Goal: Transaction & Acquisition: Purchase product/service

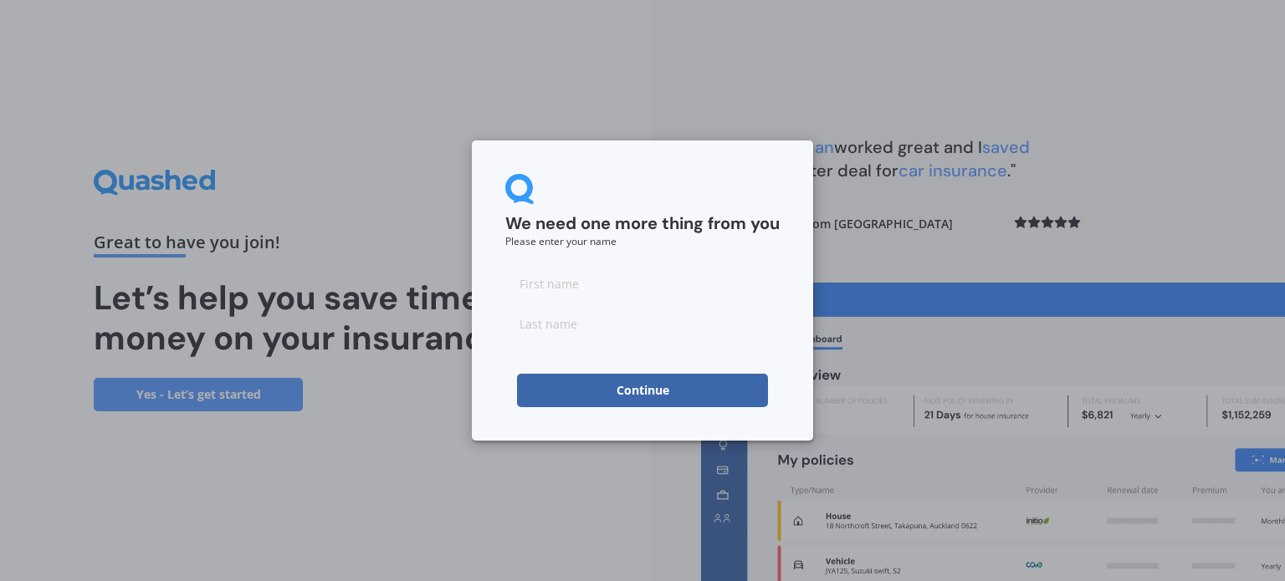
click at [610, 287] on input at bounding box center [642, 283] width 274 height 33
type input "[PERSON_NAME]"
click at [637, 377] on button "Continue" at bounding box center [642, 390] width 251 height 33
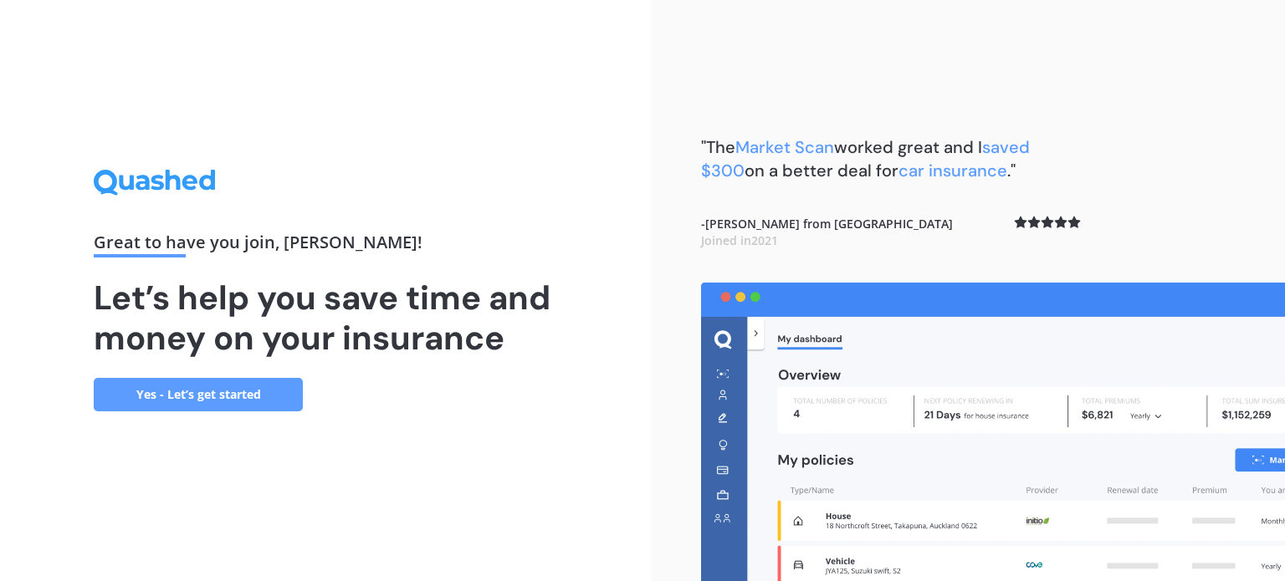
click at [261, 397] on link "Yes - Let’s get started" at bounding box center [198, 394] width 209 height 33
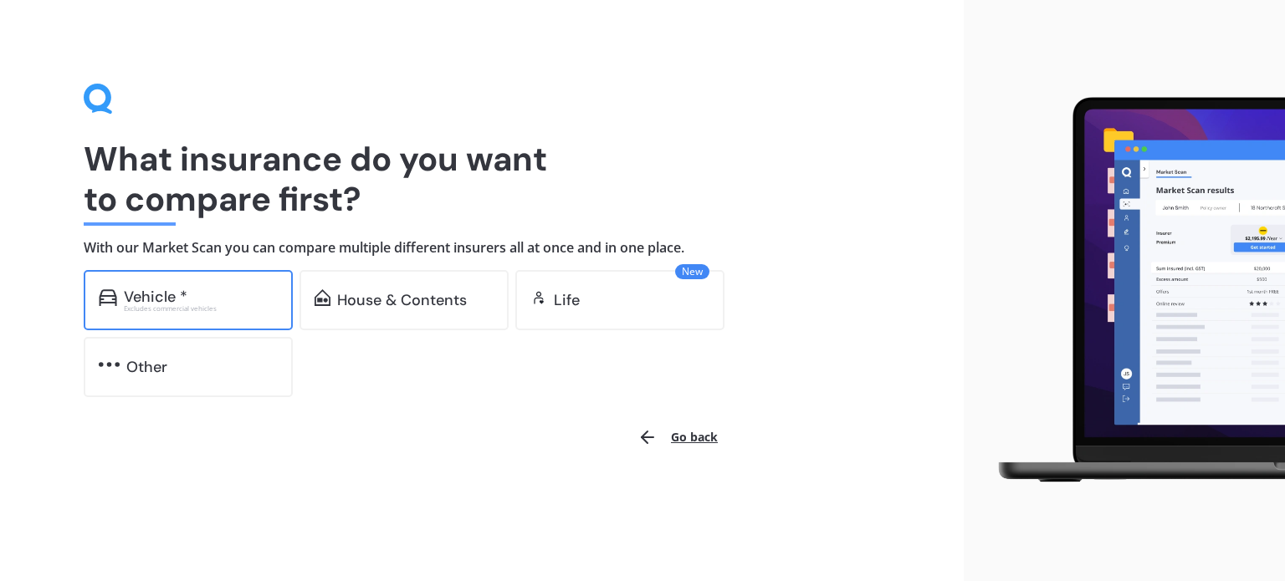
click at [212, 294] on div "Vehicle *" at bounding box center [201, 297] width 154 height 17
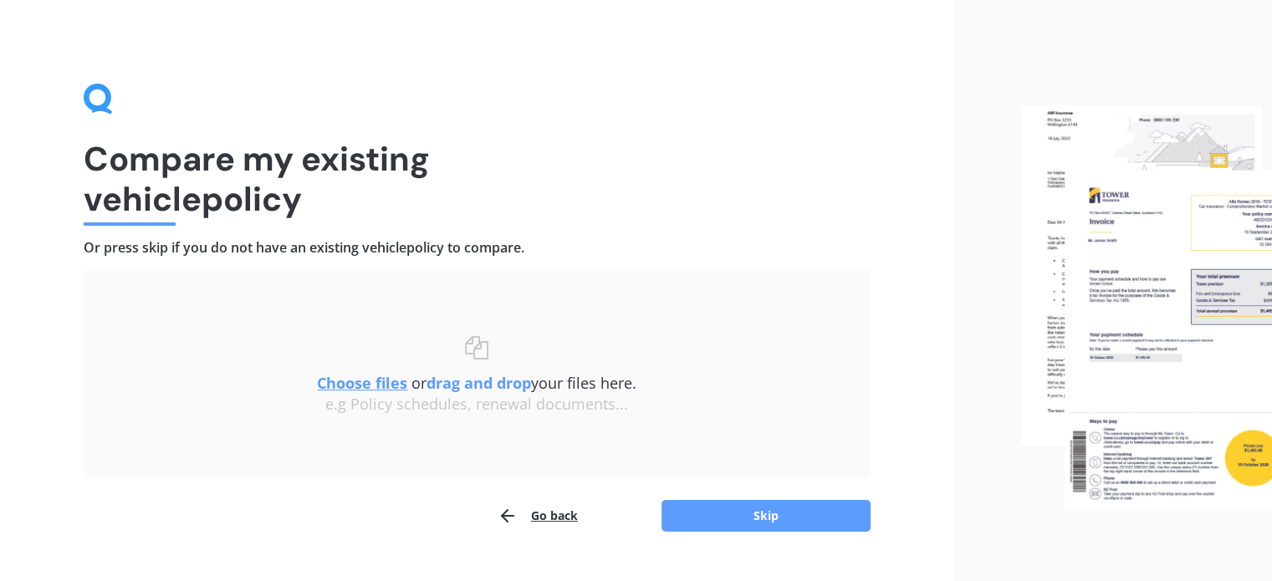
click at [545, 514] on button "Go back" at bounding box center [538, 515] width 80 height 33
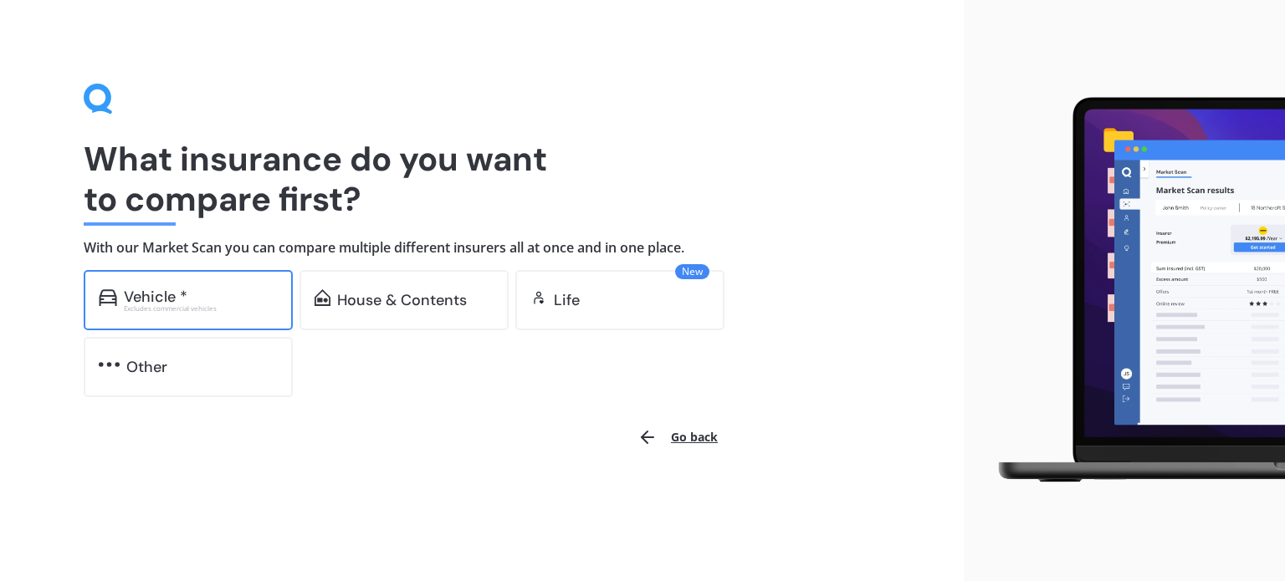
click at [199, 296] on div "Vehicle *" at bounding box center [201, 297] width 154 height 17
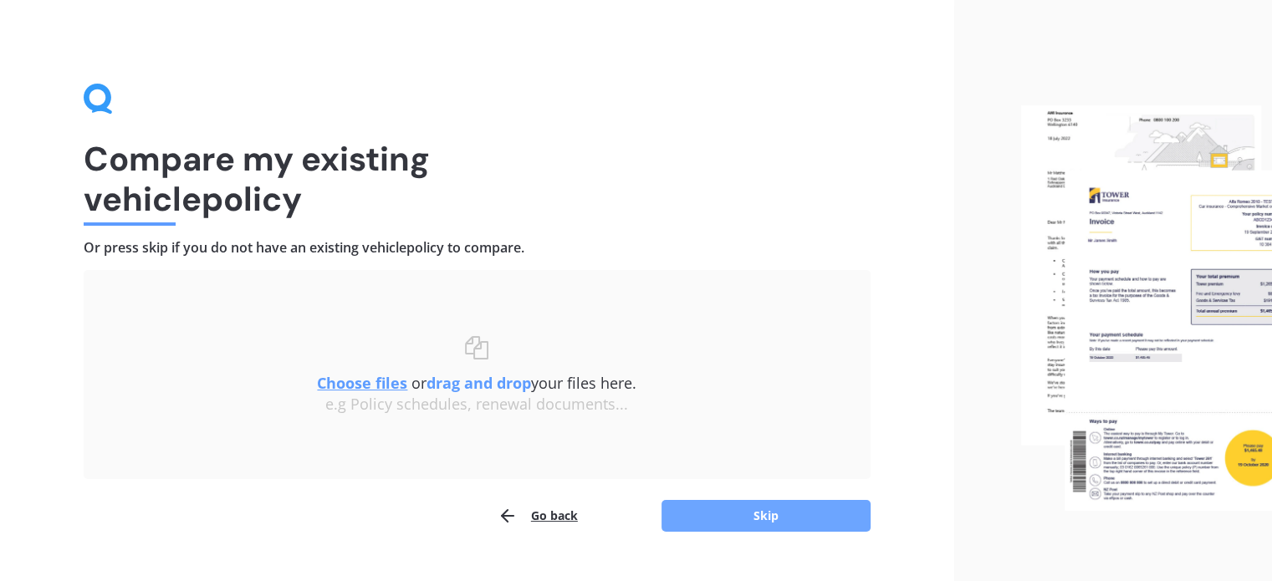
click at [737, 515] on button "Skip" at bounding box center [766, 516] width 209 height 32
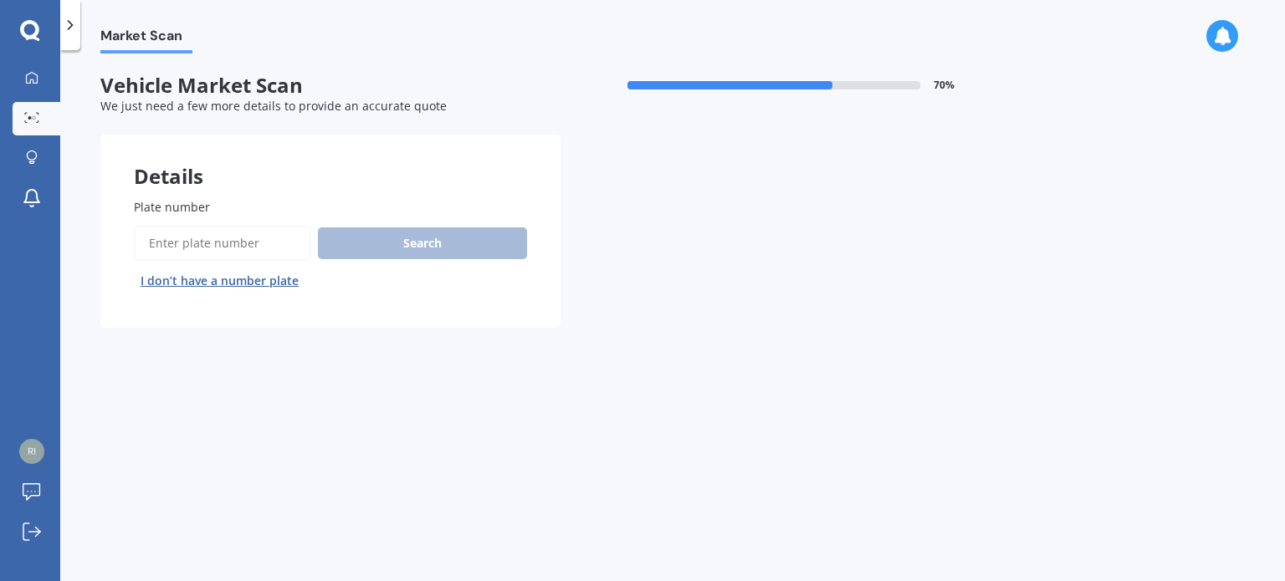
click at [228, 215] on label "Plate number" at bounding box center [327, 207] width 386 height 18
click at [228, 226] on input "Plate number" at bounding box center [222, 243] width 177 height 35
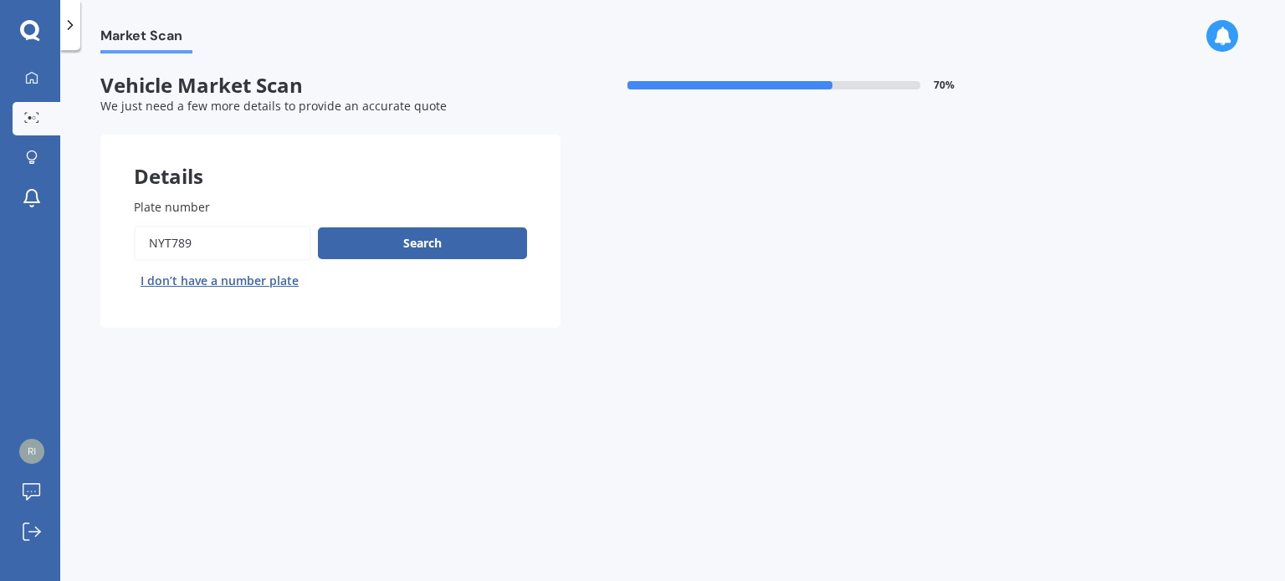
type input "nyt789"
click at [0, 0] on button "Next" at bounding box center [0, 0] width 0 height 0
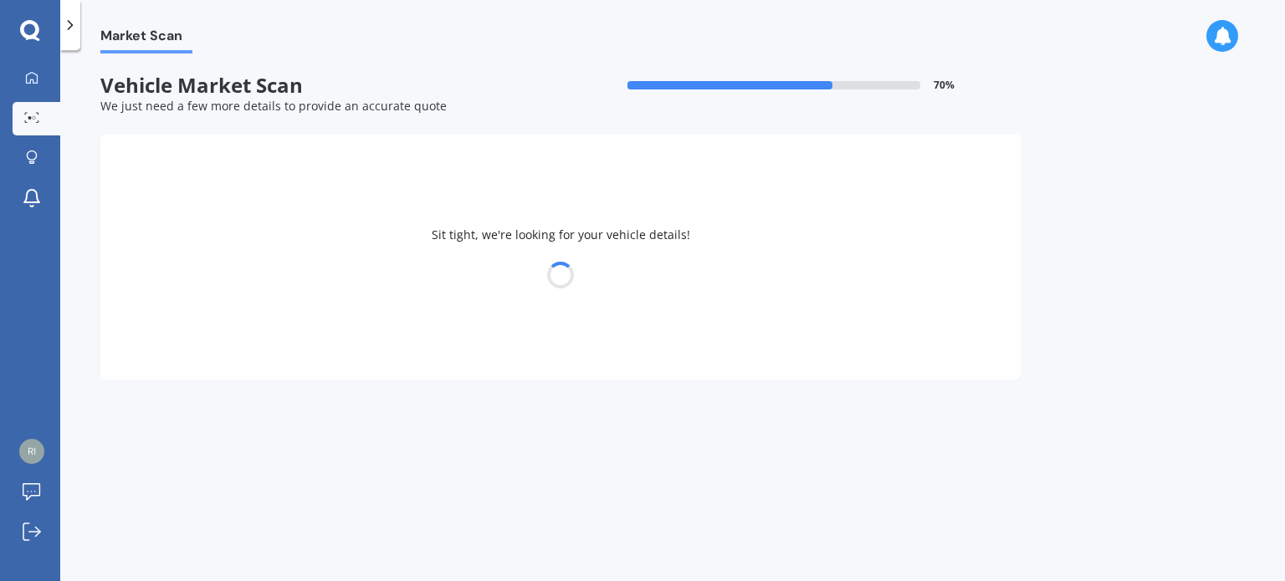
select select "TESLA"
select select "3"
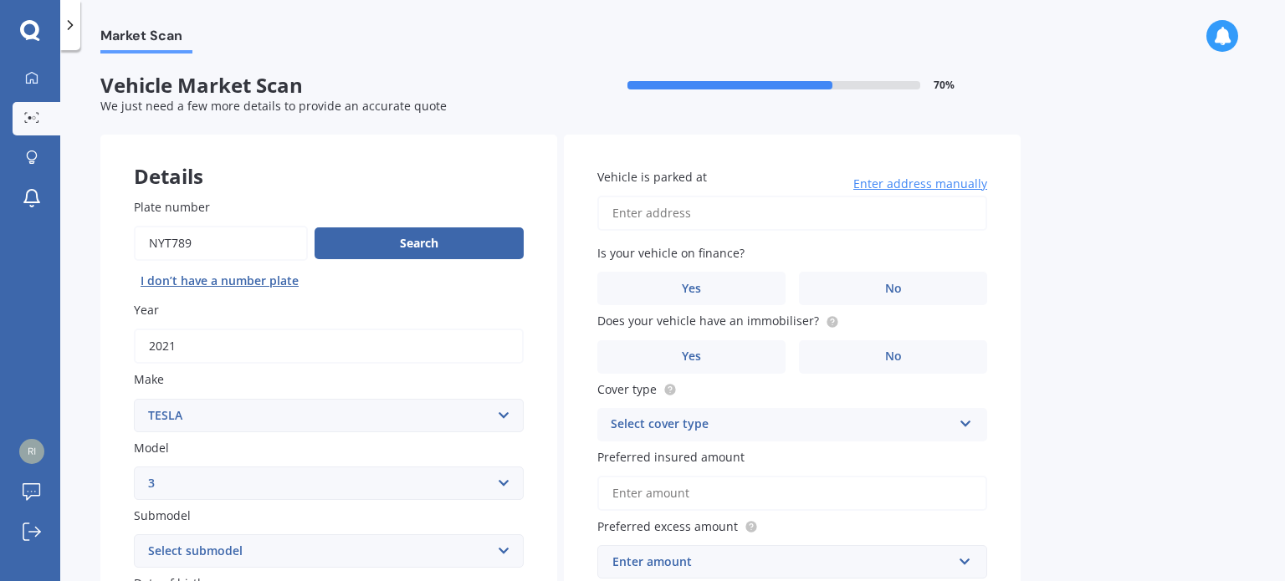
scroll to position [167, 0]
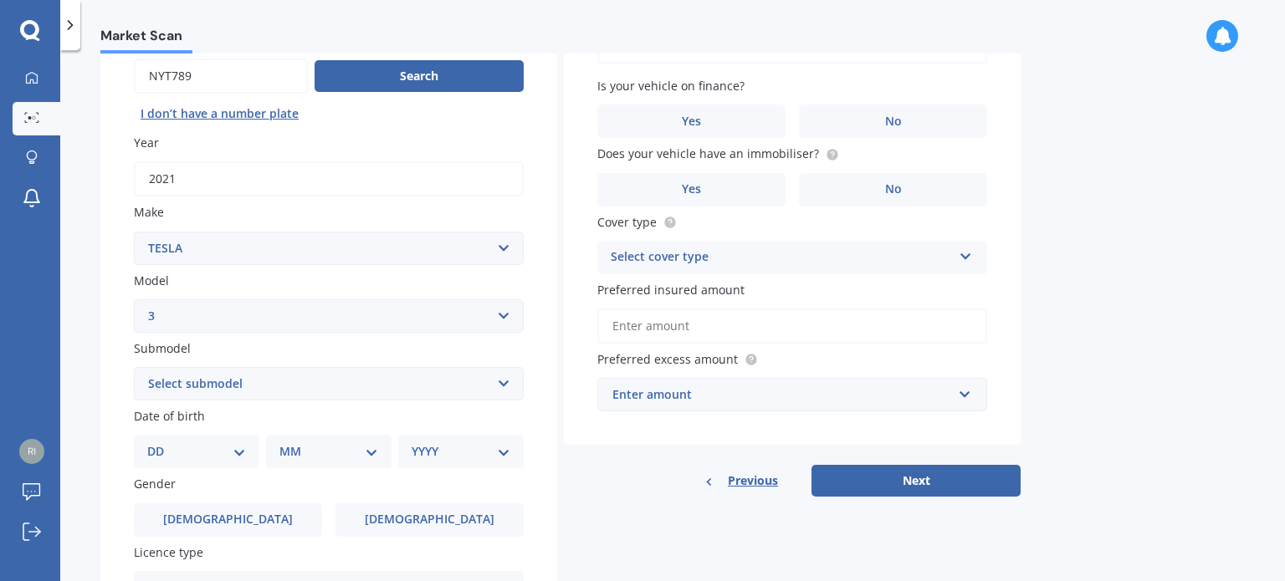
click at [358, 387] on select "Select submodel EV" at bounding box center [329, 383] width 390 height 33
select select "EV"
click at [134, 367] on select "Select submodel EV" at bounding box center [329, 383] width 390 height 33
click at [231, 449] on select "DD 01 02 03 04 05 06 07 08 09 10 11 12 13 14 15 16 17 18 19 20 21 22 23 24 25 2…" at bounding box center [196, 451] width 99 height 18
select select "21"
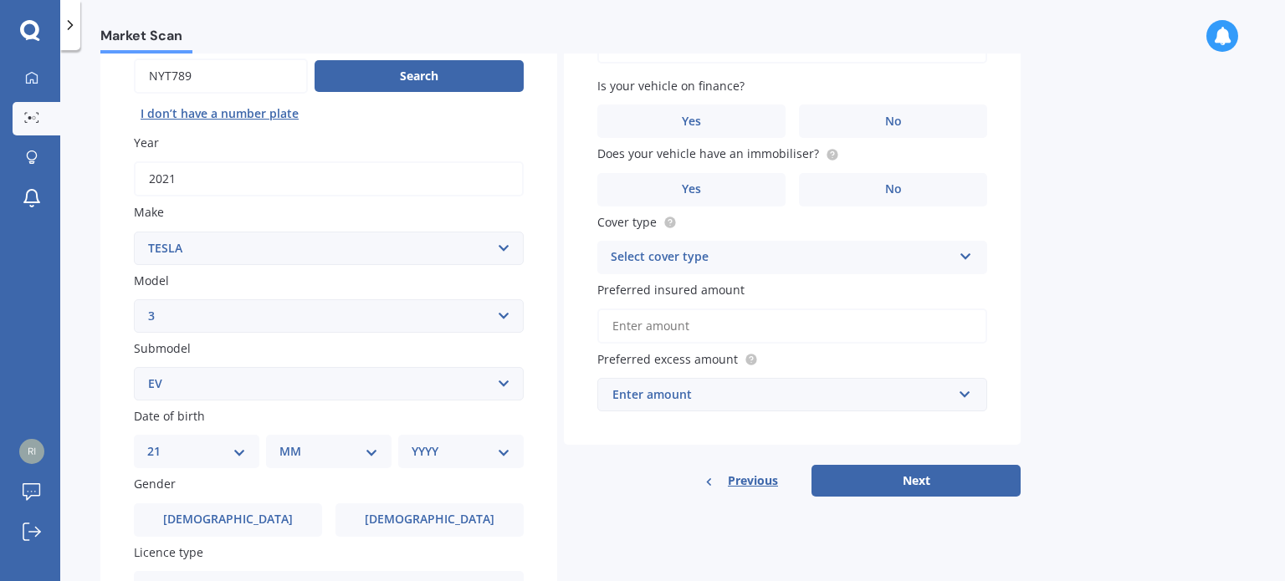
click at [161, 442] on select "DD 01 02 03 04 05 06 07 08 09 10 11 12 13 14 15 16 17 18 19 20 21 22 23 24 25 2…" at bounding box center [196, 451] width 99 height 18
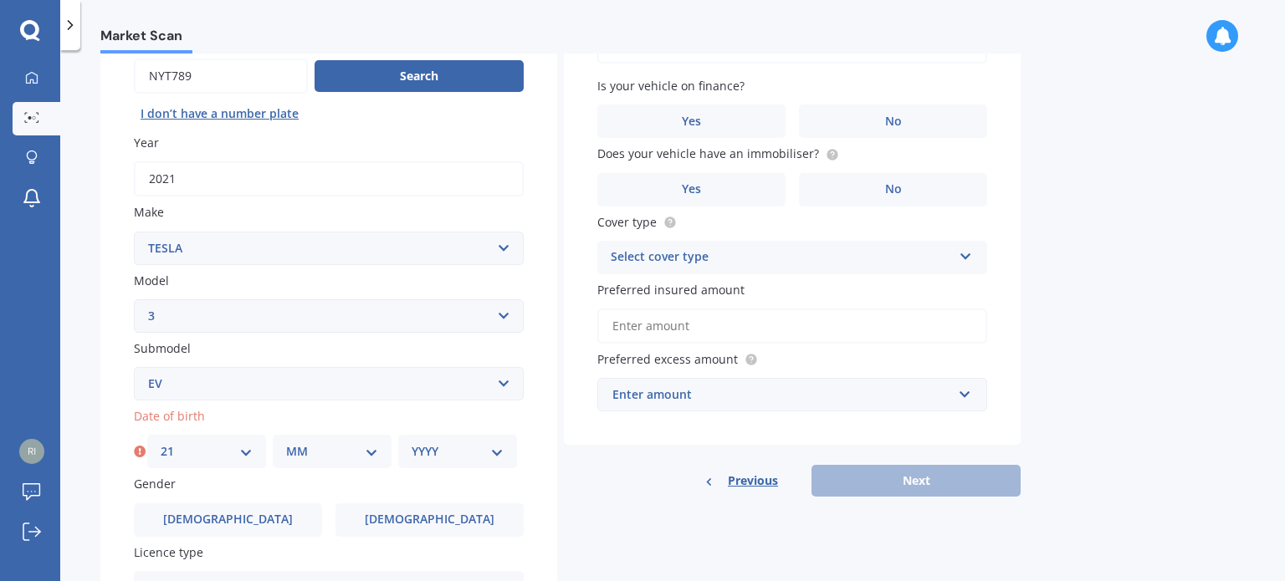
click at [308, 447] on select "MM 01 02 03 04 05 06 07 08 09 10 11 12" at bounding box center [332, 451] width 92 height 18
select select "10"
click at [286, 442] on select "MM 01 02 03 04 05 06 07 08 09 10 11 12" at bounding box center [332, 451] width 92 height 18
click at [440, 456] on select "YYYY 2025 2024 2023 2022 2021 2020 2019 2018 2017 2016 2015 2014 2013 2012 2011…" at bounding box center [458, 451] width 92 height 18
select select "1972"
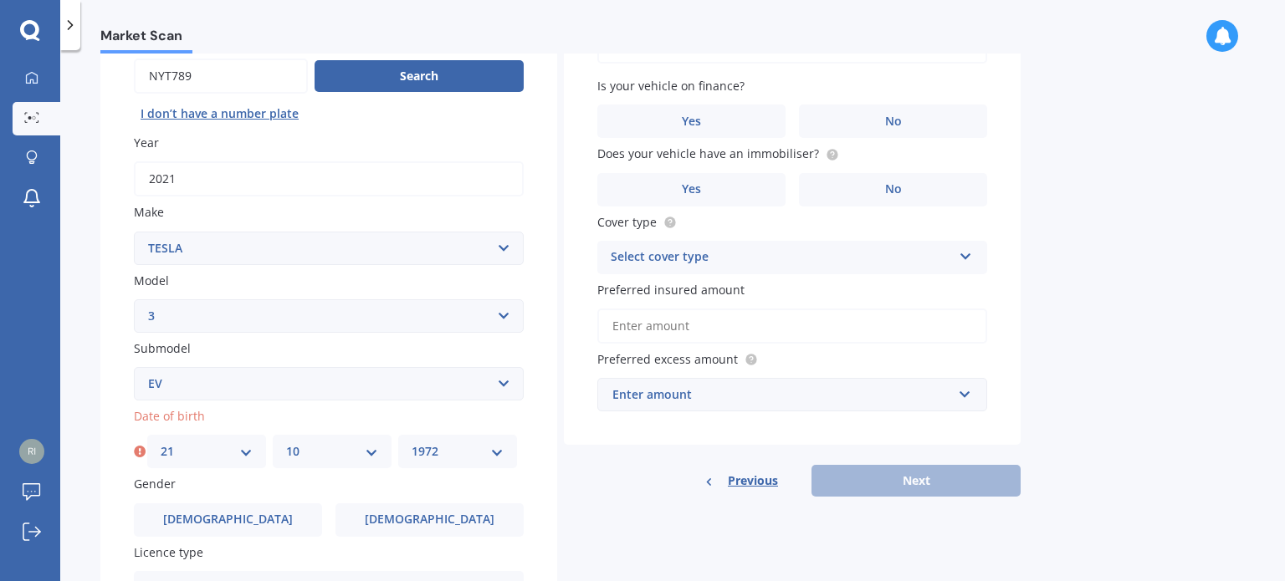
click at [412, 442] on select "YYYY 2025 2024 2023 2022 2021 2020 2019 2018 2017 2016 2015 2014 2013 2012 2011…" at bounding box center [458, 451] width 92 height 18
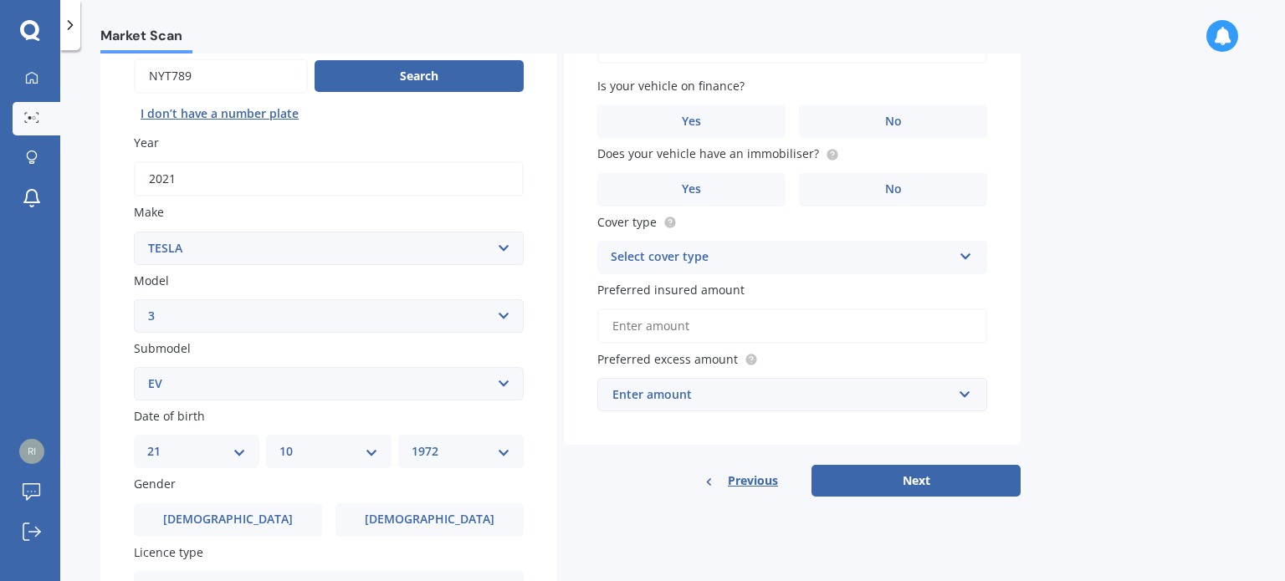
click at [559, 463] on div "Details Plate number Search I don’t have a number plate Year [DATE] Make Select…" at bounding box center [560, 370] width 920 height 807
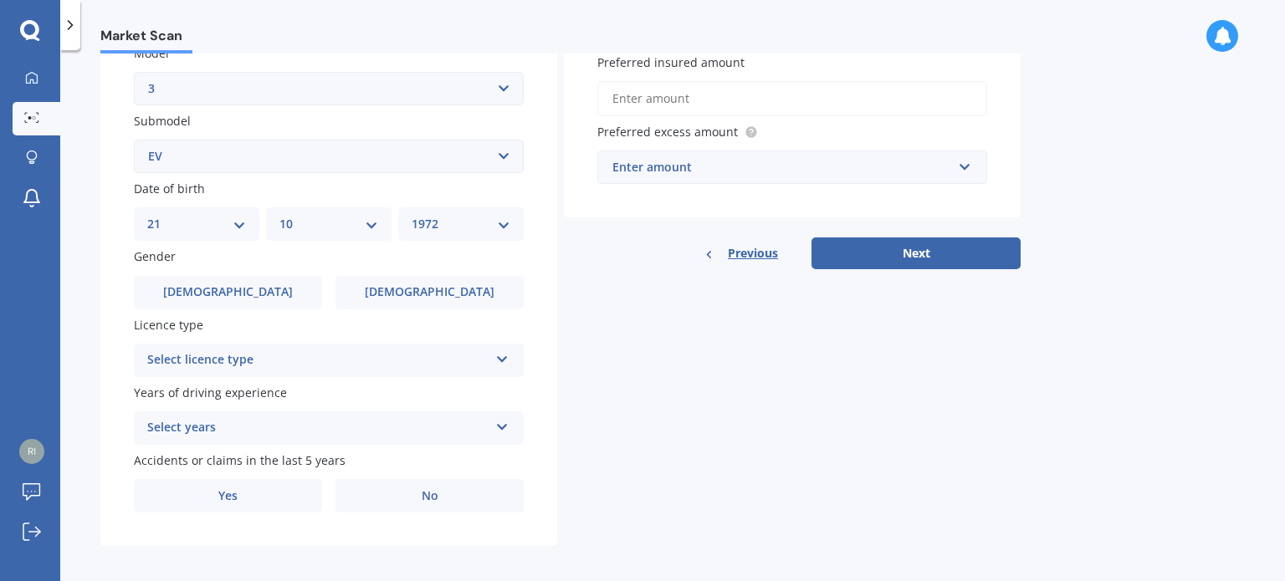
scroll to position [403, 0]
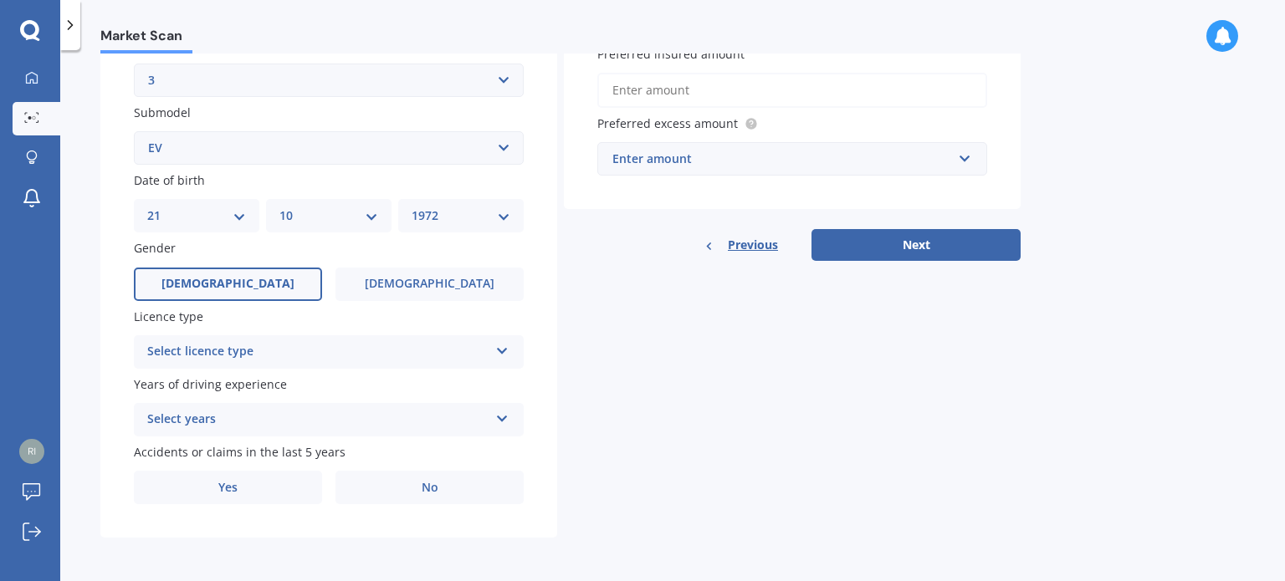
click at [274, 274] on label "[DEMOGRAPHIC_DATA]" at bounding box center [228, 284] width 188 height 33
click at [0, 0] on input "[DEMOGRAPHIC_DATA]" at bounding box center [0, 0] width 0 height 0
click at [298, 353] on div "Select licence type" at bounding box center [317, 352] width 341 height 20
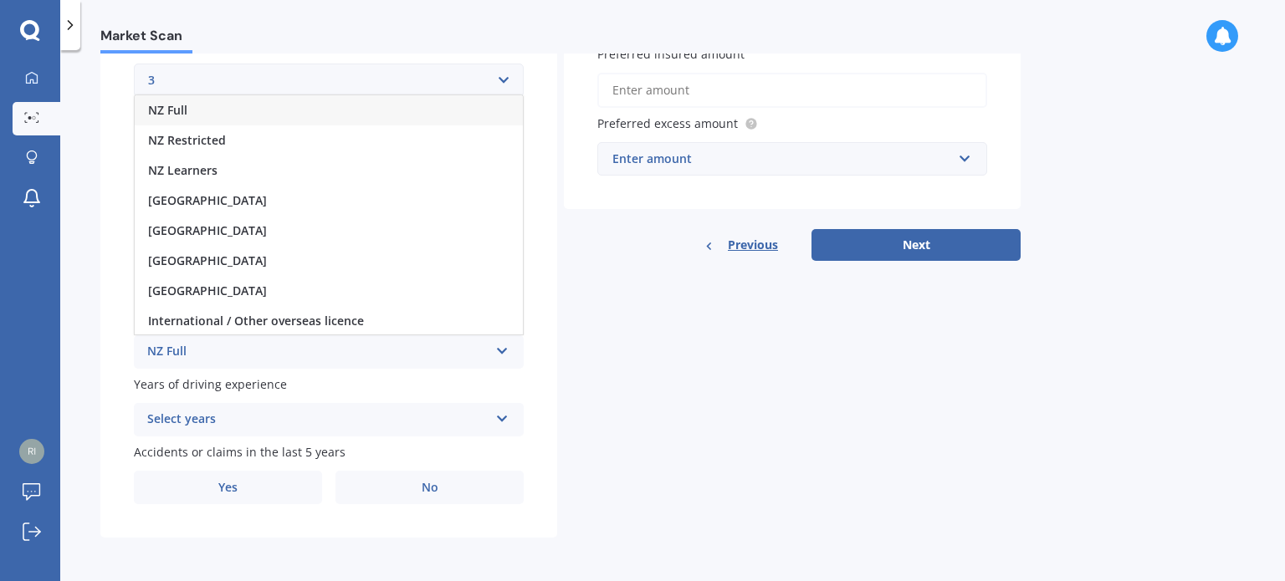
click at [224, 106] on div "NZ Full" at bounding box center [329, 110] width 388 height 30
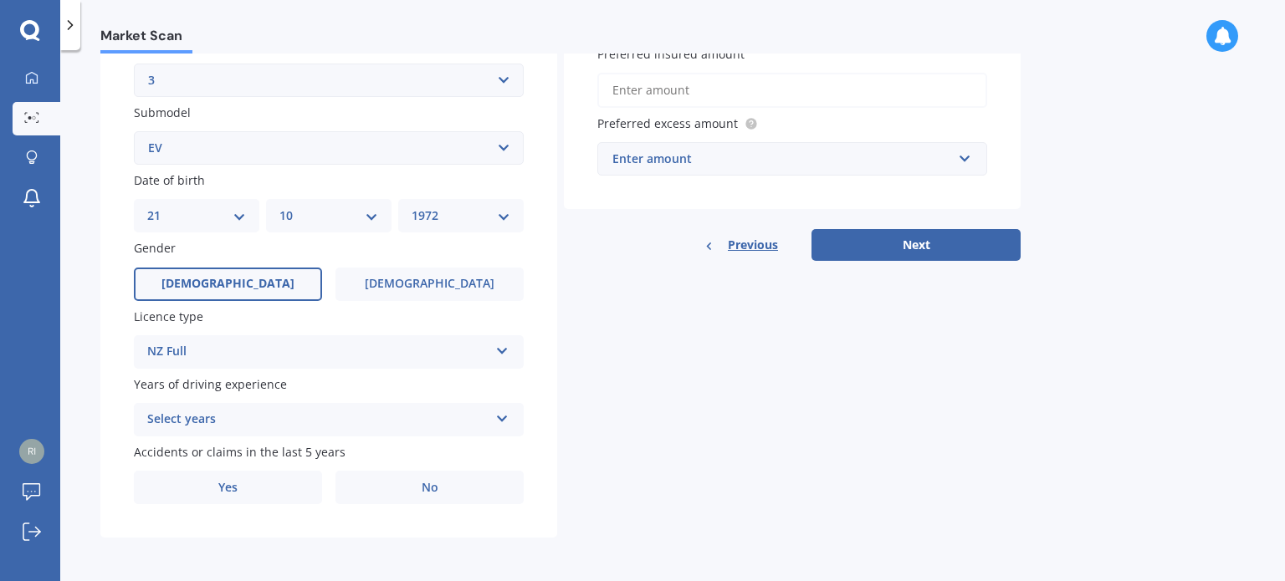
click at [291, 420] on div "Select years" at bounding box center [317, 420] width 341 height 20
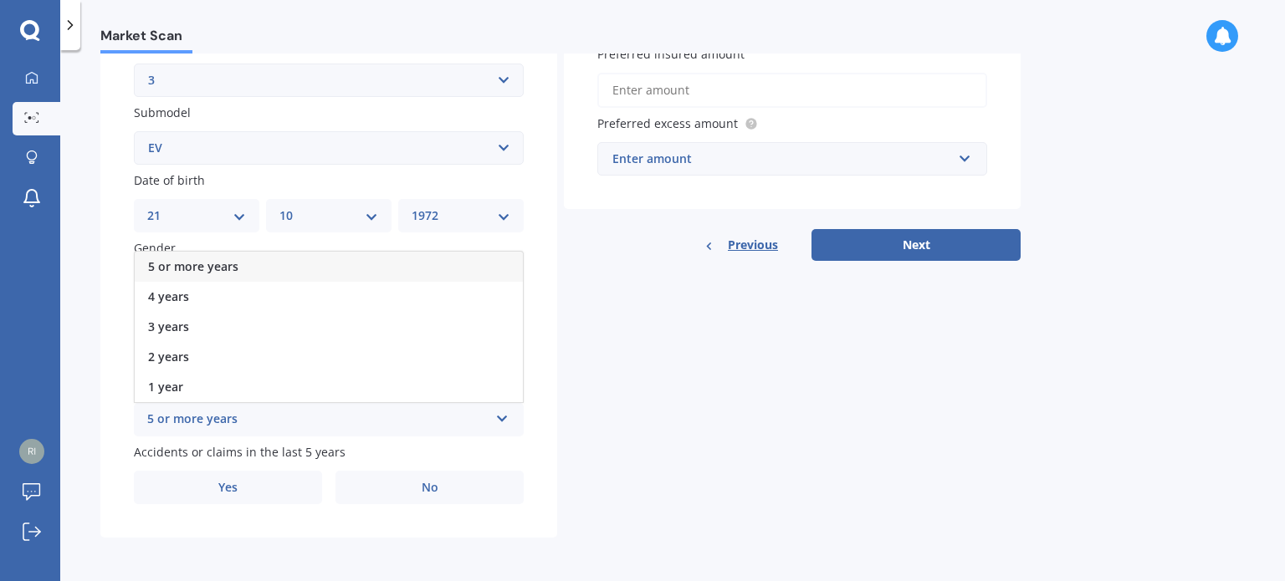
click at [243, 271] on div "5 or more years" at bounding box center [329, 267] width 388 height 30
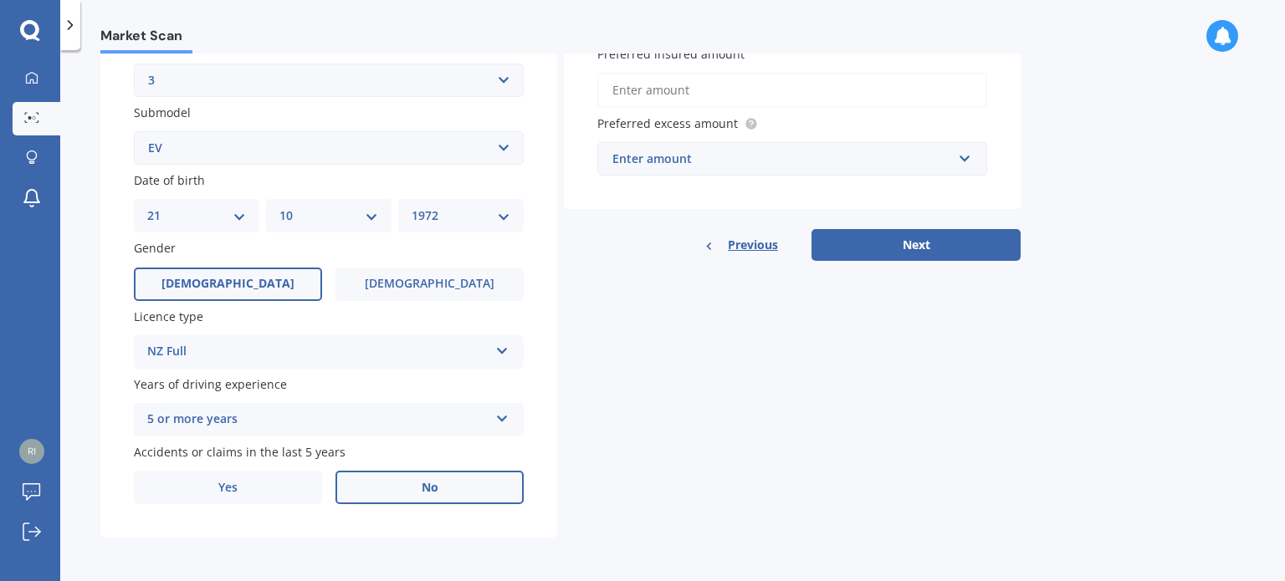
click at [401, 491] on label "No" at bounding box center [429, 487] width 188 height 33
click at [0, 0] on input "No" at bounding box center [0, 0] width 0 height 0
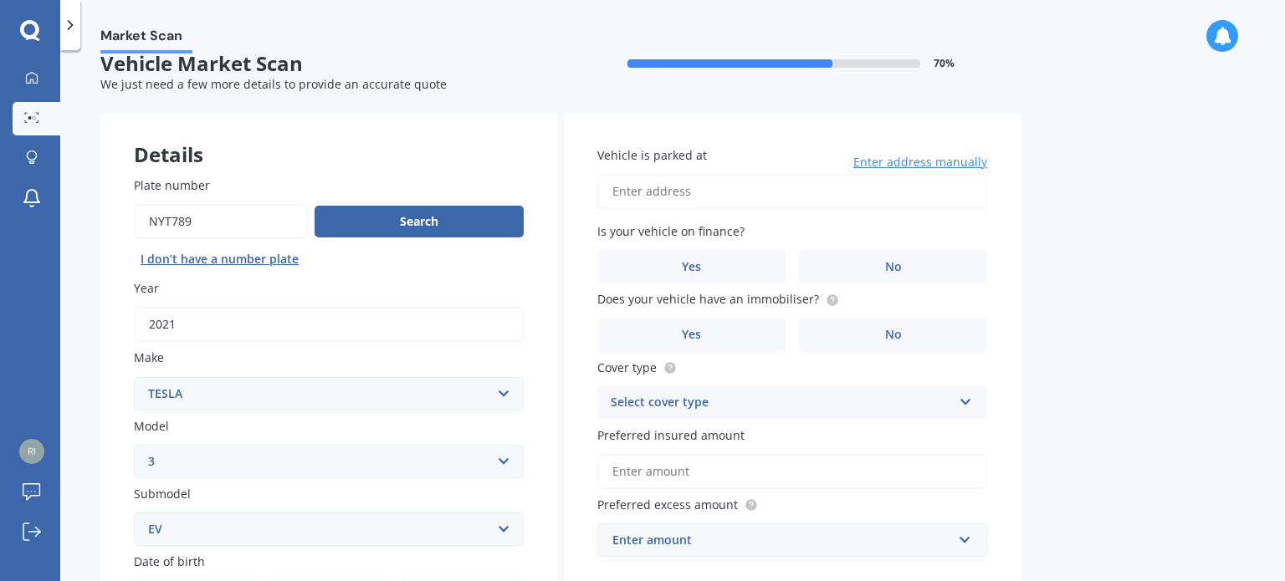
scroll to position [0, 0]
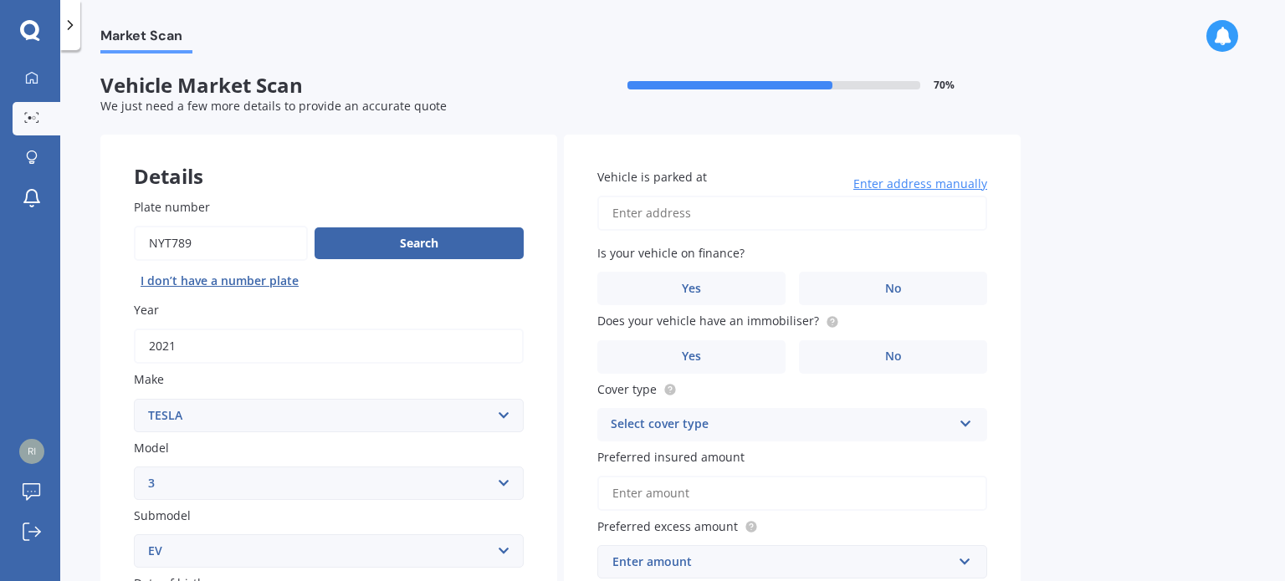
click at [689, 214] on input "Vehicle is parked at" at bounding box center [792, 213] width 390 height 35
type input "[STREET_ADDRESS]"
click at [840, 294] on label "No" at bounding box center [893, 288] width 188 height 33
click at [0, 0] on input "No" at bounding box center [0, 0] width 0 height 0
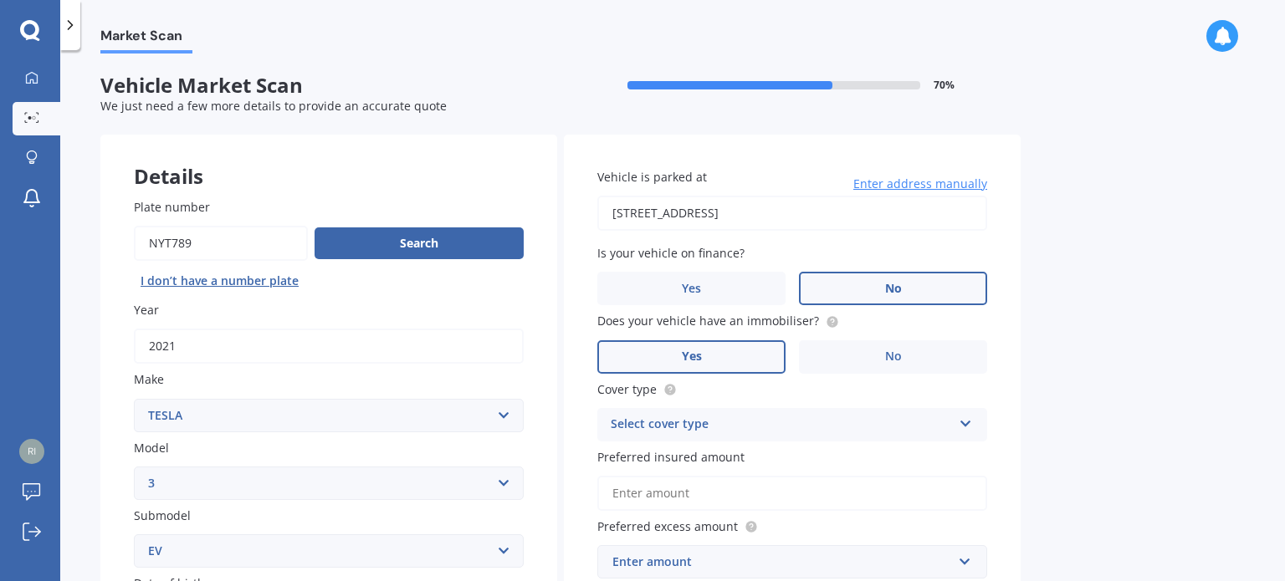
click at [750, 355] on label "Yes" at bounding box center [691, 356] width 188 height 33
click at [0, 0] on input "Yes" at bounding box center [0, 0] width 0 height 0
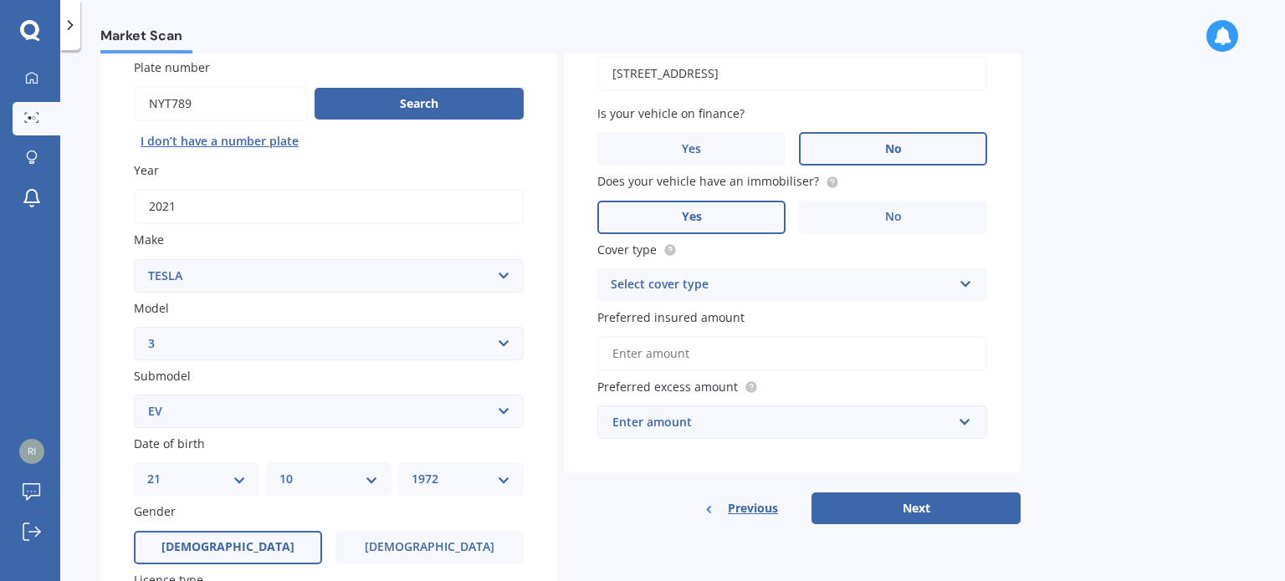
scroll to position [167, 0]
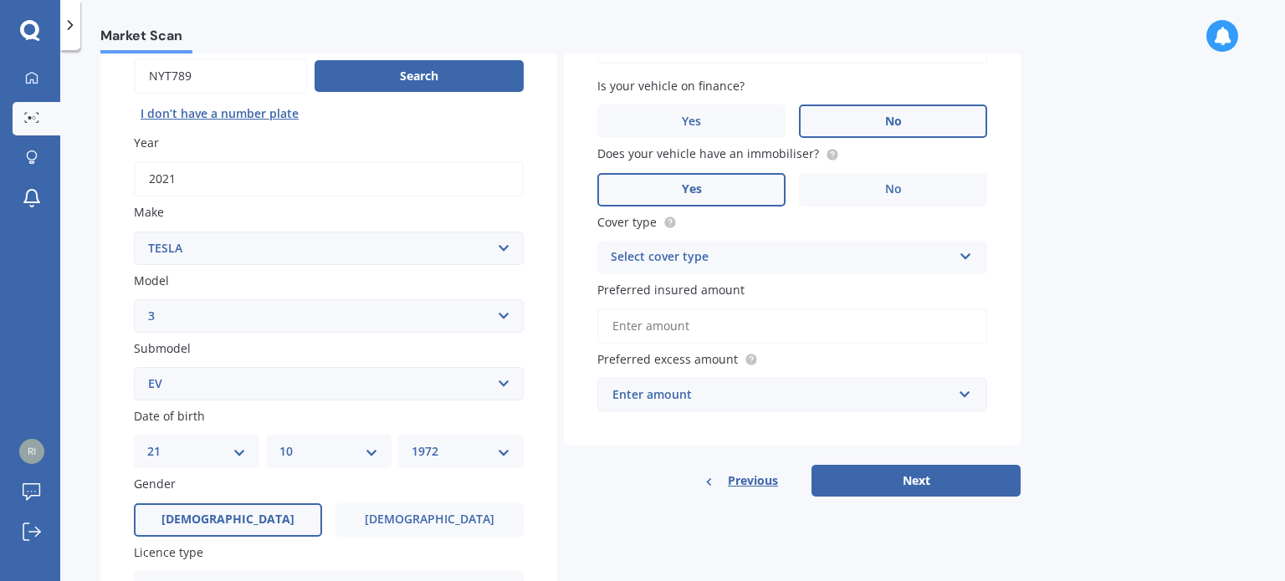
click at [883, 254] on div "Select cover type" at bounding box center [781, 258] width 341 height 20
click at [880, 287] on div "Comprehensive" at bounding box center [792, 290] width 388 height 30
click at [738, 324] on input "Preferred insured amount" at bounding box center [792, 326] width 390 height 35
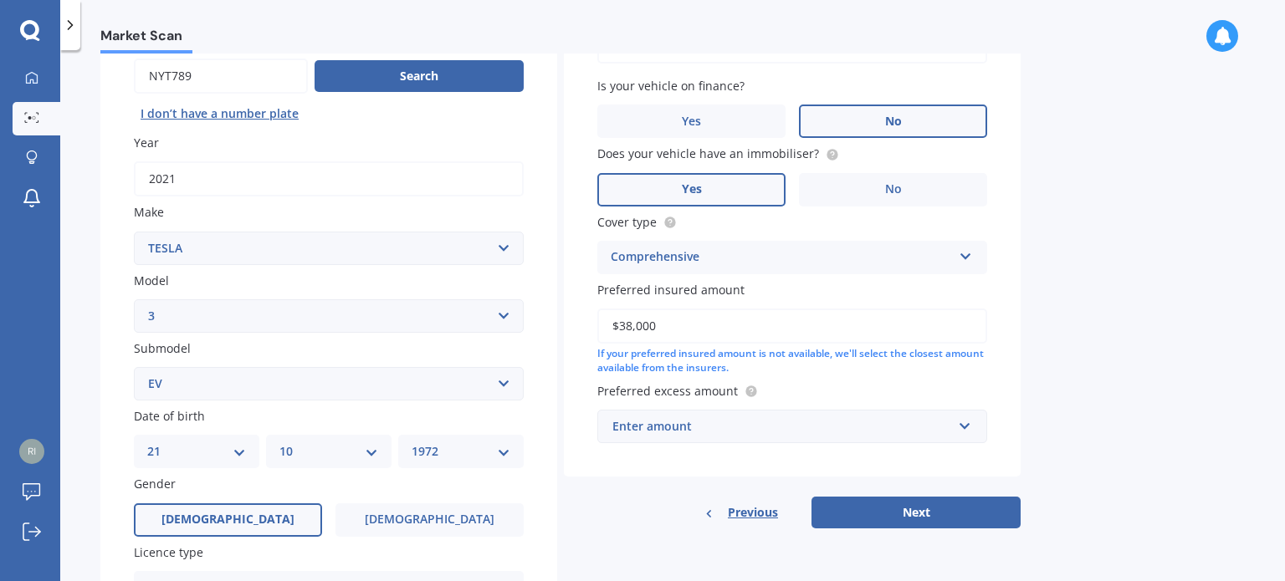
type input "$38,000"
click at [965, 430] on input "text" at bounding box center [786, 427] width 375 height 32
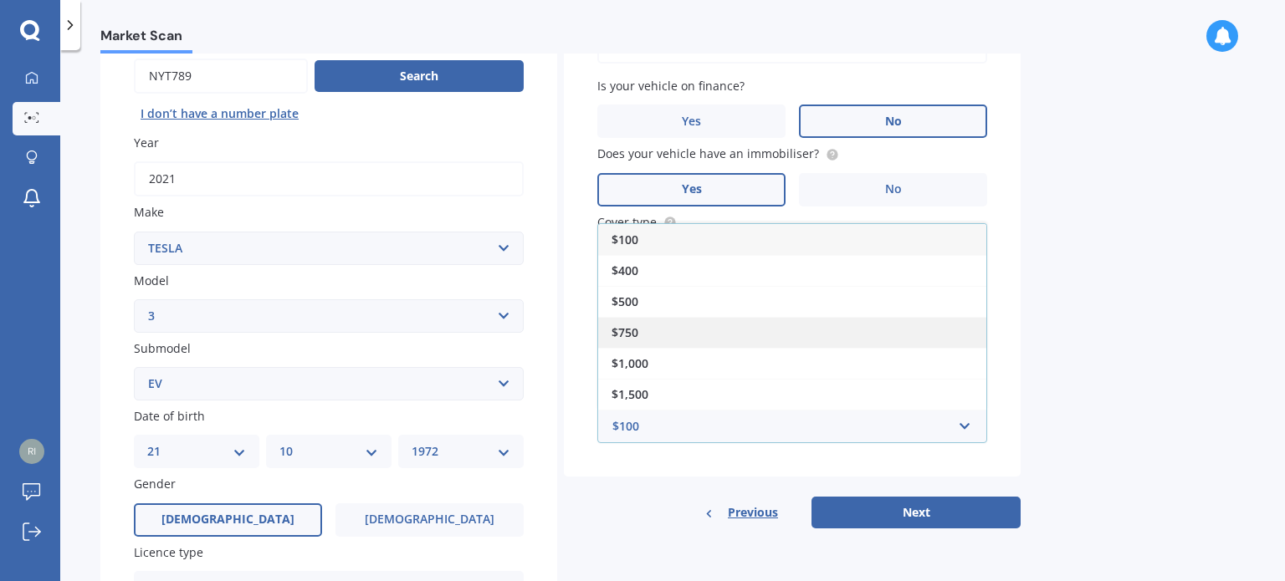
click at [794, 324] on div "$750" at bounding box center [792, 332] width 388 height 31
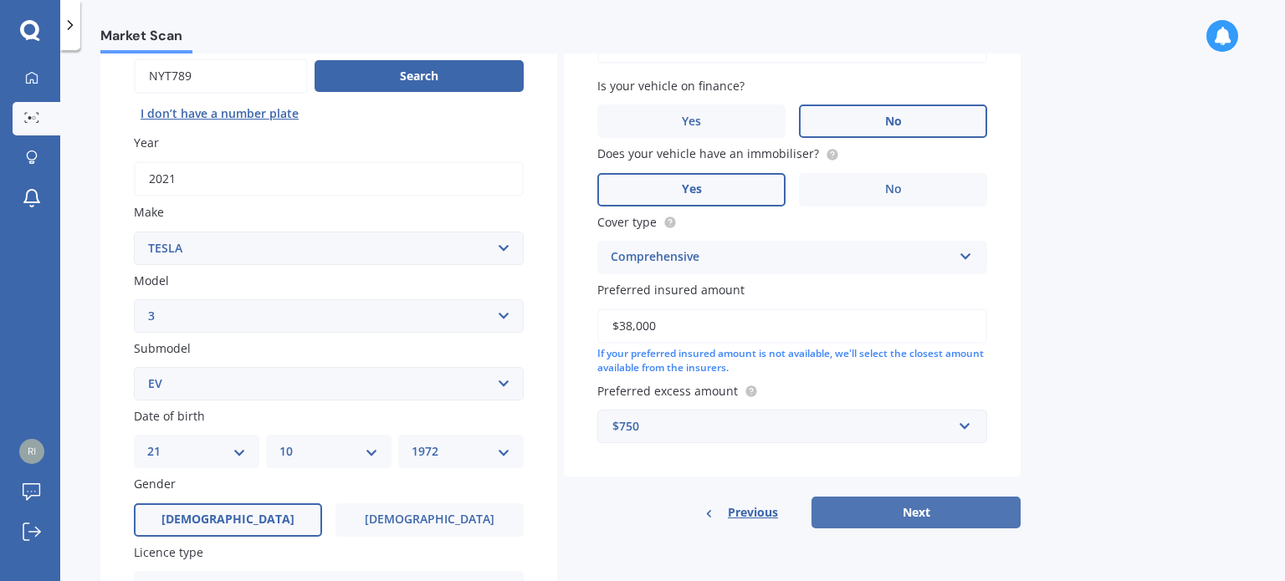
click at [914, 514] on button "Next" at bounding box center [915, 513] width 209 height 32
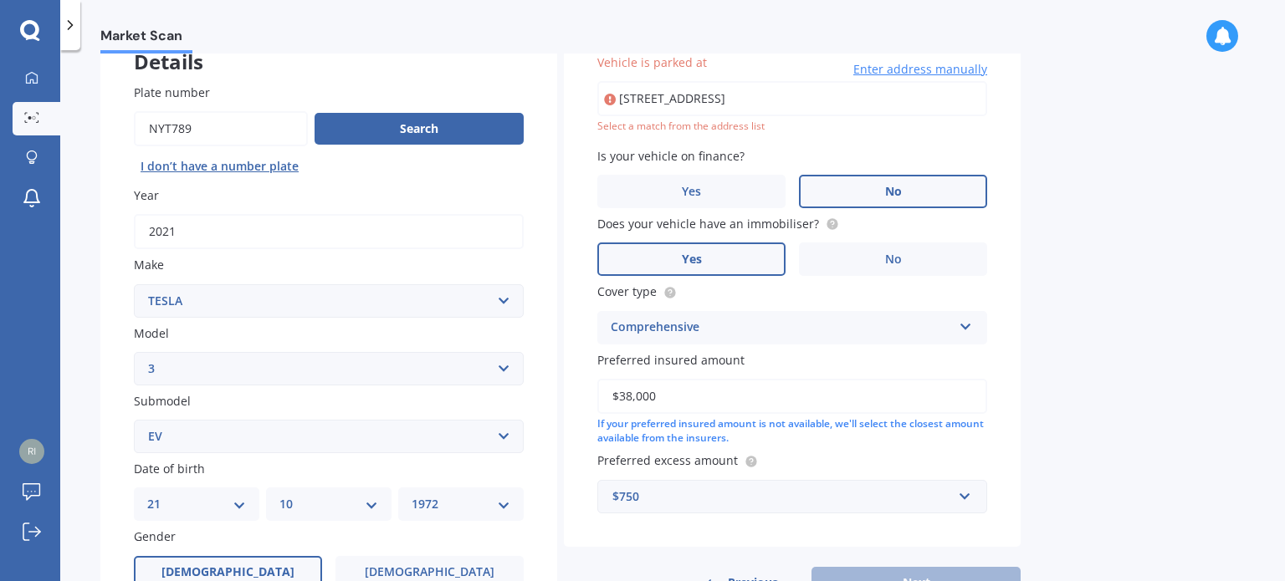
scroll to position [114, 0]
click at [837, 95] on input "[STREET_ADDRESS]" at bounding box center [792, 99] width 390 height 35
click at [903, 69] on span "Enter address manually" at bounding box center [920, 70] width 134 height 17
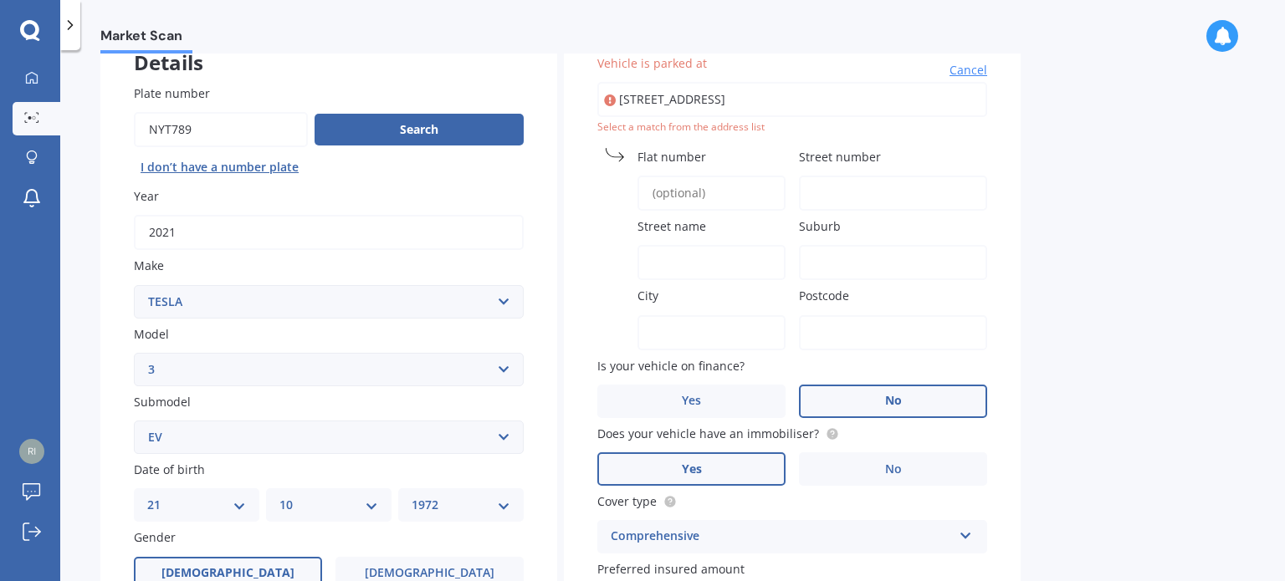
click at [856, 187] on input "Street number" at bounding box center [893, 193] width 188 height 35
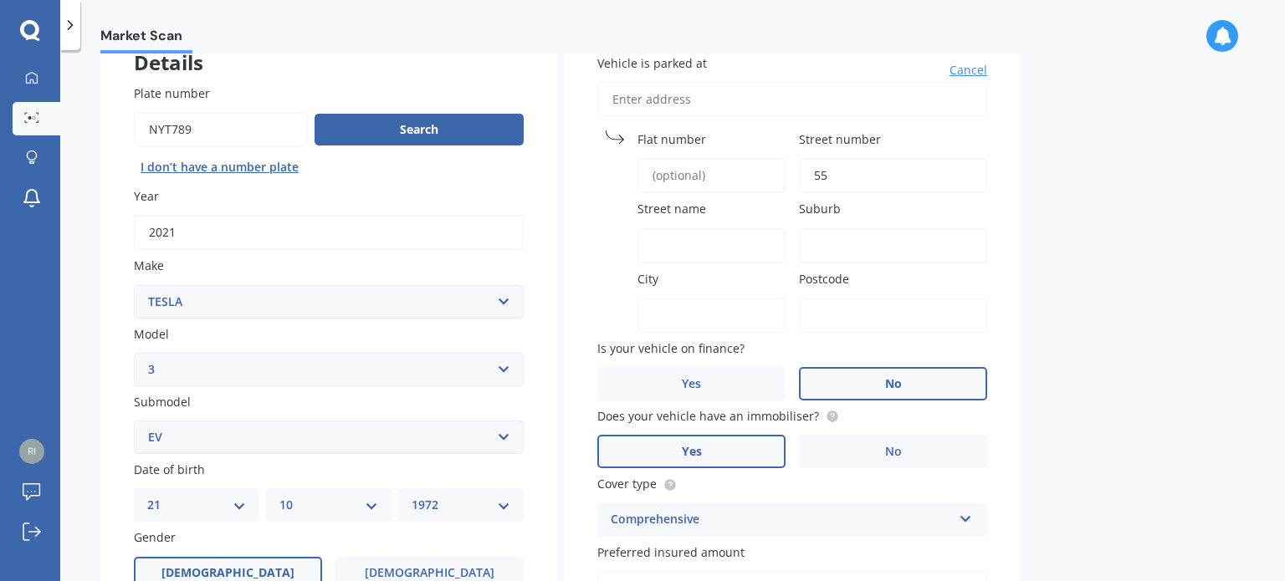
type input "55"
click at [708, 232] on input "Street name" at bounding box center [711, 245] width 148 height 35
type input "a"
click at [686, 96] on input "Vehicle is parked at" at bounding box center [792, 99] width 390 height 35
type input "5"
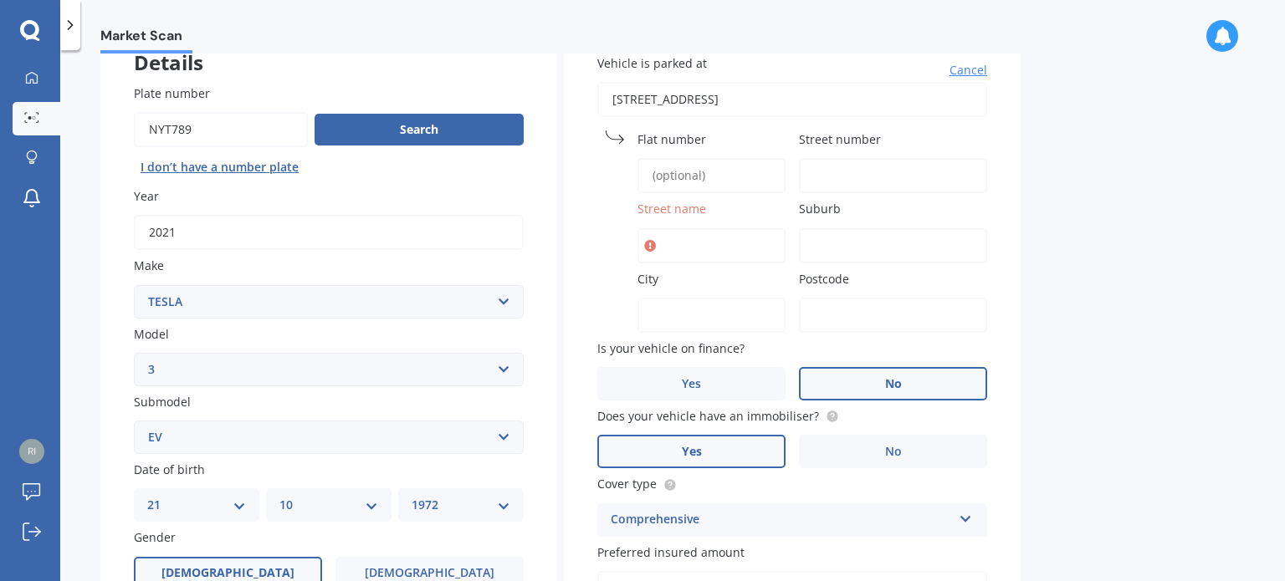
type input "[STREET_ADDRESS]"
type input "55"
type input "[GEOGRAPHIC_DATA]"
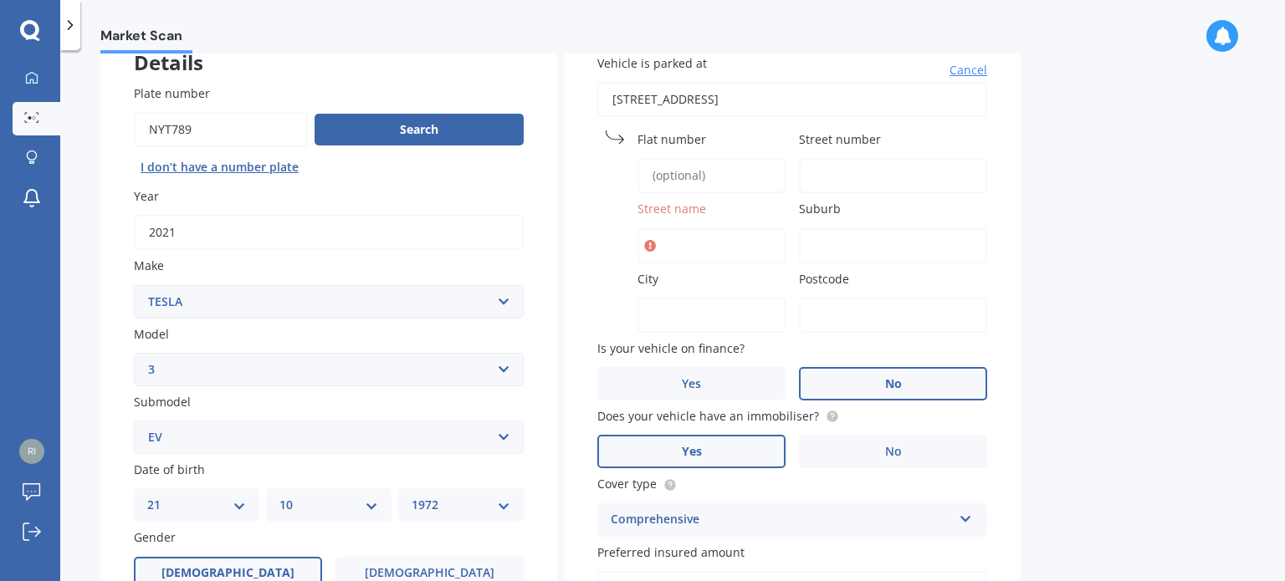
type input "8013"
drag, startPoint x: 824, startPoint y: 169, endPoint x: 781, endPoint y: 170, distance: 42.7
click at [781, 171] on div "Vehicle is parked at [STREET_ADDRESS] [GEOGRAPHIC_DATA] number [STREET_ADDRESS]…" at bounding box center [792, 380] width 457 height 718
drag, startPoint x: 739, startPoint y: 243, endPoint x: 898, endPoint y: 270, distance: 162.1
click at [850, 243] on div "Vehicle is parked at [GEOGRAPHIC_DATA] name [GEOGRAPHIC_DATA] Suburb [GEOGRAPHI…" at bounding box center [792, 380] width 457 height 718
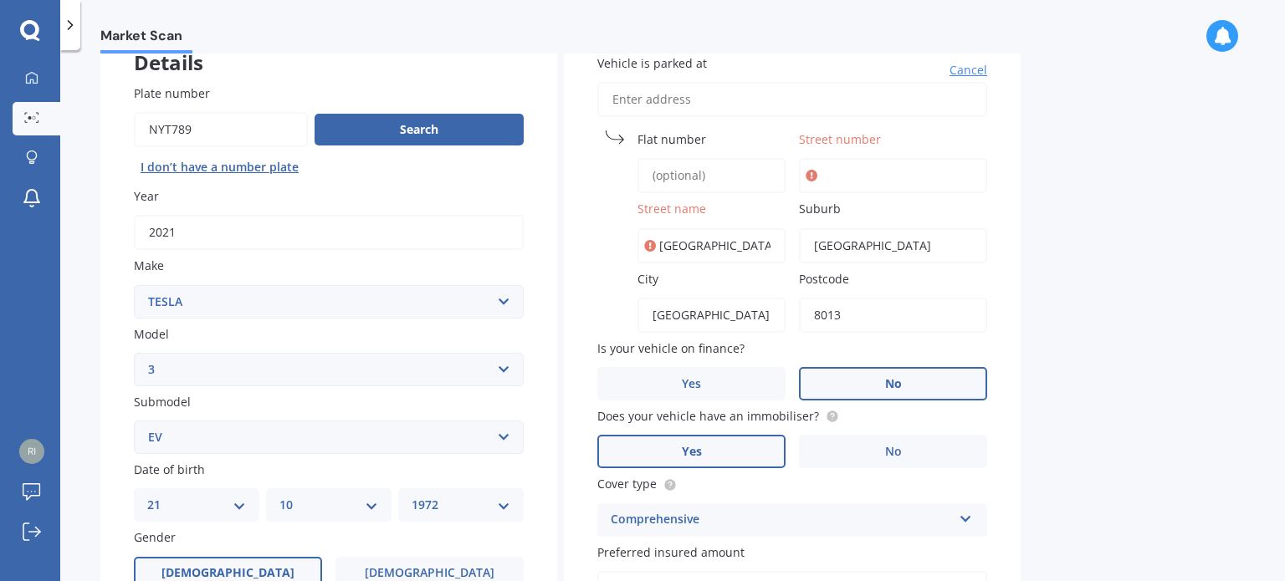
click at [696, 174] on input "Flat number" at bounding box center [711, 175] width 148 height 35
type input "1"
click at [1083, 318] on div "Market Scan Vehicle Market Scan 70 % We just need a few more details to provide…" at bounding box center [672, 319] width 1225 height 531
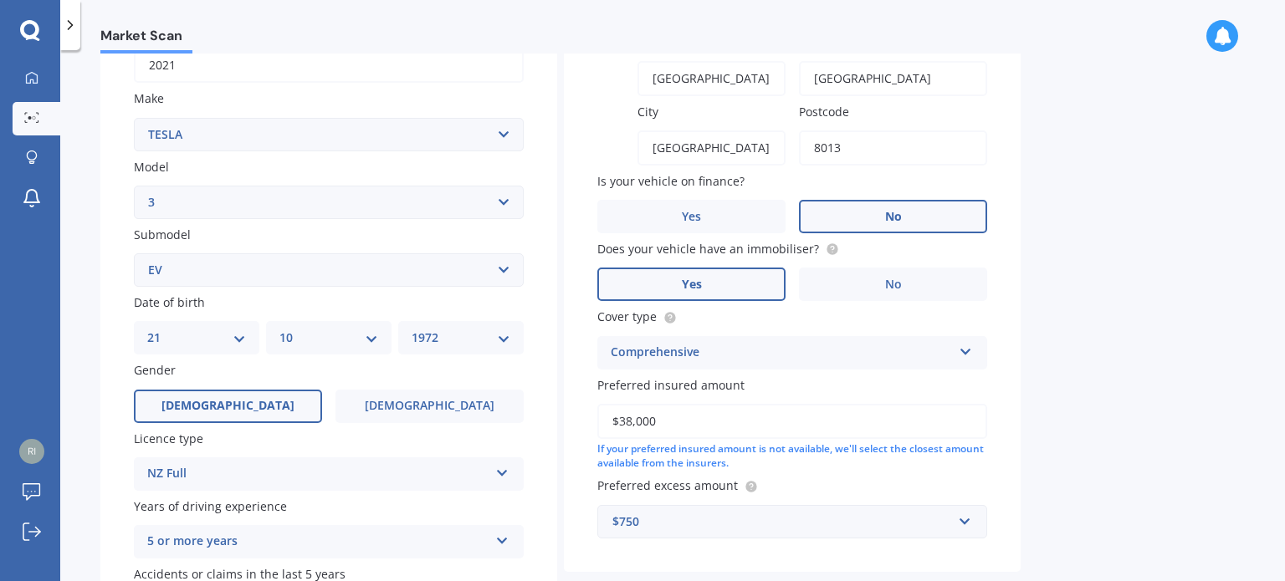
scroll to position [403, 0]
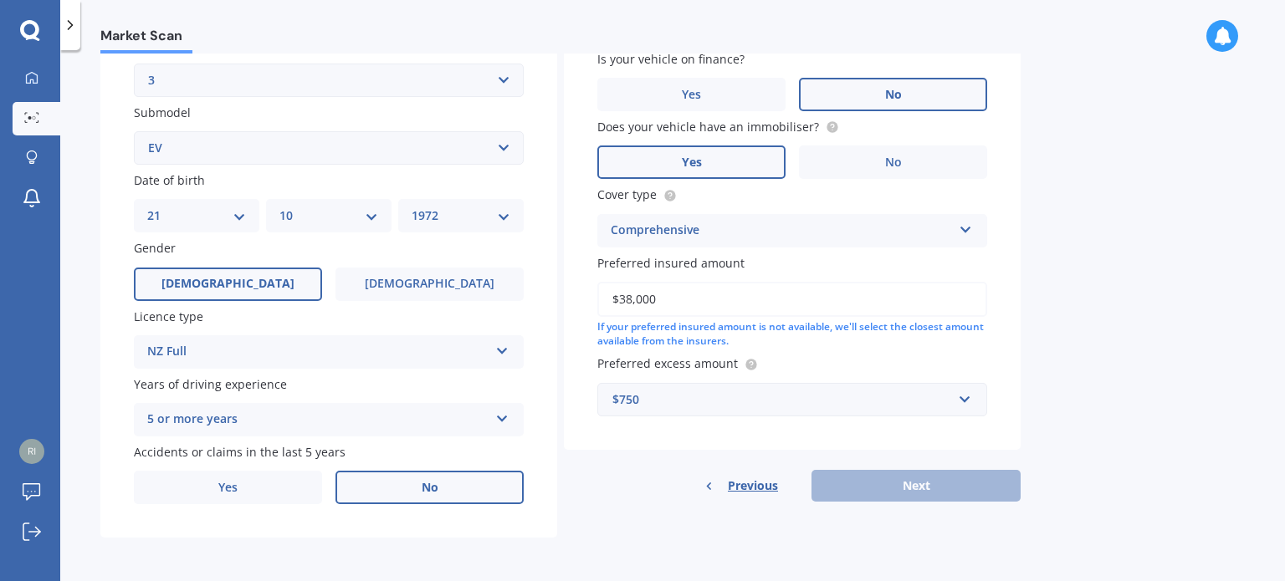
click at [933, 481] on div "Previous Next" at bounding box center [792, 486] width 457 height 32
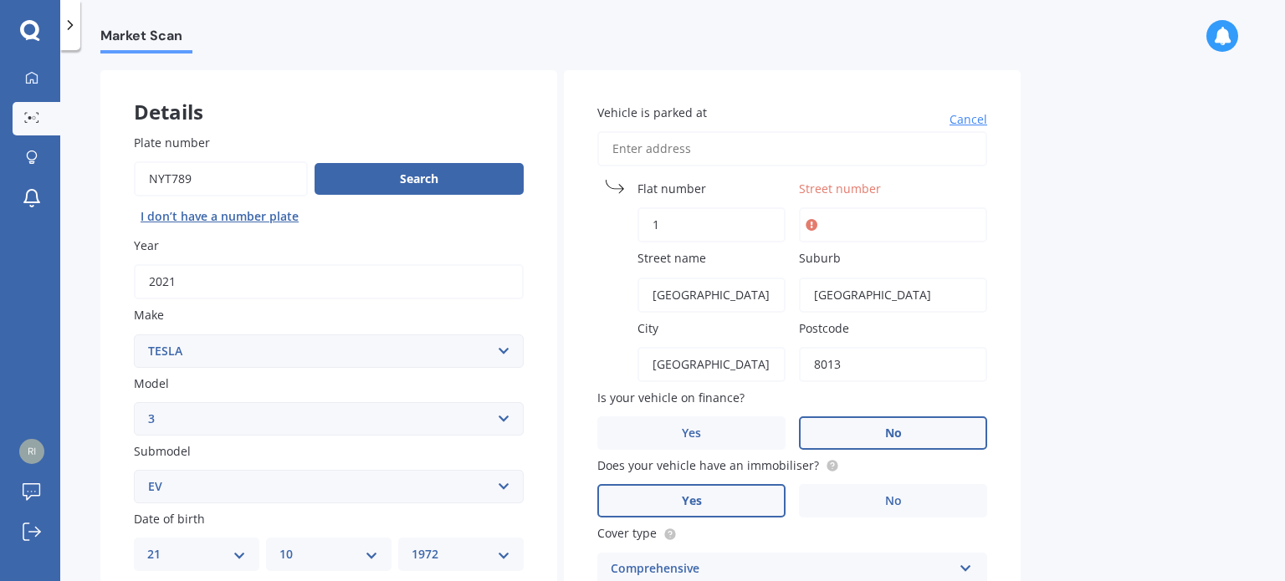
scroll to position [0, 0]
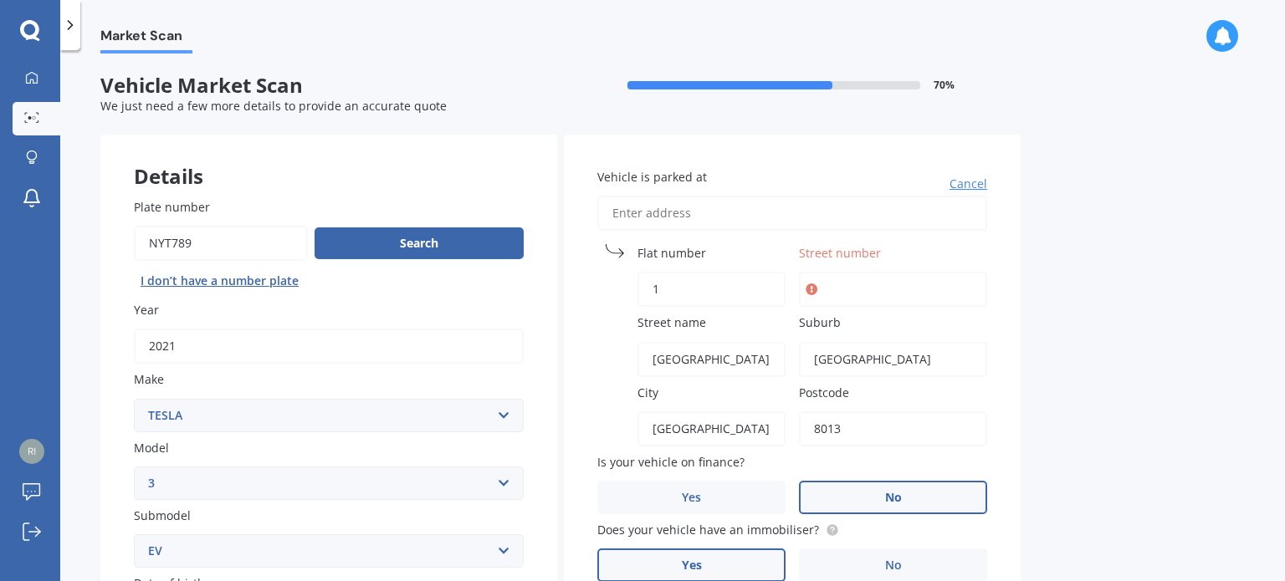
click at [887, 284] on input "Street number" at bounding box center [893, 289] width 188 height 35
type input "55"
click at [1147, 304] on div "Market Scan Vehicle Market Scan 70 % We just need a few more details to provide…" at bounding box center [672, 319] width 1225 height 531
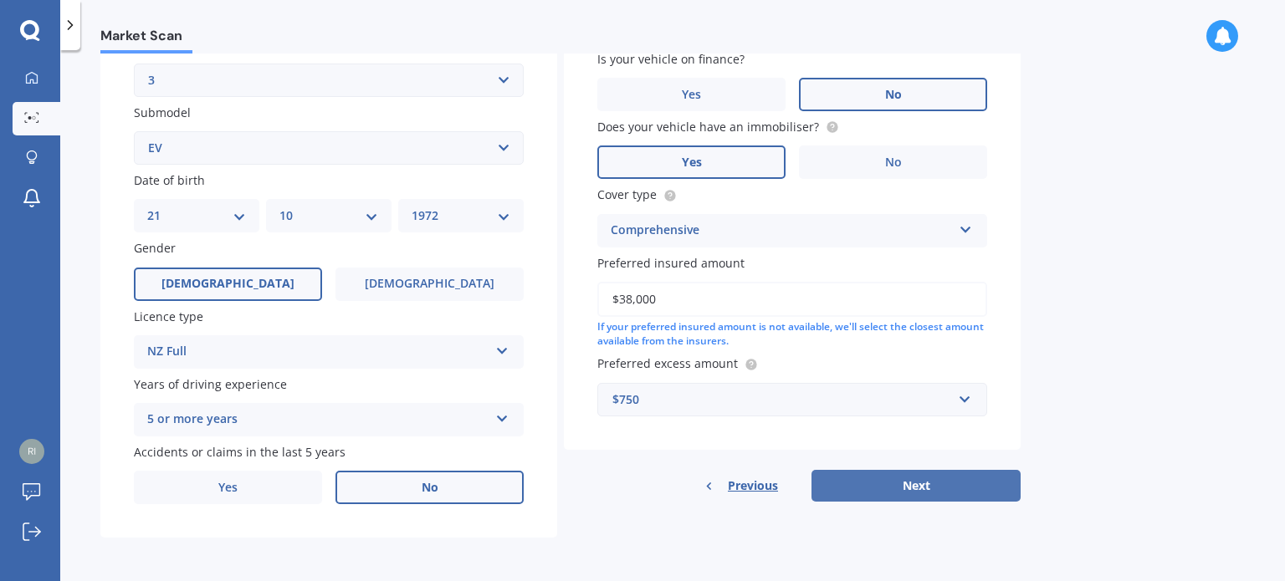
click at [920, 478] on button "Next" at bounding box center [915, 486] width 209 height 32
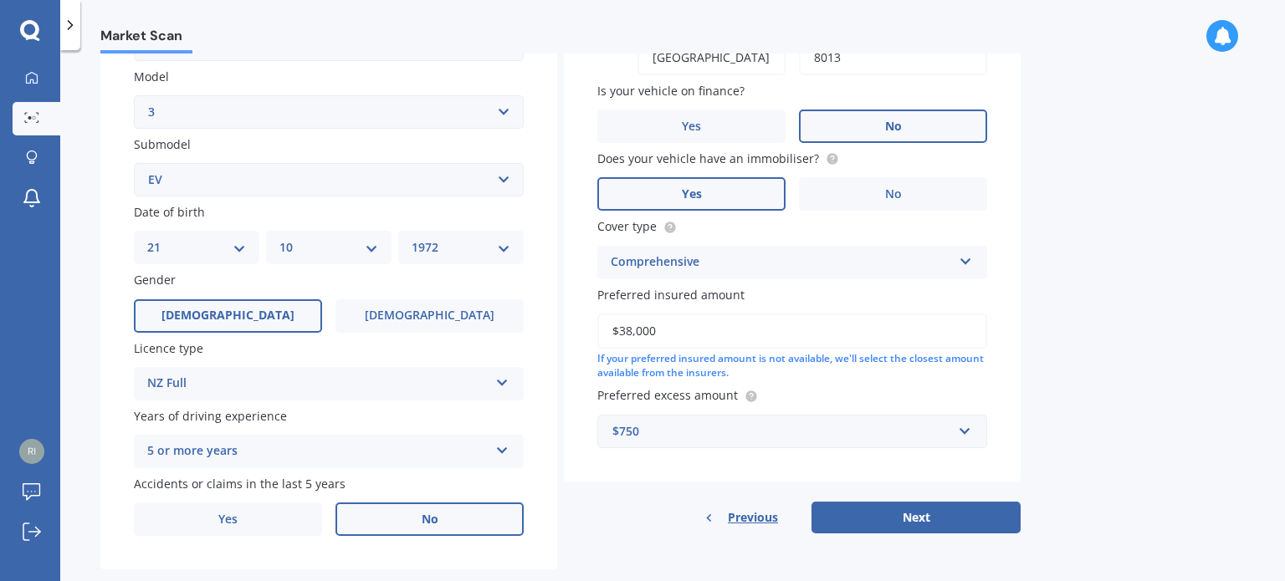
select select "21"
select select "10"
select select "1972"
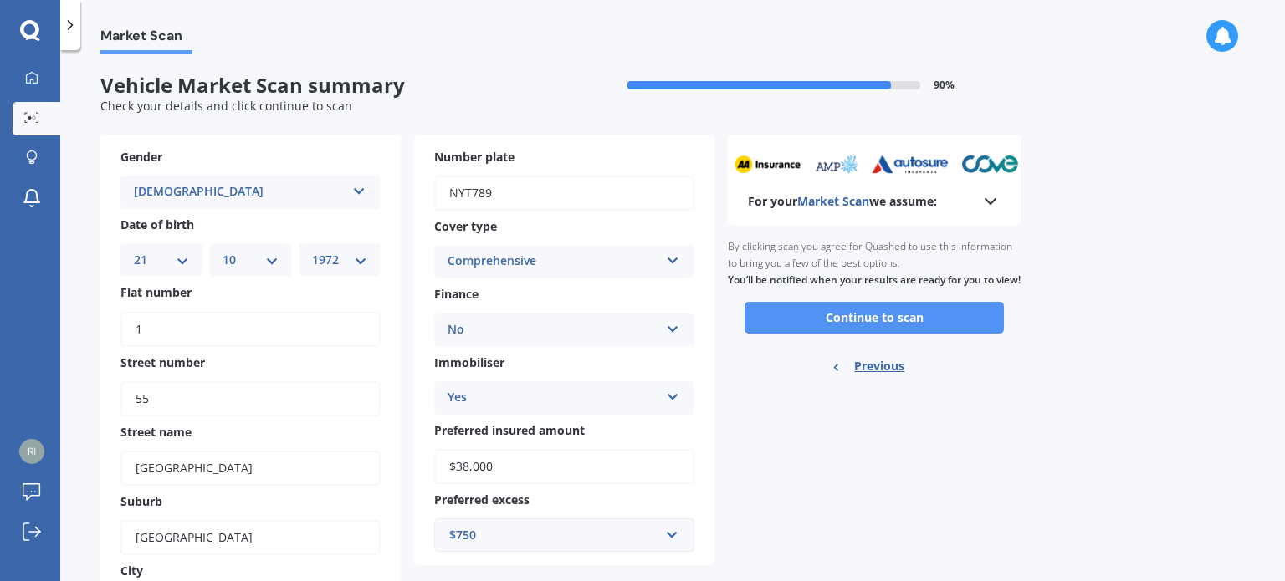
click at [854, 325] on button "Continue to scan" at bounding box center [873, 318] width 259 height 32
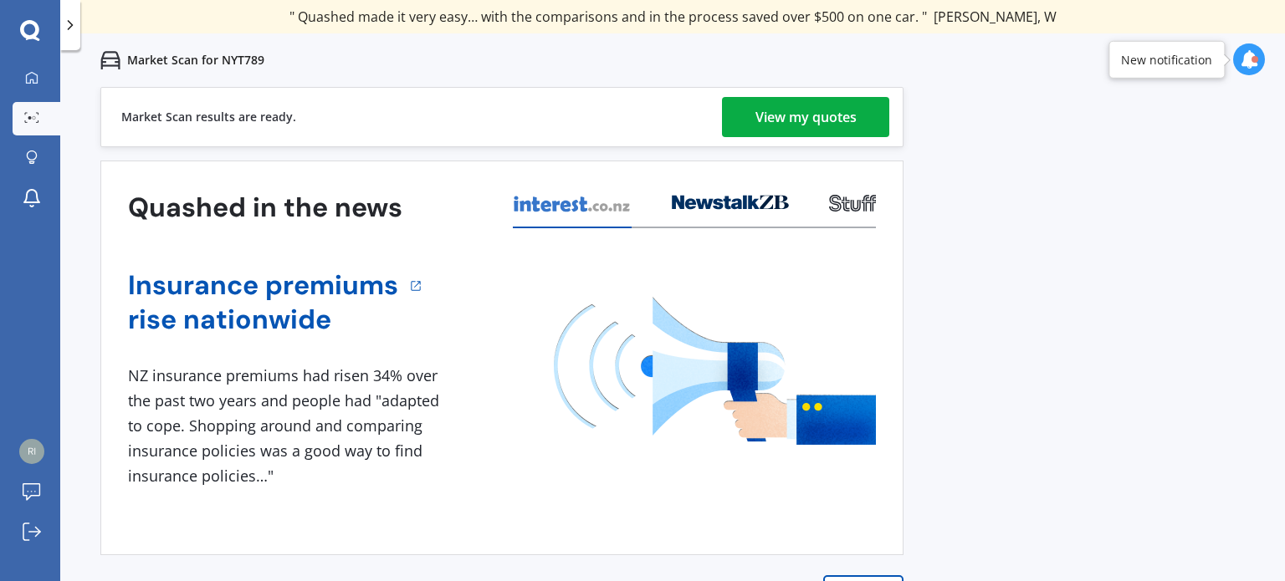
click at [774, 115] on div "View my quotes" at bounding box center [805, 117] width 101 height 40
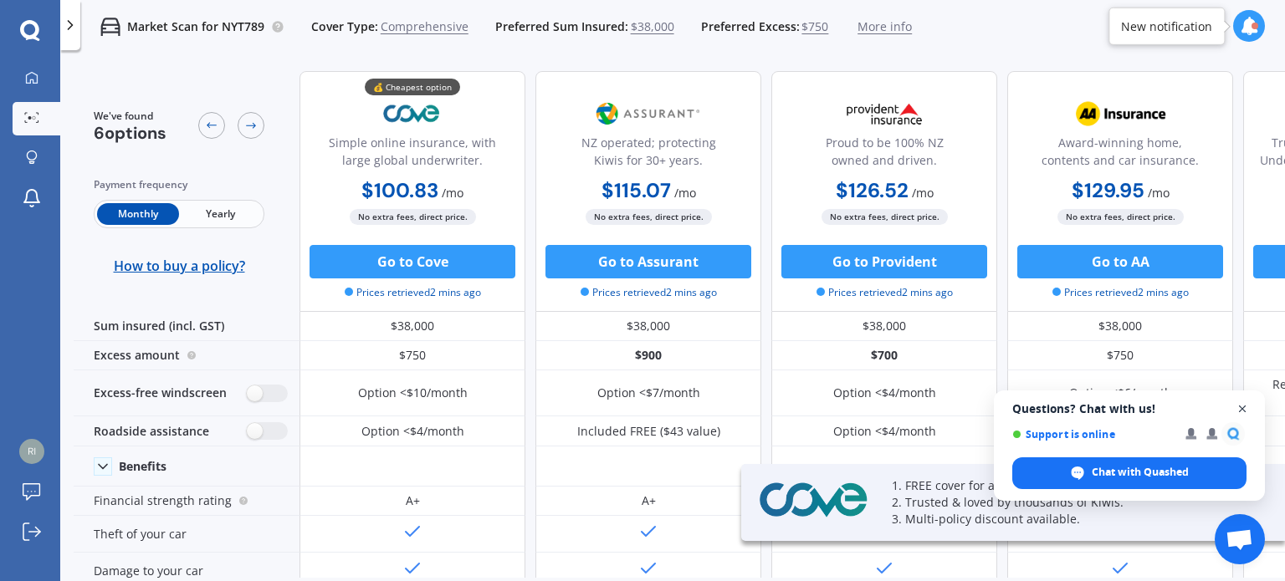
click at [1243, 411] on span "Close chat" at bounding box center [1242, 409] width 21 height 21
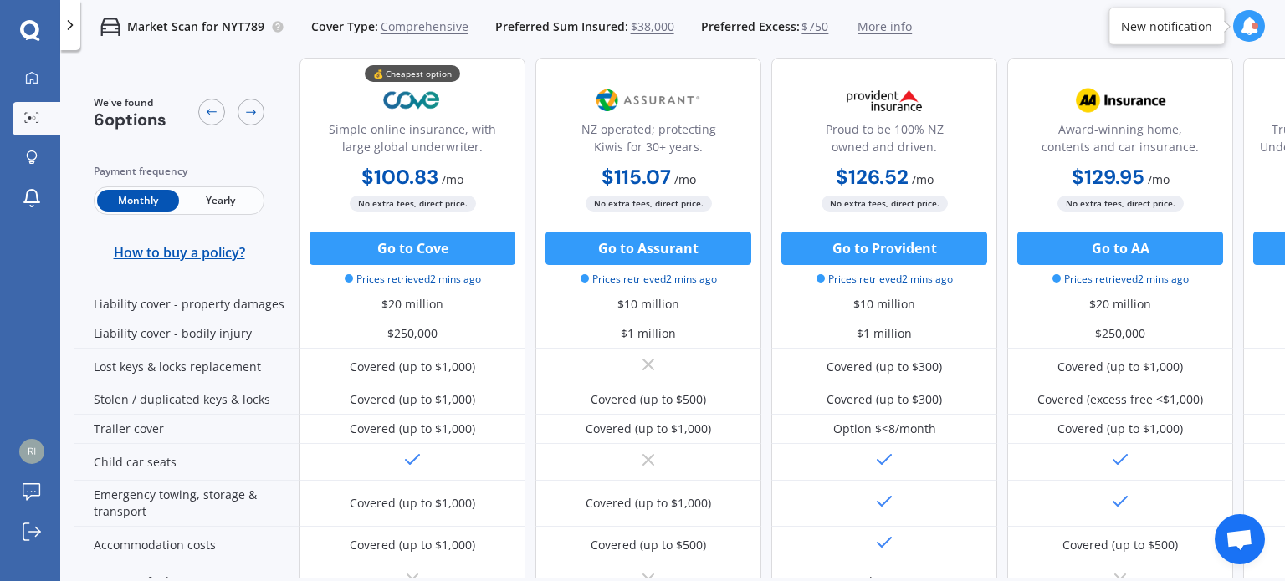
scroll to position [263, 0]
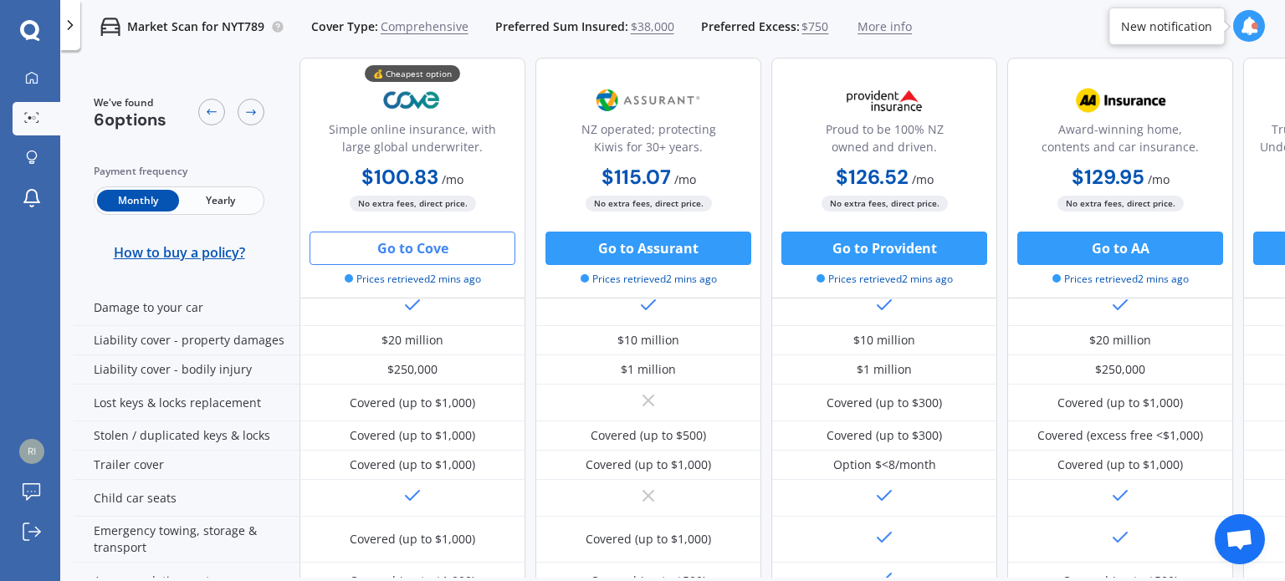
click at [429, 247] on button "Go to Cove" at bounding box center [412, 248] width 206 height 33
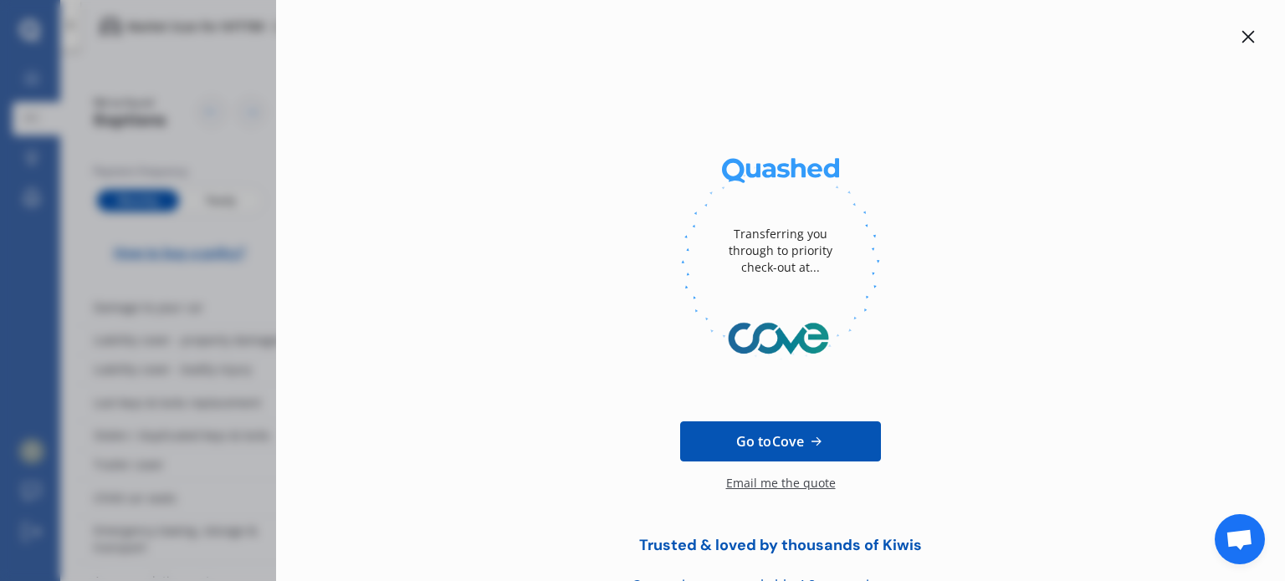
click at [1245, 31] on icon at bounding box center [1248, 37] width 13 height 13
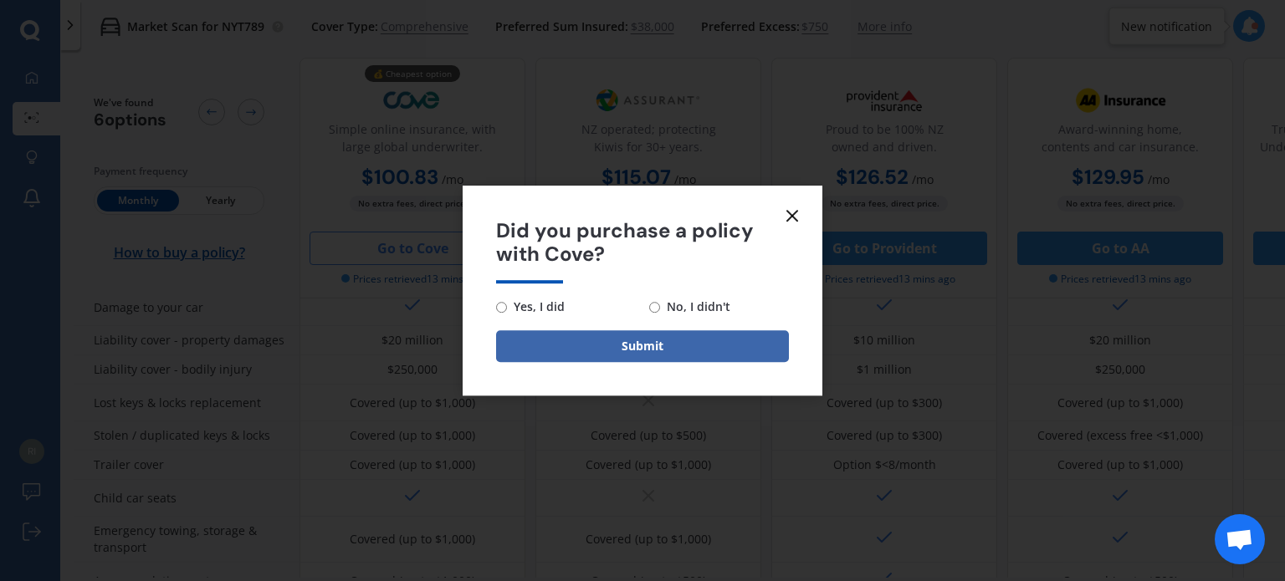
click at [793, 219] on icon at bounding box center [792, 216] width 20 height 20
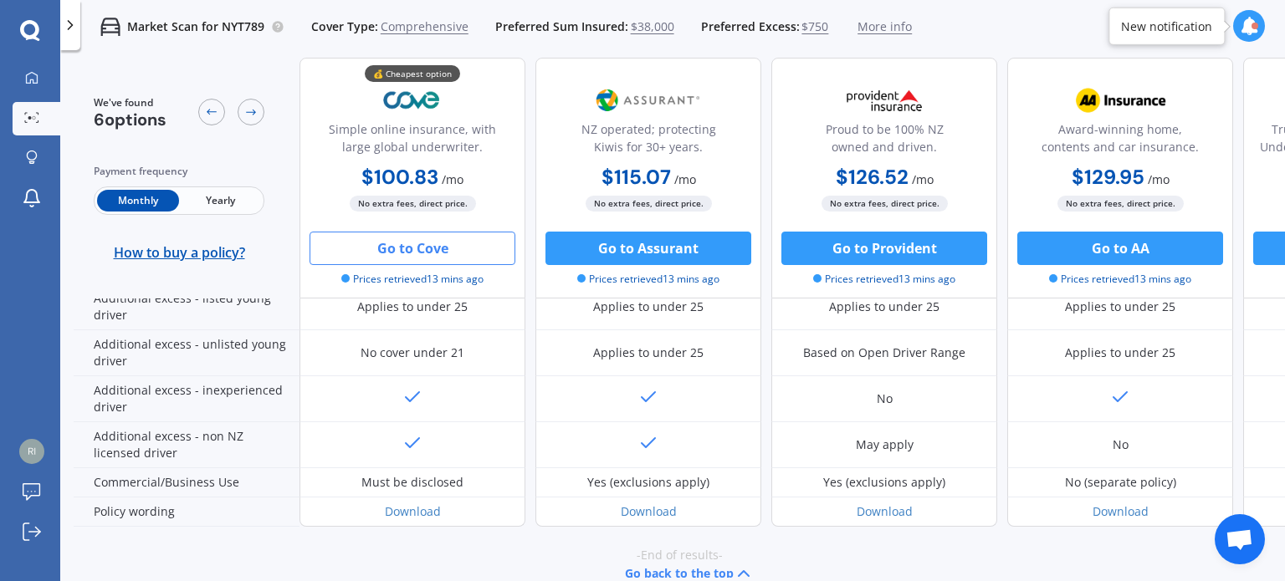
scroll to position [933, 0]
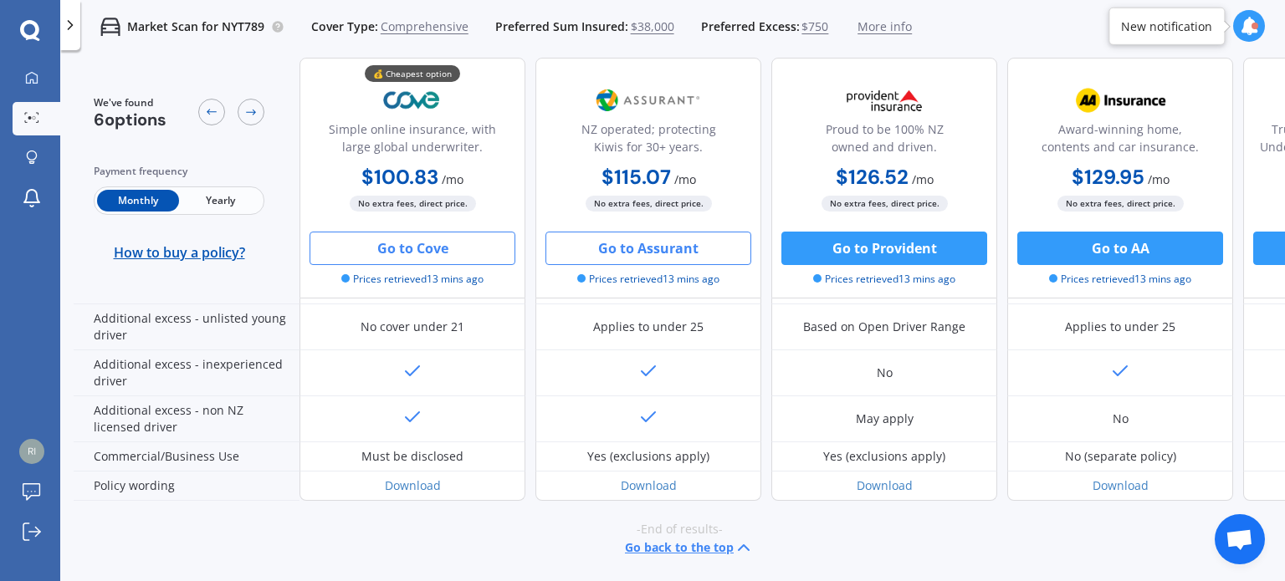
click at [652, 251] on button "Go to Assurant" at bounding box center [648, 248] width 206 height 33
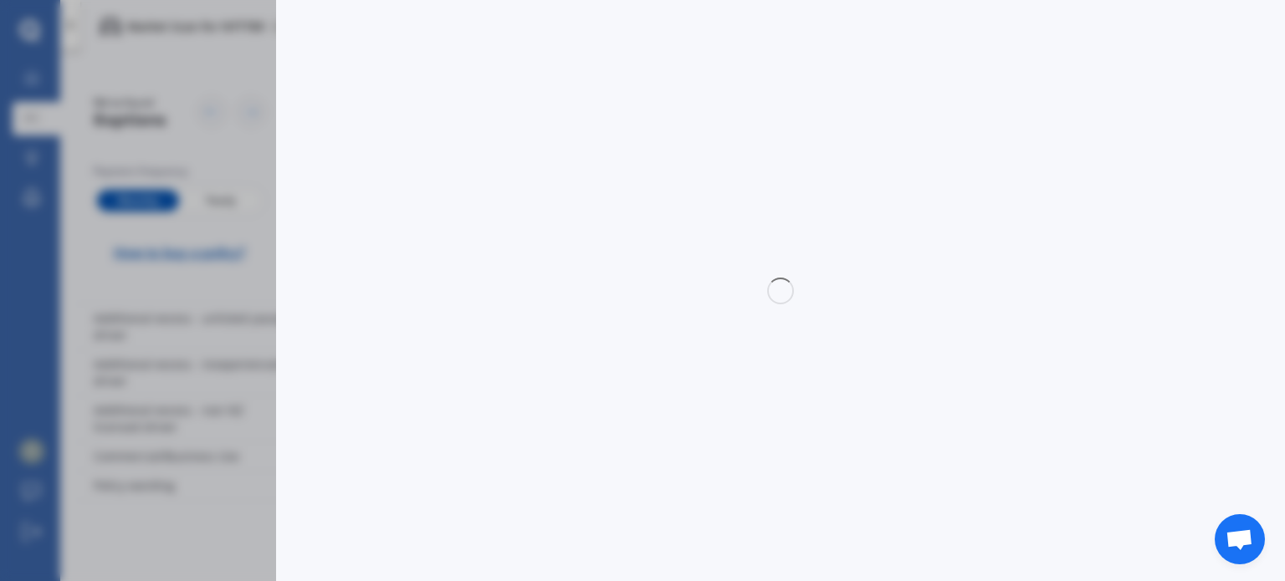
select select "full"
select select "500.00"
select select "Canterbury"
select select "TESLA"
select select "EV"
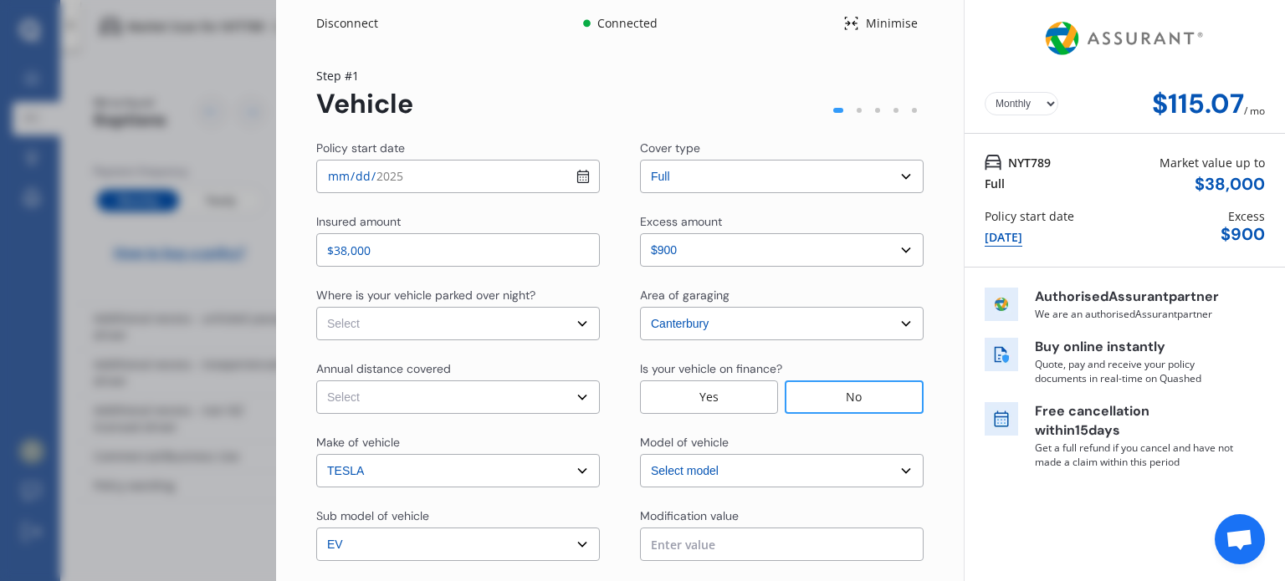
select select "3"
click at [579, 182] on input "[DATE]" at bounding box center [458, 176] width 284 height 33
type input "[DATE]"
click at [461, 330] on select "Select In a garage On own property On street or road" at bounding box center [458, 323] width 284 height 33
select select "In a garage"
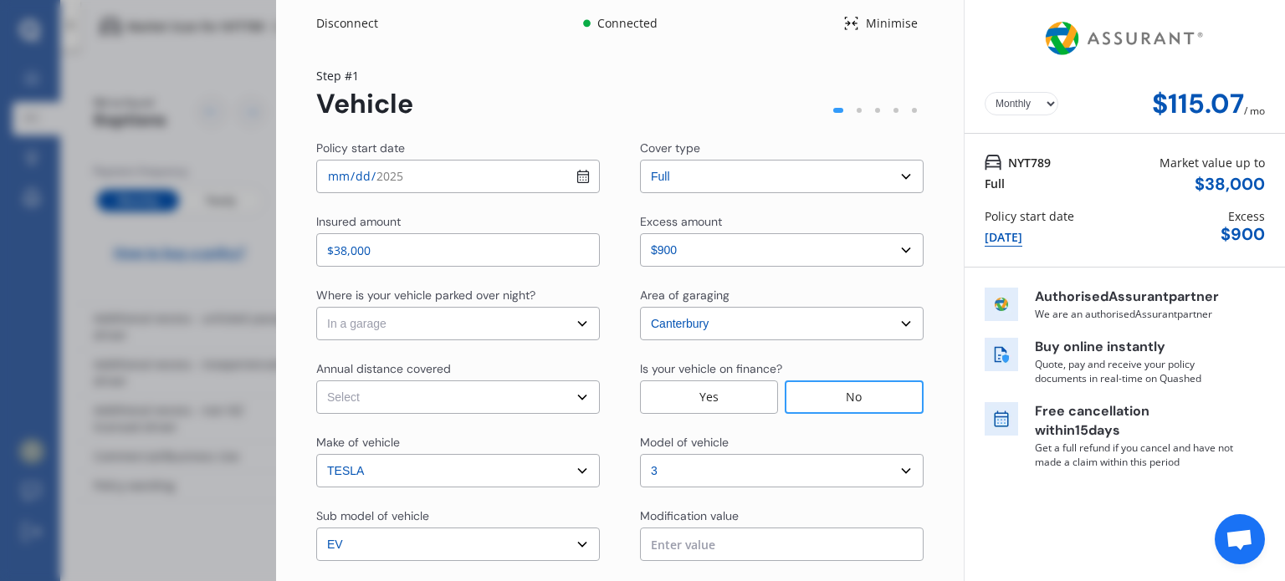
click at [316, 307] on select "Select In a garage On own property On street or road" at bounding box center [458, 323] width 284 height 33
click at [465, 402] on select "Select Low (less than 15,000km per year) Average (15,000-30,000km per year) Hig…" at bounding box center [458, 397] width 284 height 33
select select "15000"
click at [316, 381] on select "Select Low (less than 15,000km per year) Average (15,000-30,000km per year) Hig…" at bounding box center [458, 397] width 284 height 33
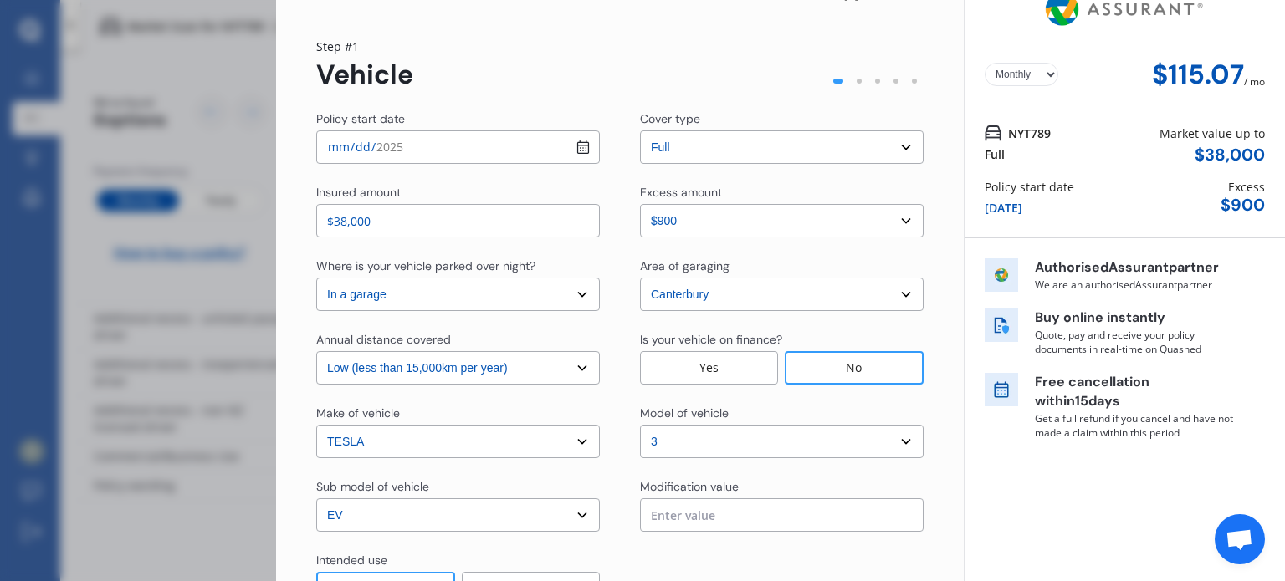
scroll to position [0, 0]
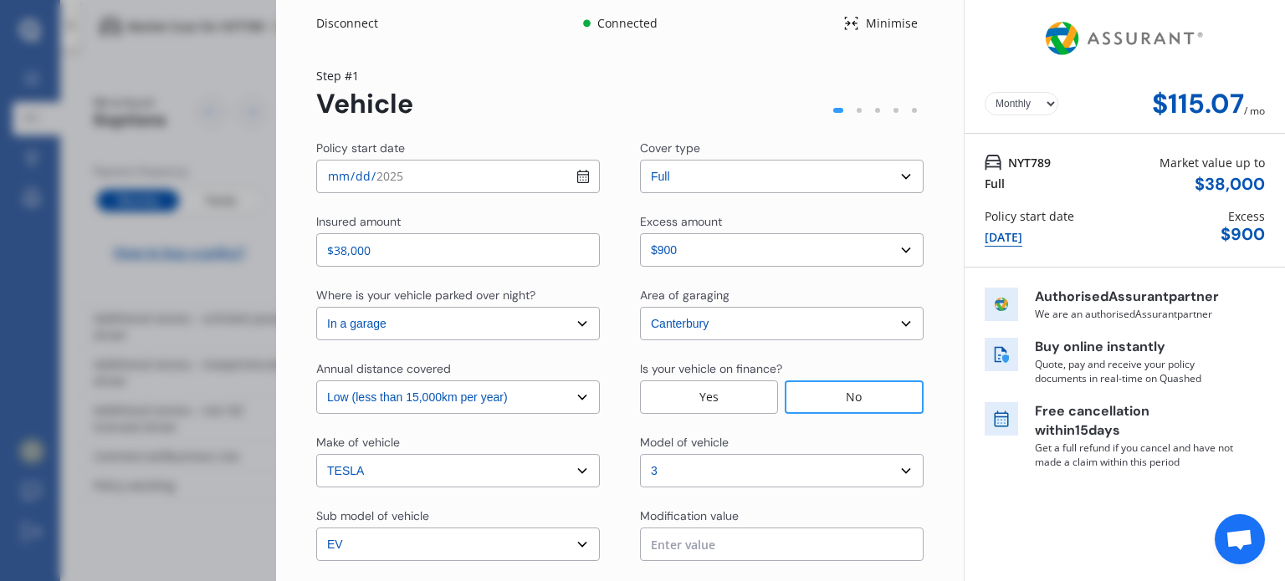
click at [900, 253] on select "Select excess amount $400 $900 $1,400" at bounding box center [782, 249] width 284 height 33
select select "0"
click at [640, 233] on select "Select excess amount $400 $900 $1,400" at bounding box center [782, 249] width 284 height 33
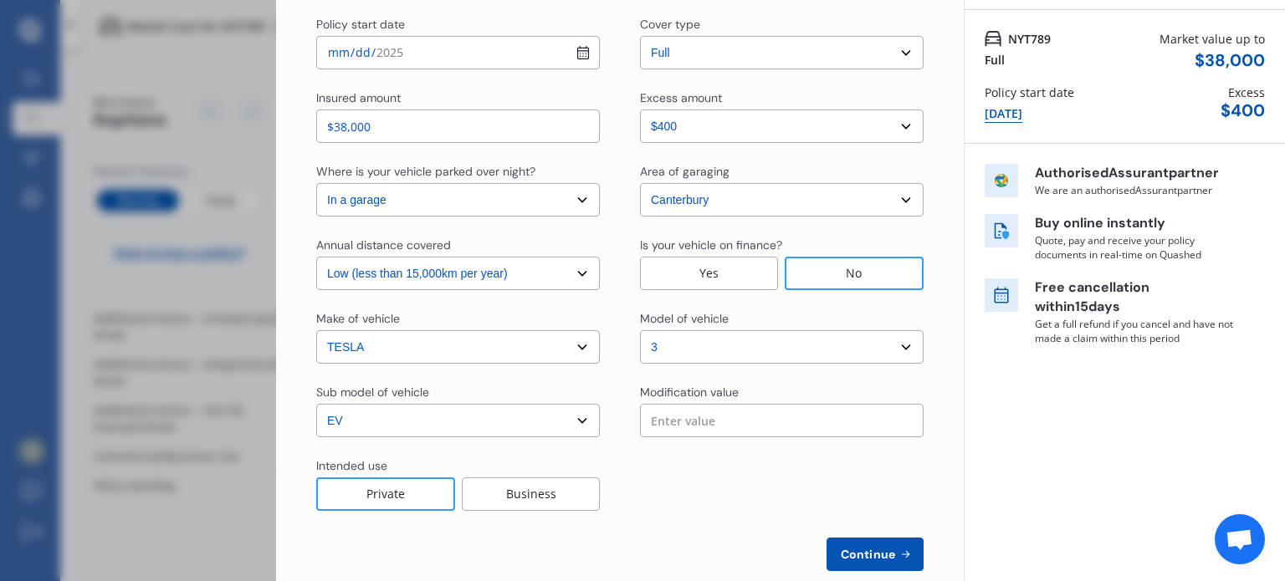
scroll to position [154, 0]
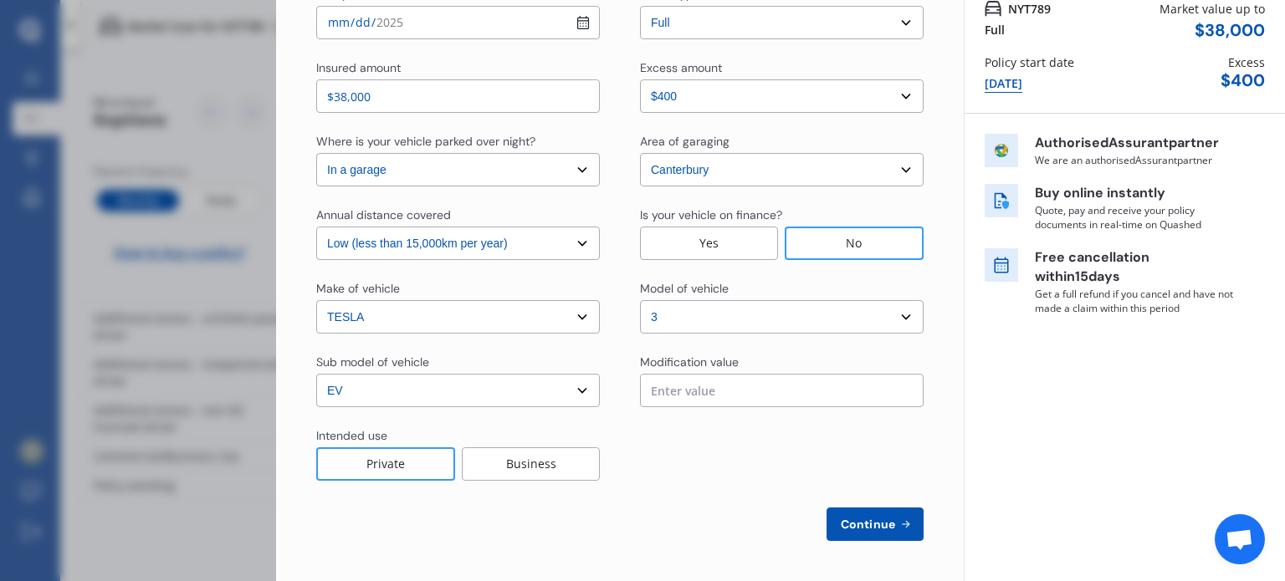
click at [851, 387] on input "text" at bounding box center [782, 390] width 284 height 33
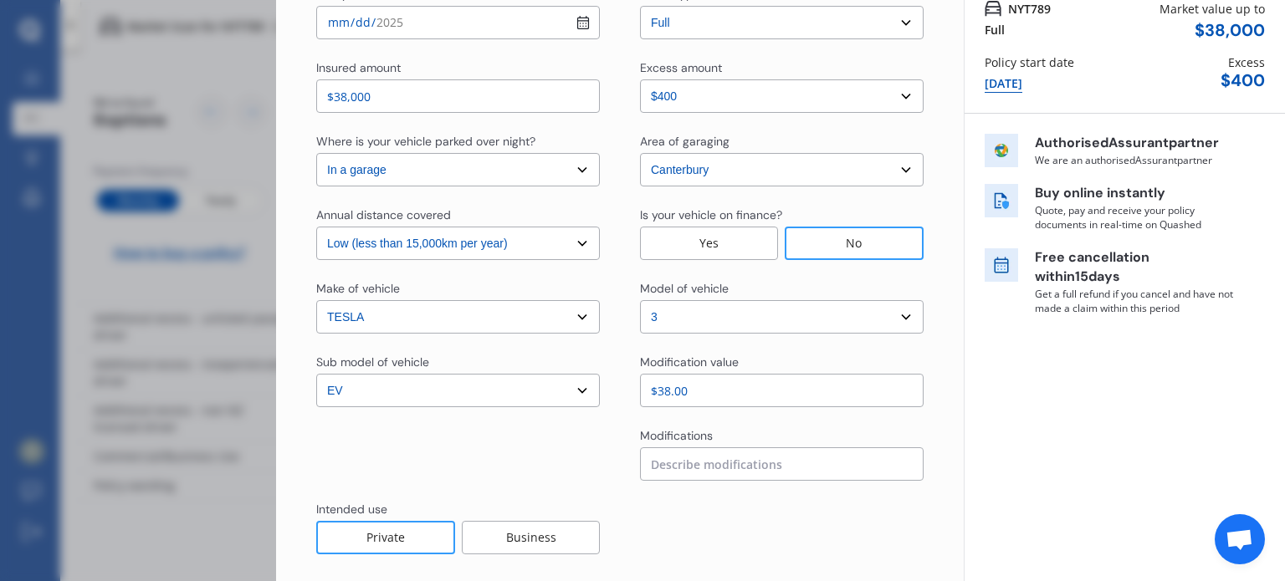
type input "$3.00"
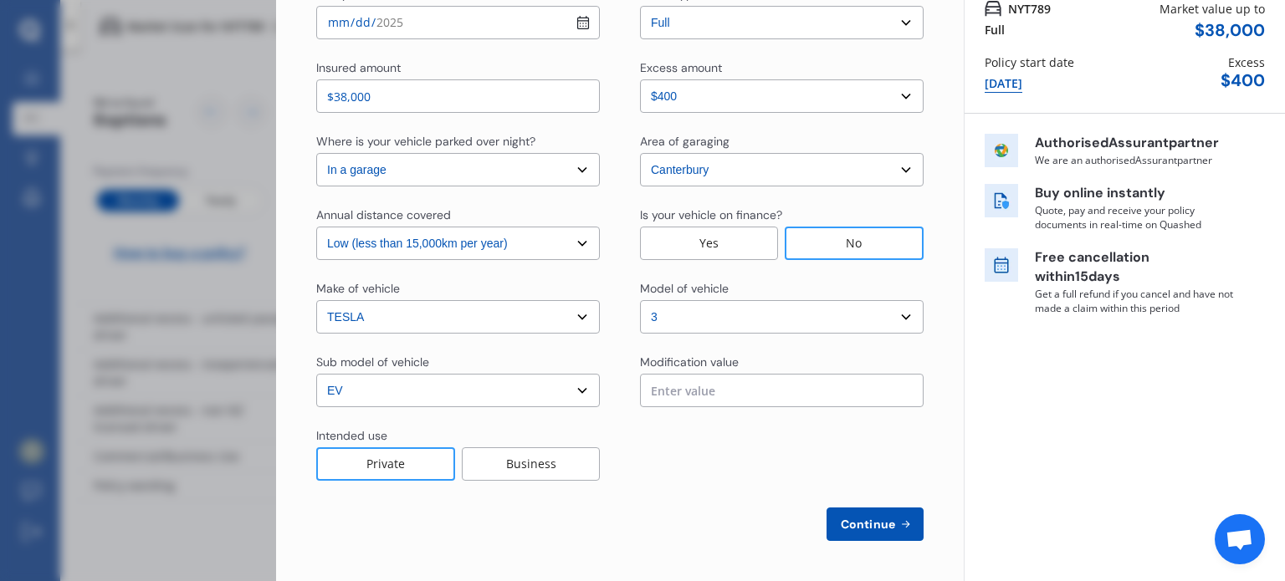
click at [736, 539] on div "Continue" at bounding box center [619, 524] width 607 height 33
click at [859, 514] on button "Continue" at bounding box center [874, 524] width 97 height 33
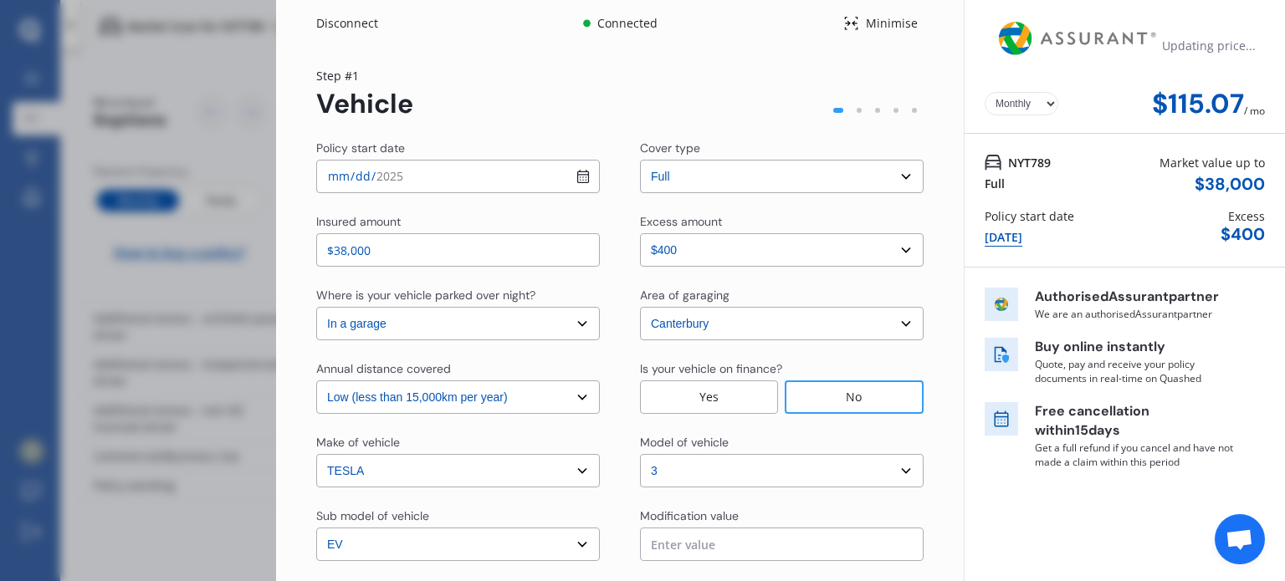
select select "Mr"
select select "21"
select select "10"
select select "1972"
select select "full"
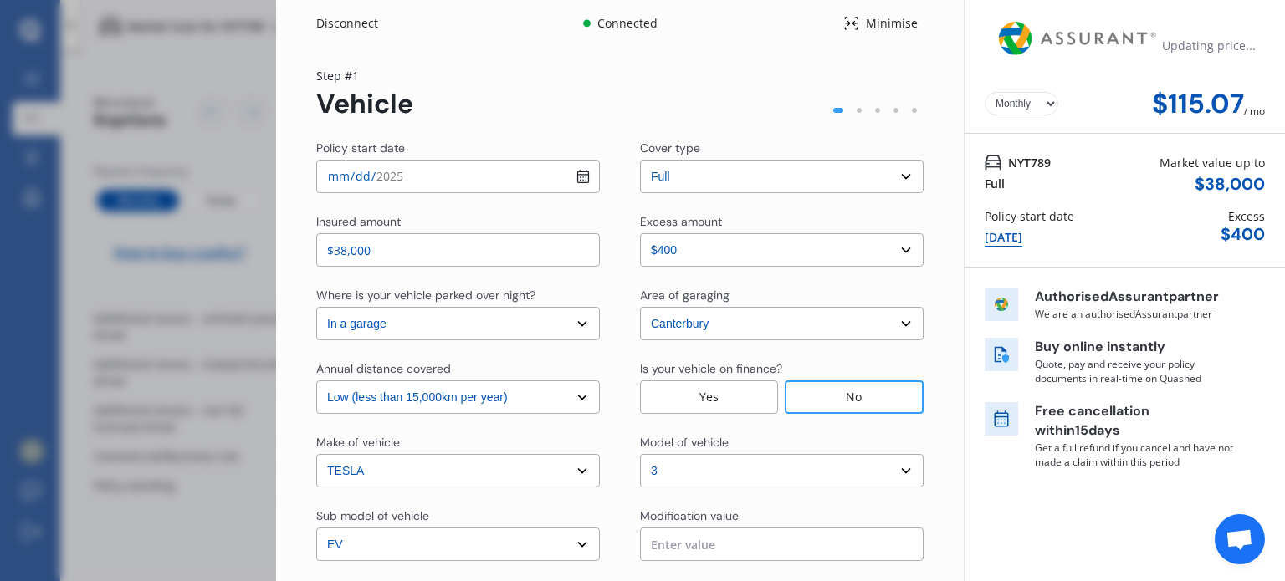
select select "more than 4 years"
select select "[GEOGRAPHIC_DATA]"
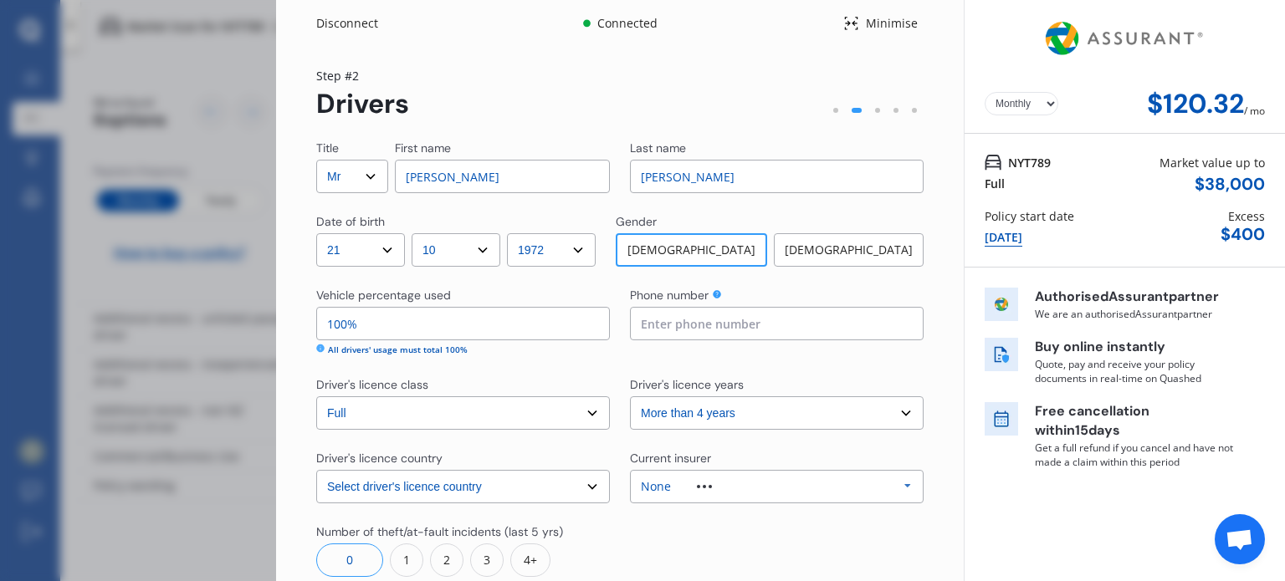
scroll to position [134, 0]
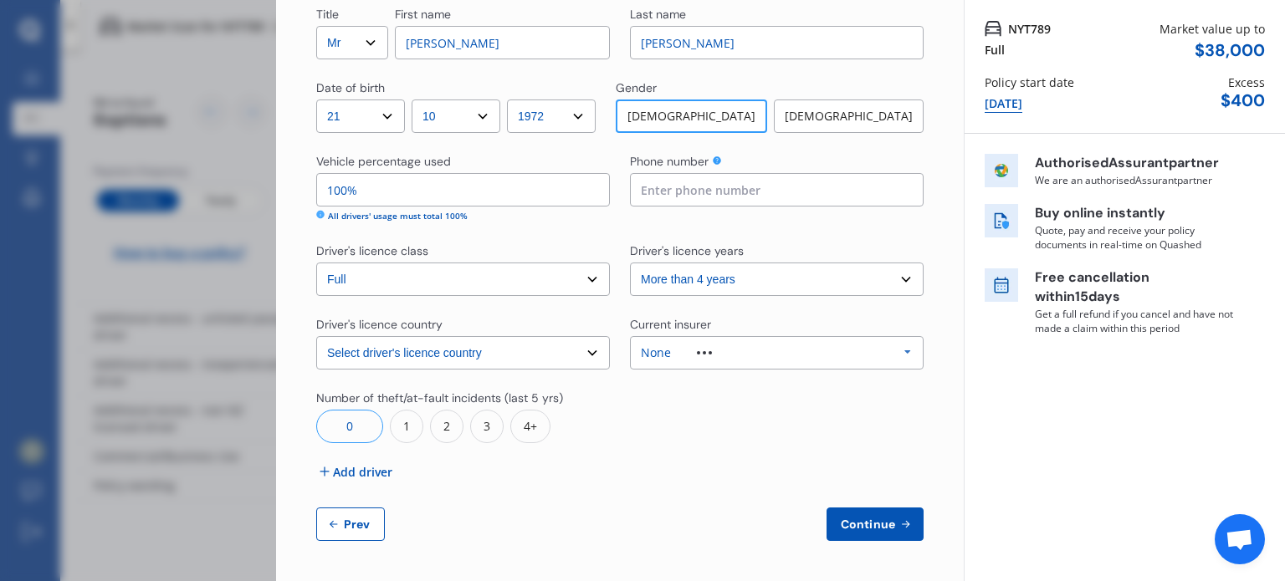
click at [761, 187] on input at bounding box center [777, 189] width 294 height 33
type input "021363750"
click at [758, 286] on select "Select driver's licence years Less than 1 year 1-2 years 2-4 years More than 4 …" at bounding box center [777, 279] width 294 height 33
click at [754, 357] on div "None Allianz AAI AMI IAG - NZI/State [PERSON_NAME] Vero Unknown Other Insurer N…" at bounding box center [777, 352] width 294 height 33
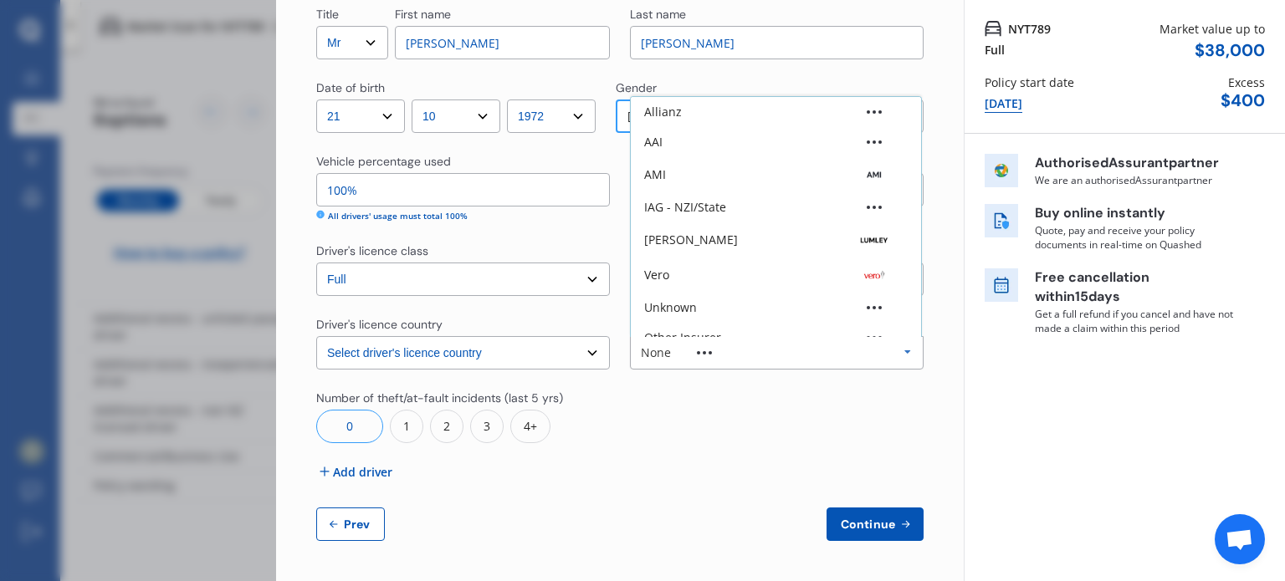
scroll to position [46, 0]
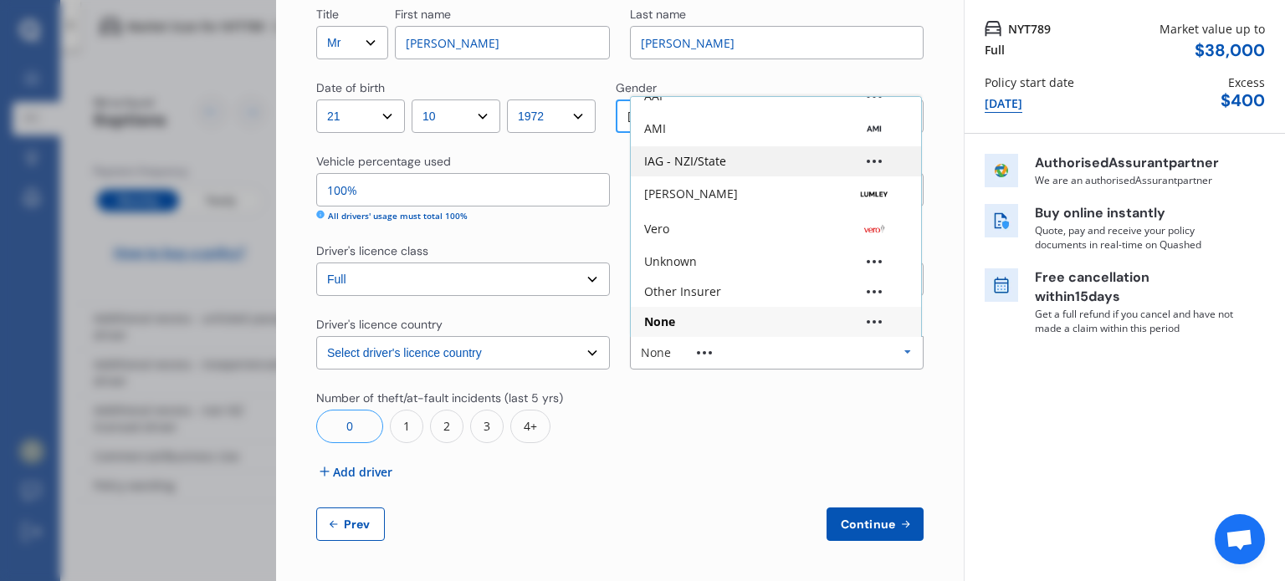
click at [731, 166] on div "IAG - NZI/State" at bounding box center [776, 161] width 290 height 30
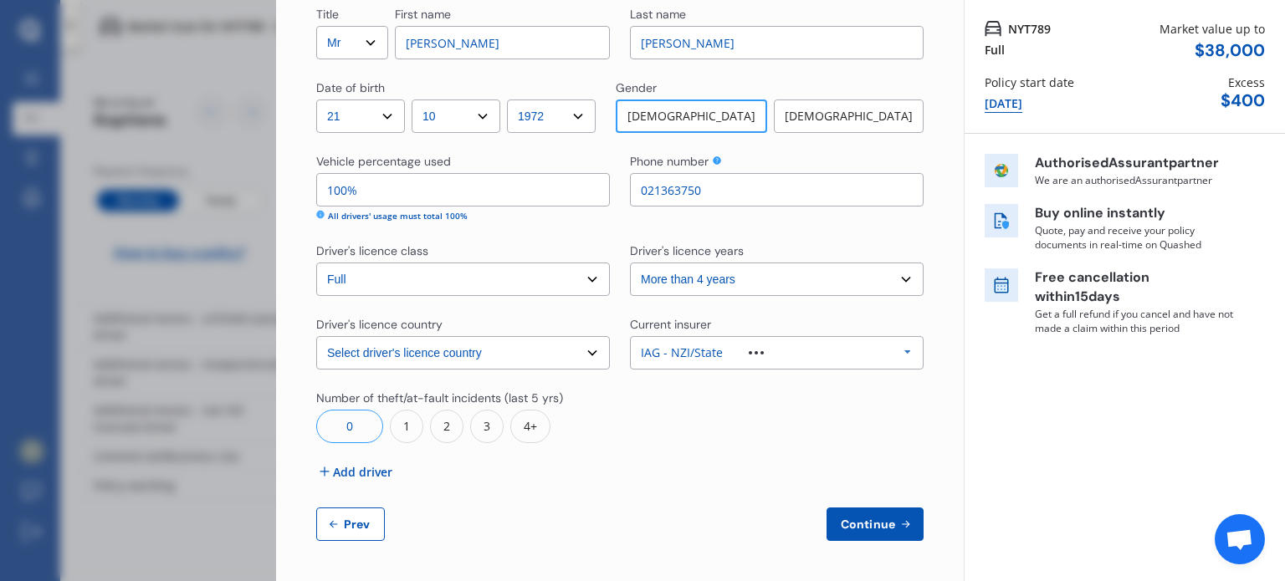
click at [688, 407] on div at bounding box center [777, 417] width 294 height 54
drag, startPoint x: 384, startPoint y: 192, endPoint x: 268, endPoint y: 212, distance: 118.0
click at [268, 212] on div "Disconnect Connected Minimise Yearly Monthly $120.32 / mo Step # 2 Drivers Titl…" at bounding box center [642, 290] width 1285 height 581
type input "8%"
type input "90%"
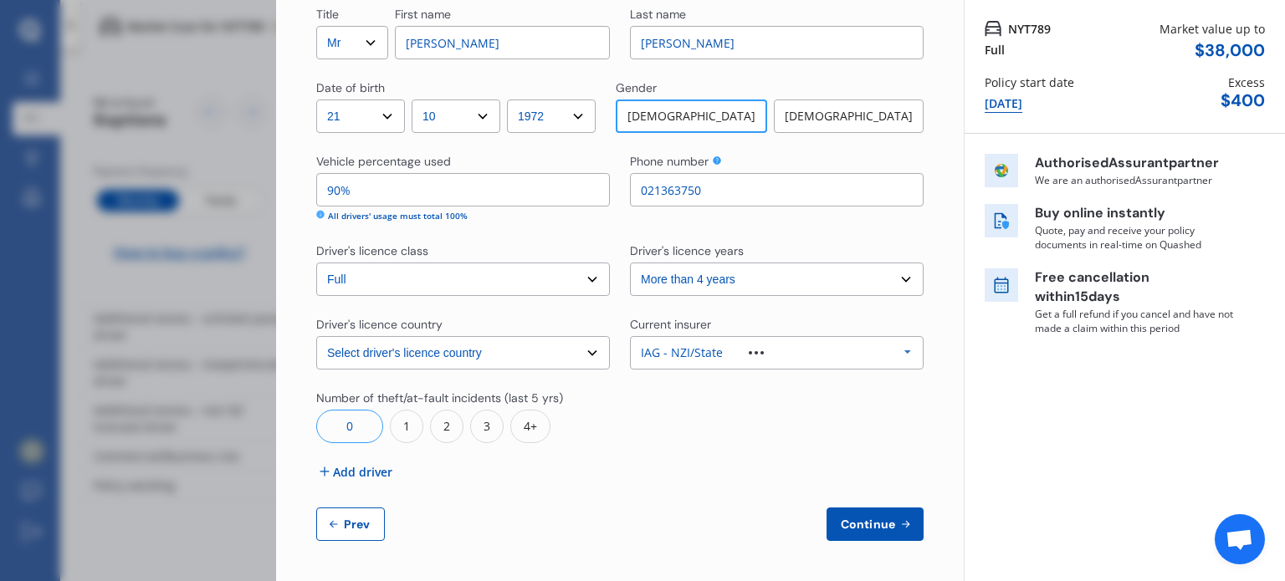
click at [503, 498] on div "Title Select Mr Mrs Miss Ms Dr First name [PERSON_NAME] name [PERSON_NAME] Date…" at bounding box center [619, 273] width 607 height 535
click at [348, 474] on span "Add driver" at bounding box center [362, 472] width 59 height 18
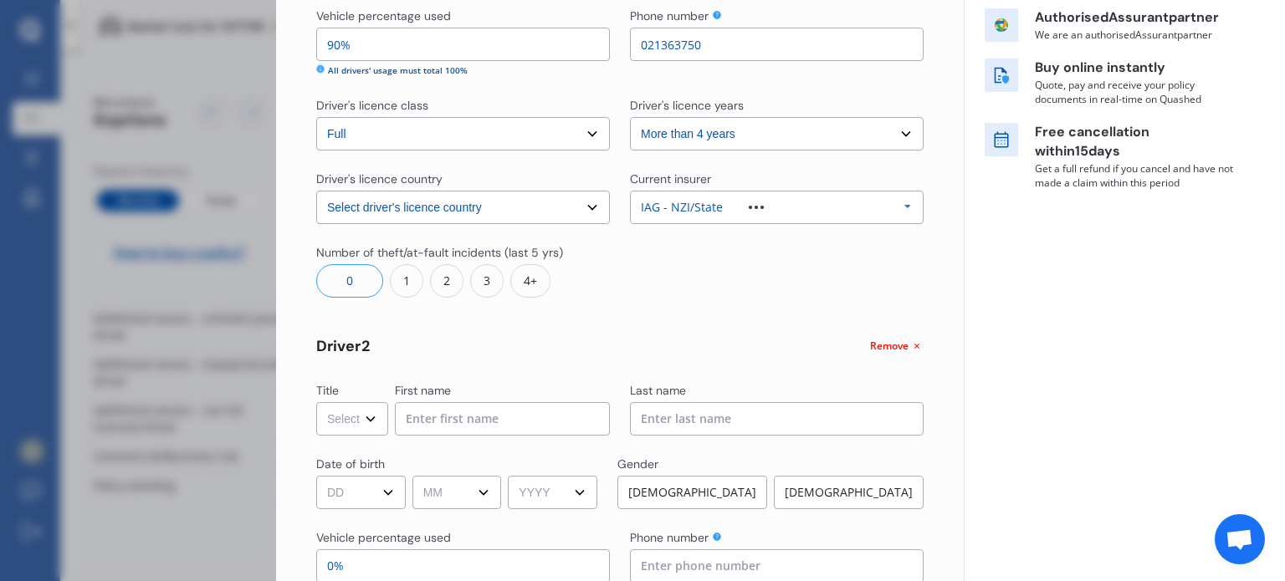
scroll to position [468, 0]
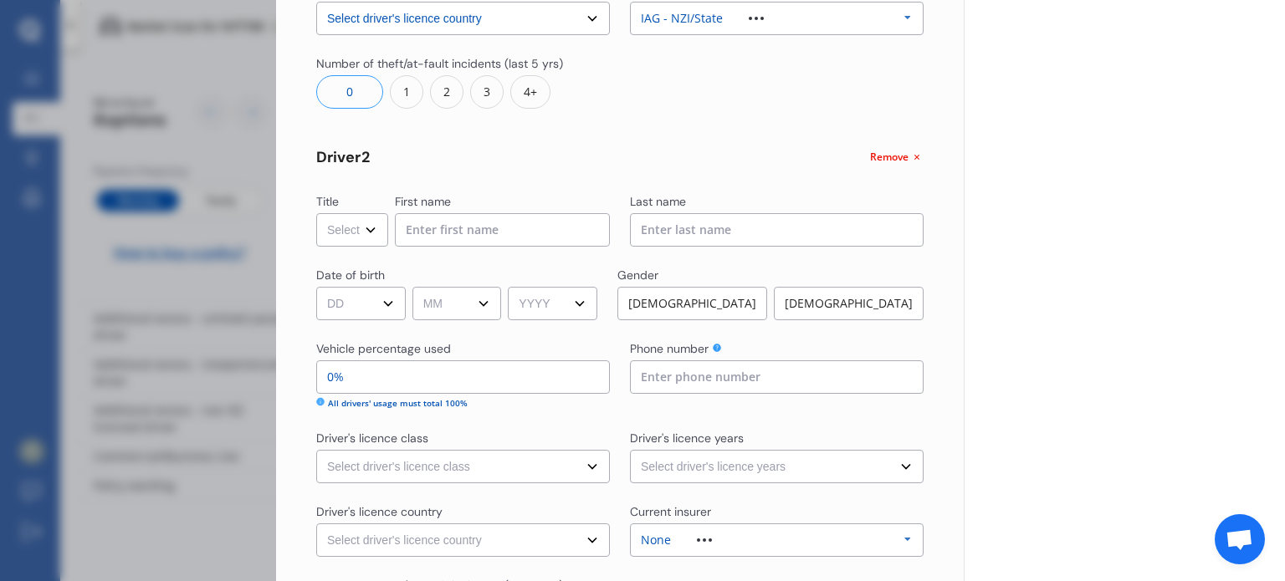
click at [372, 231] on select "Select Mr Mrs Miss Ms Dr" at bounding box center [352, 229] width 72 height 33
select select "Mrs"
click at [316, 213] on select "Select Mr Mrs Miss Ms Dr" at bounding box center [352, 229] width 72 height 33
click at [440, 233] on input at bounding box center [502, 229] width 215 height 33
type input "Candy"
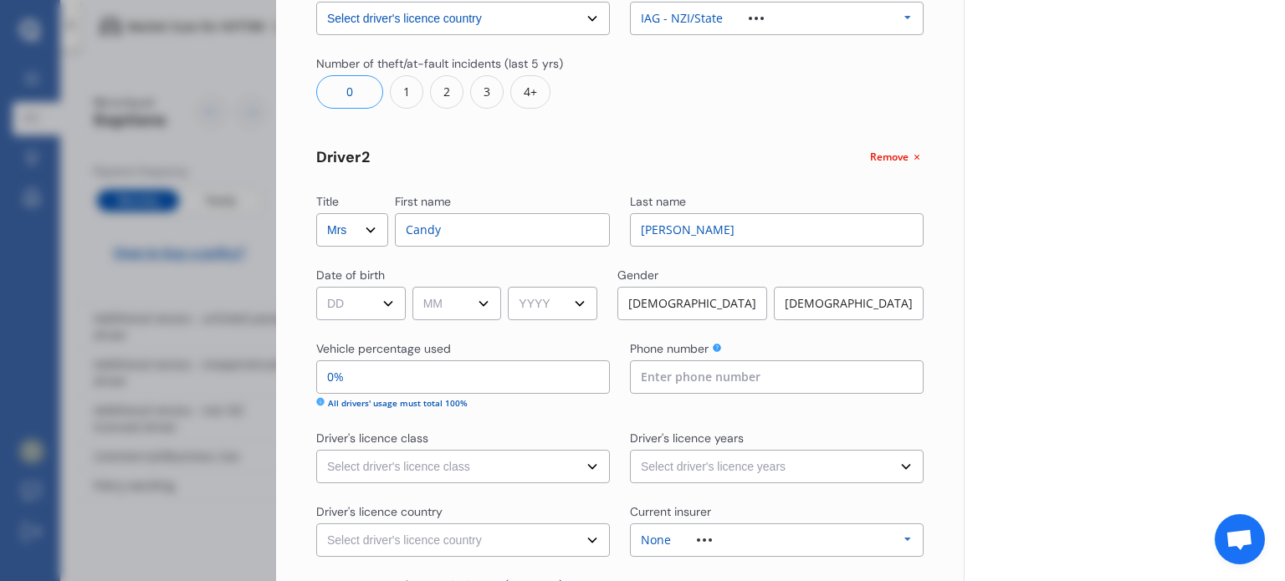
type input "[PERSON_NAME]"
select select "13"
select select "09"
select select "1969"
click at [477, 368] on input "0%" at bounding box center [463, 376] width 294 height 33
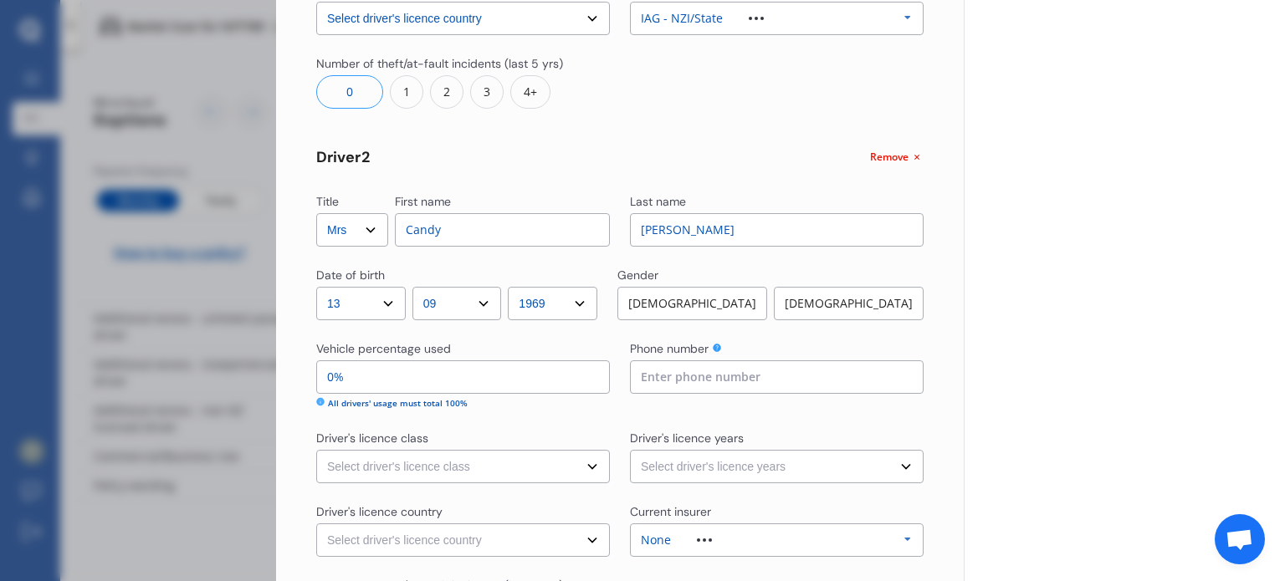
type input "100%"
type input "0%"
type input "50%"
type input "95%"
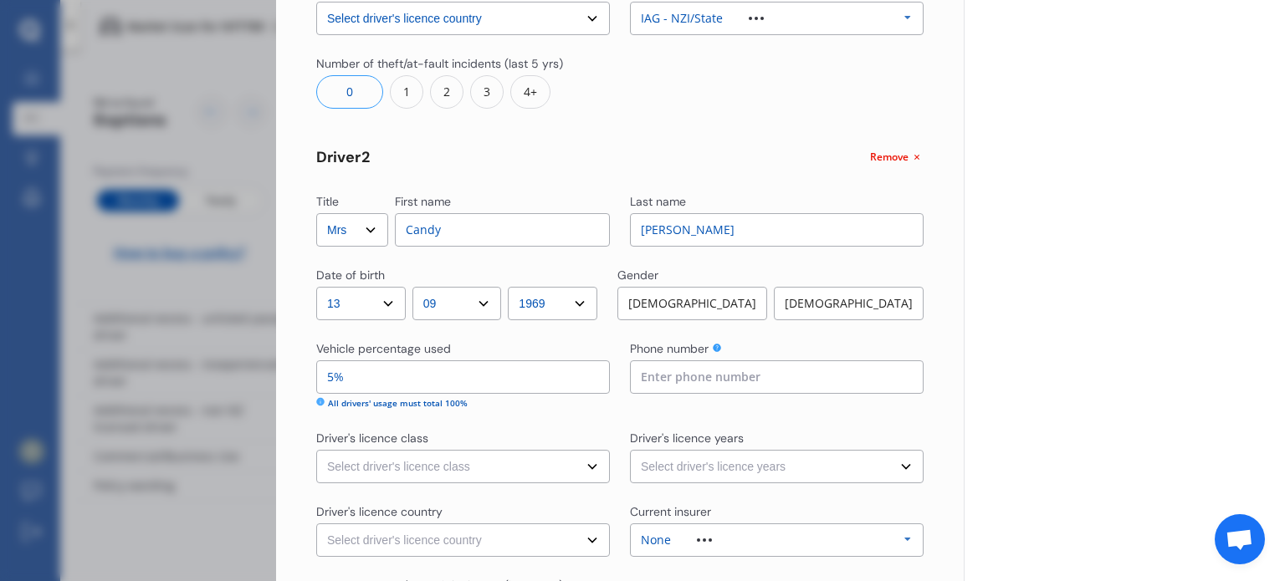
scroll to position [636, 0]
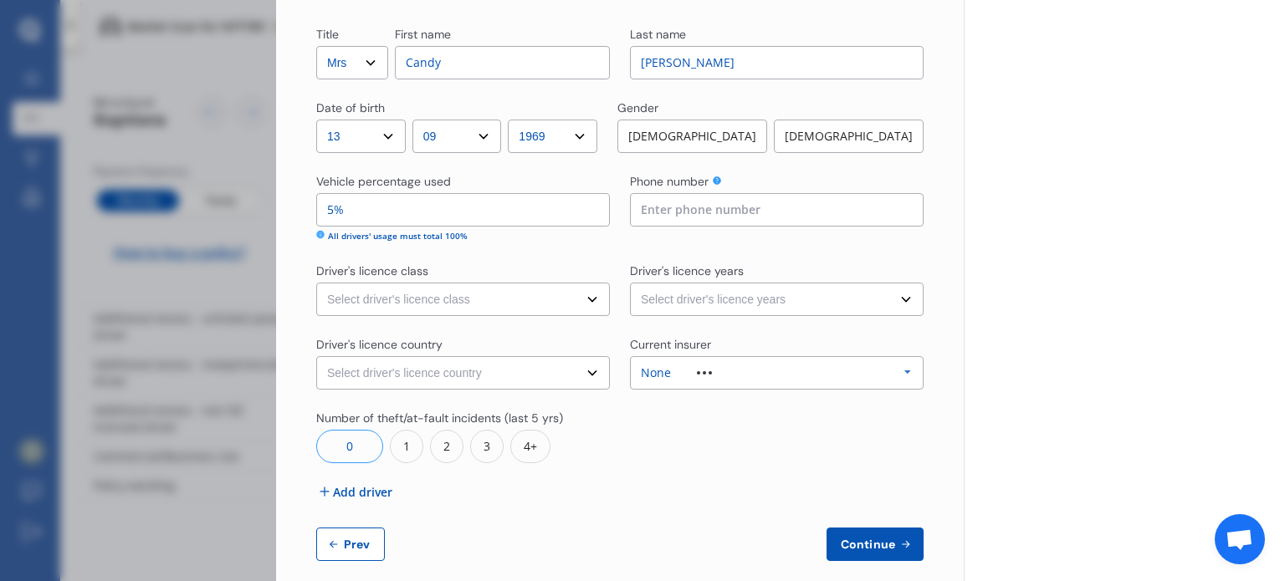
type input "5%"
click at [519, 304] on select "Select driver's licence class None Learner Restricted Full" at bounding box center [463, 299] width 294 height 33
select select "full"
click at [316, 283] on select "Select driver's licence class None Learner Restricted Full" at bounding box center [463, 299] width 294 height 33
click at [481, 378] on select "Select driver's licence country [GEOGRAPHIC_DATA] [GEOGRAPHIC_DATA] [GEOGRAPHIC…" at bounding box center [463, 372] width 294 height 33
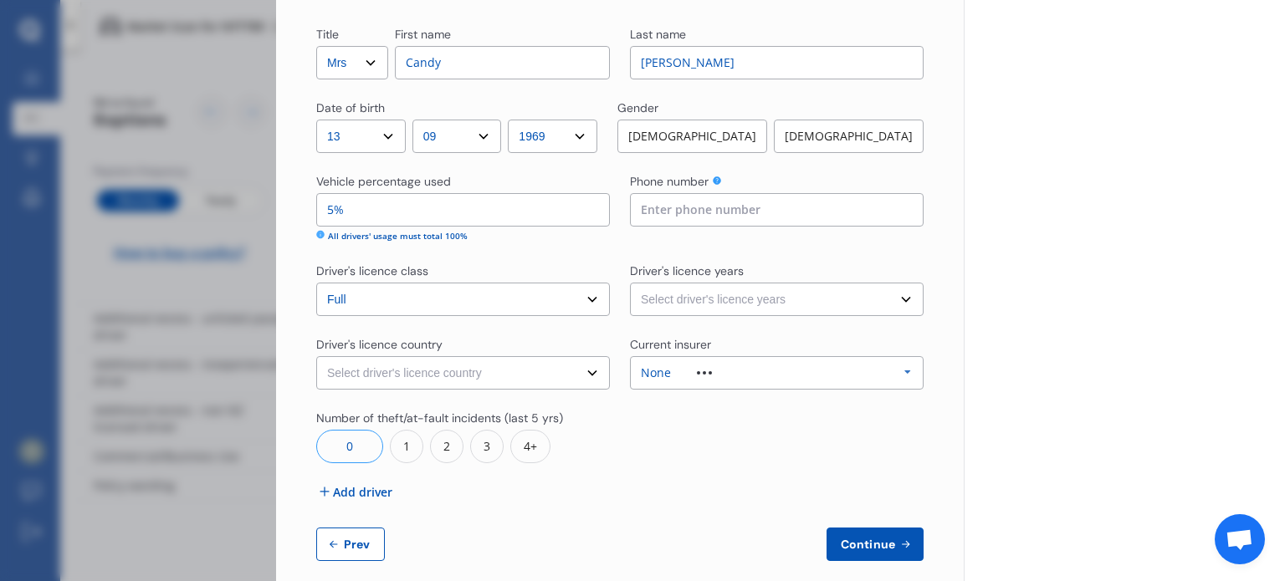
select select "[GEOGRAPHIC_DATA]"
click at [316, 356] on select "Select driver's licence country [GEOGRAPHIC_DATA] [GEOGRAPHIC_DATA] [GEOGRAPHIC…" at bounding box center [463, 372] width 294 height 33
click at [830, 132] on div "[DEMOGRAPHIC_DATA]" at bounding box center [849, 136] width 150 height 33
click at [809, 221] on input at bounding box center [777, 209] width 294 height 33
type input "021813357"
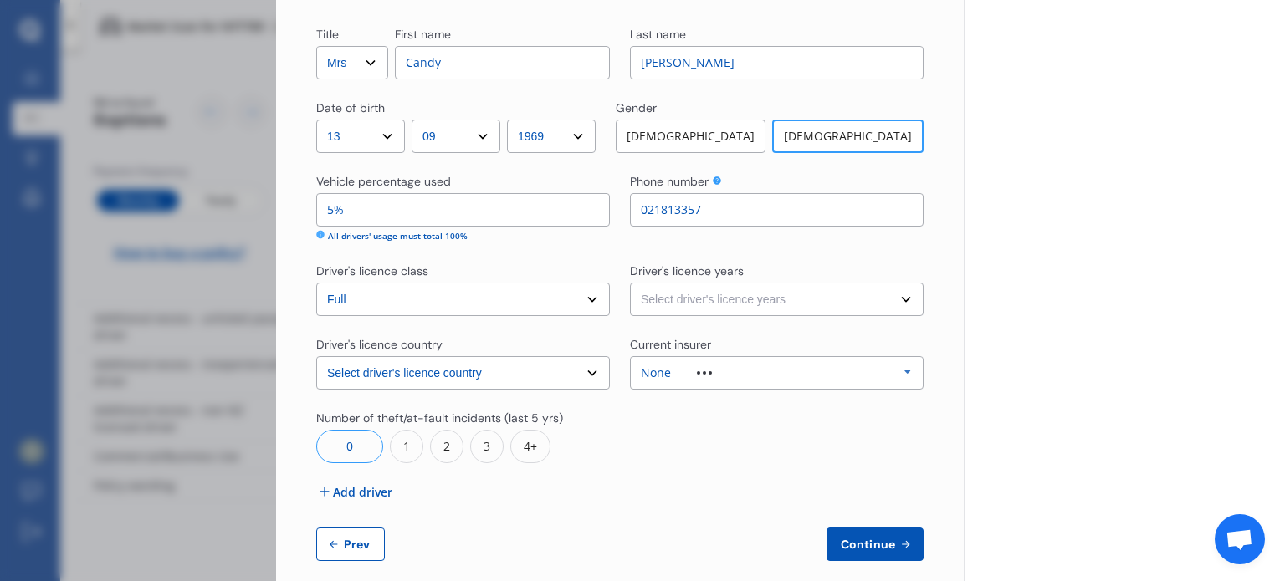
click at [810, 297] on select "Select driver's licence years Less than 1 year 1-2 years 2-4 years More than 4 …" at bounding box center [777, 299] width 294 height 33
select select "more than 4 years"
click at [630, 283] on select "Select driver's licence years Less than 1 year 1-2 years 2-4 years More than 4 …" at bounding box center [777, 299] width 294 height 33
click at [739, 367] on div "None Allianz AAI AMI IAG - NZI/State [PERSON_NAME] Vero Unknown Other Insurer N…" at bounding box center [777, 372] width 294 height 33
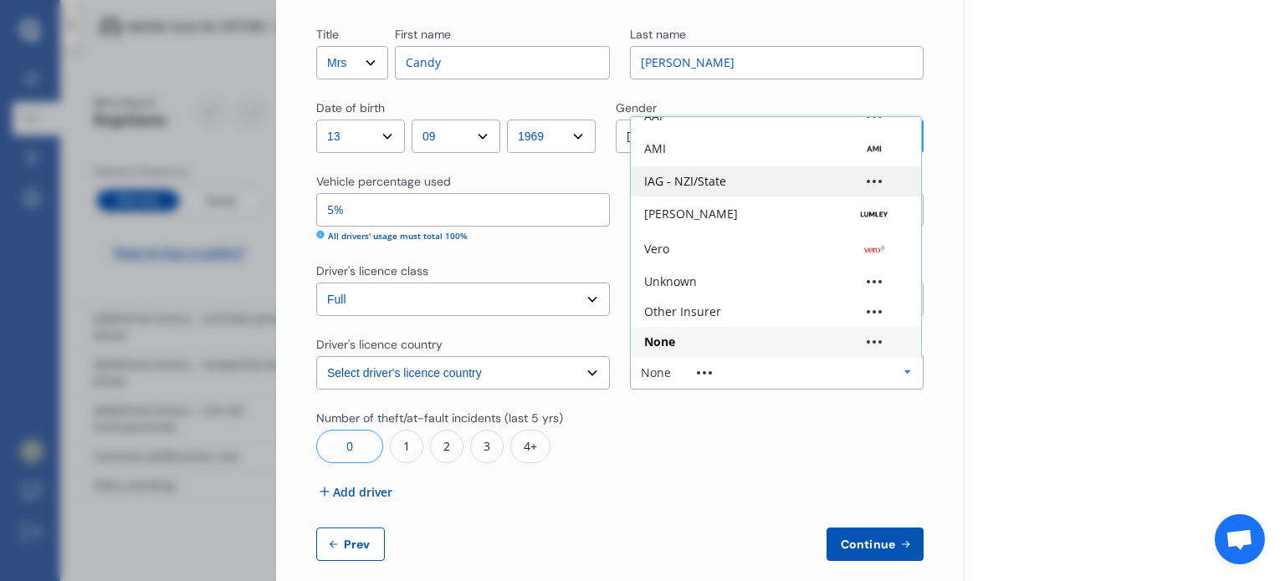
click at [717, 184] on div "IAG - NZI/State" at bounding box center [685, 182] width 82 height 12
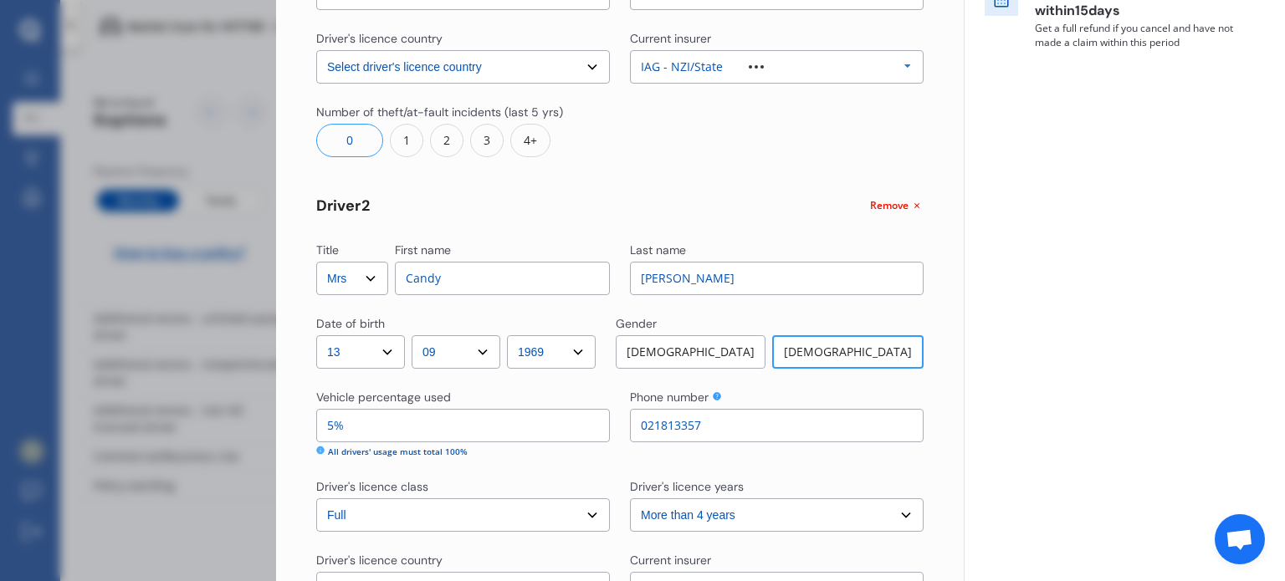
scroll to position [656, 0]
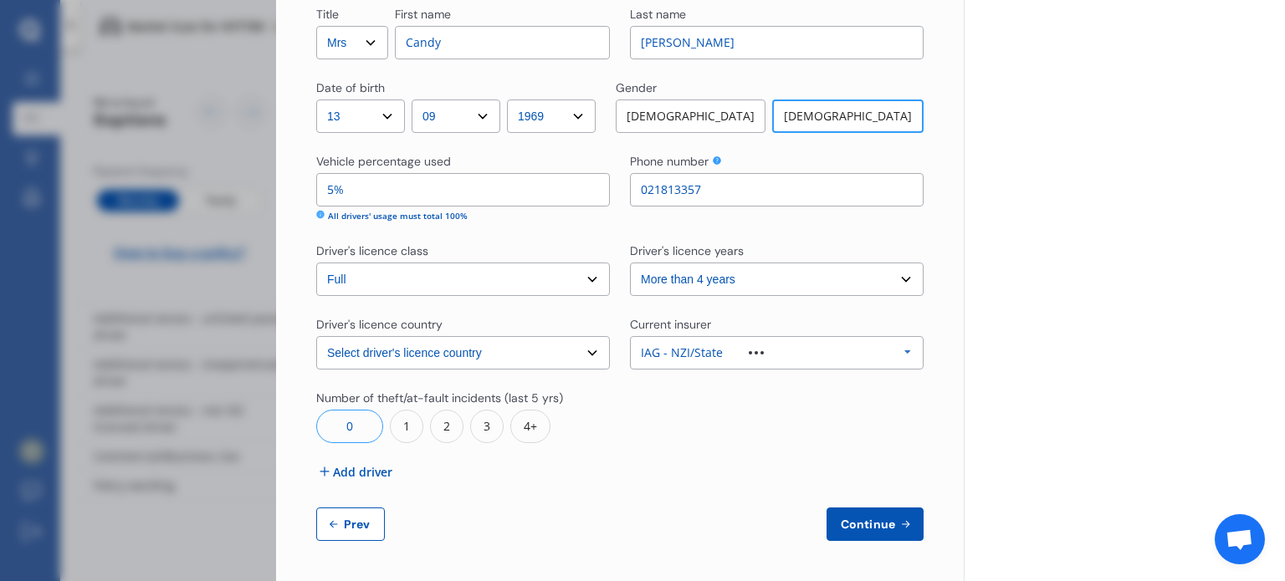
click at [375, 472] on span "Add driver" at bounding box center [362, 472] width 59 height 18
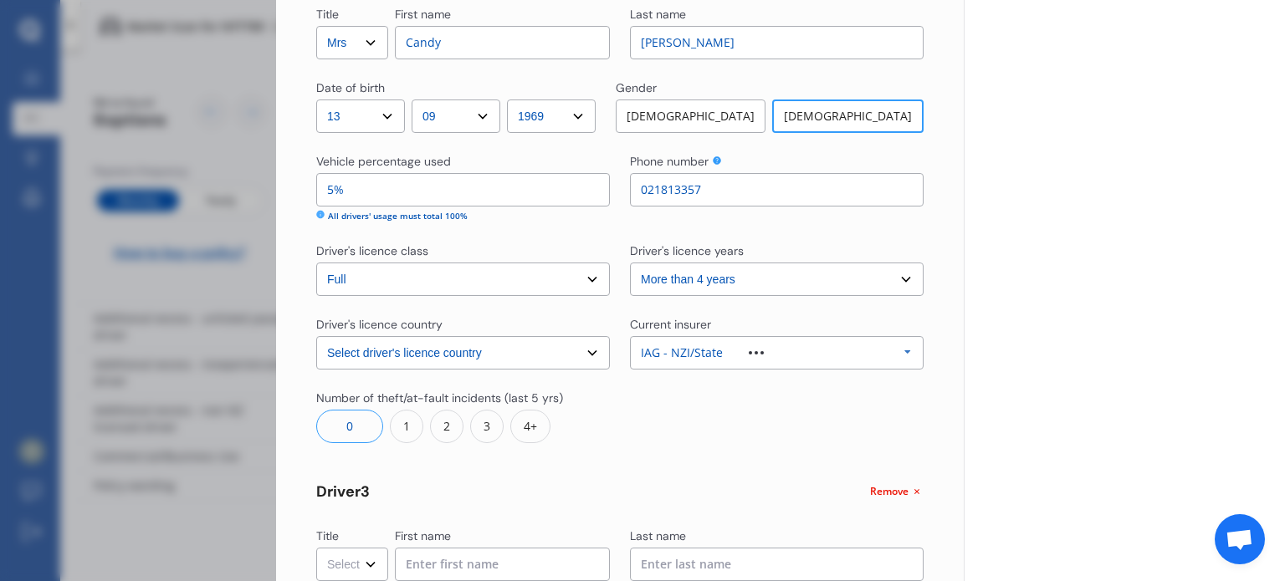
scroll to position [990, 0]
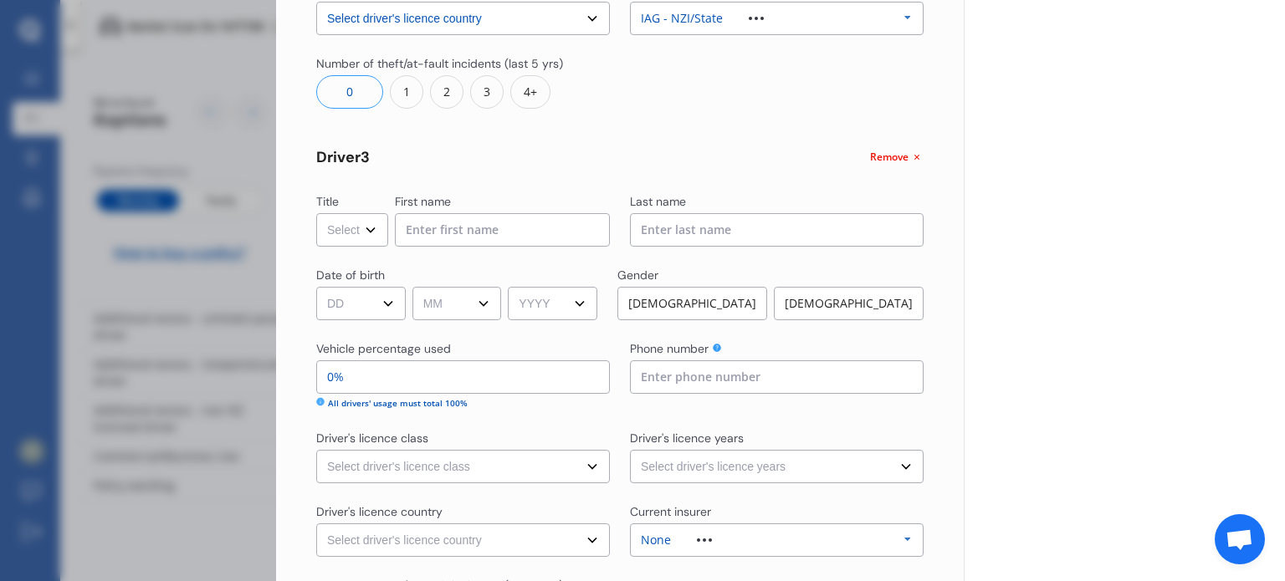
click at [365, 230] on select "Select Mr Mrs Miss Ms Dr" at bounding box center [352, 229] width 72 height 33
select select "Ms"
click at [316, 213] on select "Select Mr Mrs Miss Ms Dr" at bounding box center [352, 229] width 72 height 33
click at [439, 227] on input at bounding box center [502, 229] width 215 height 33
type input "[PERSON_NAME]"
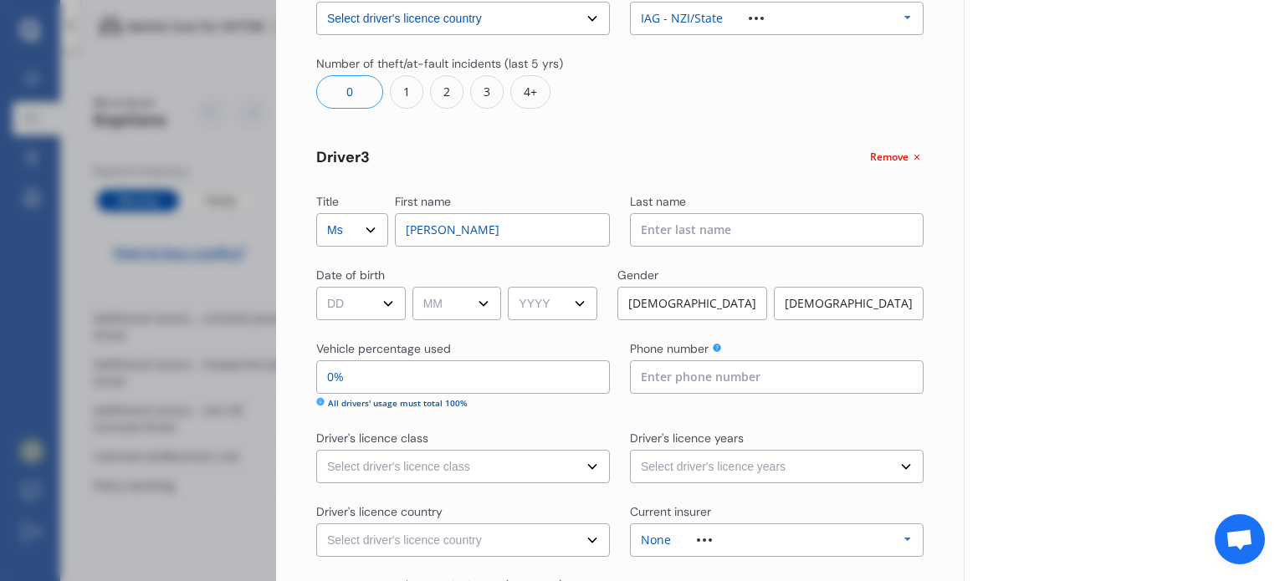
type input "[PERSON_NAME]"
type input "021363750"
select select "[GEOGRAPHIC_DATA]"
drag, startPoint x: 475, startPoint y: 233, endPoint x: 398, endPoint y: 233, distance: 77.0
click at [398, 233] on input "[PERSON_NAME]" at bounding box center [502, 229] width 215 height 33
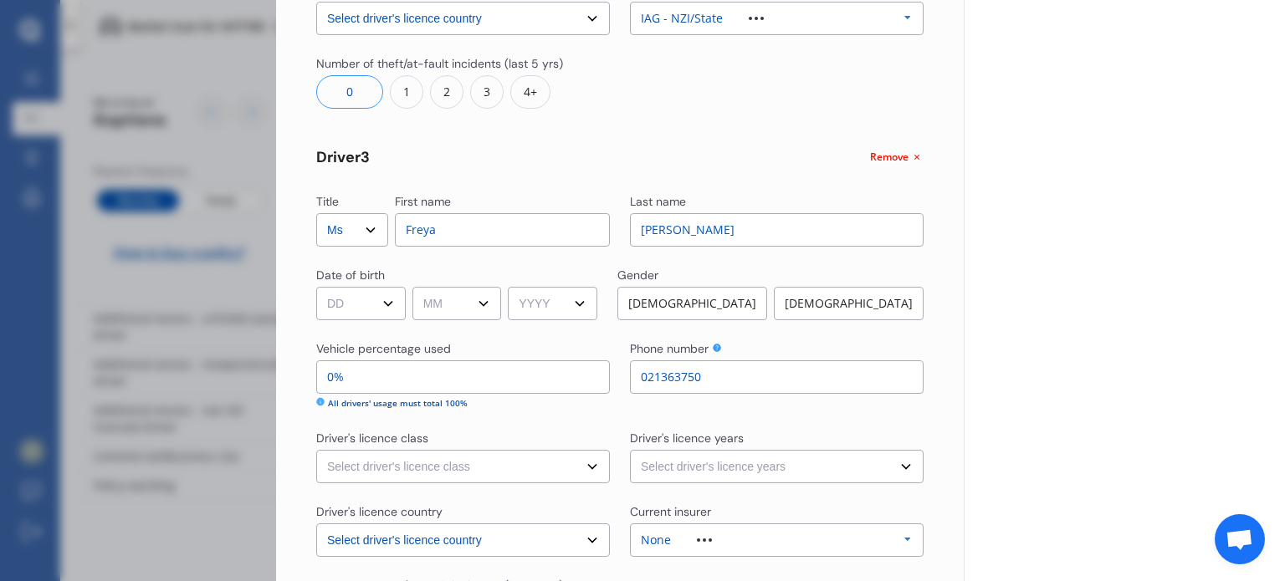
type input "Freya"
click at [378, 295] on select "DD 01 02 03 04 05 06 07 08 09 10 11 12 13 14 15 16 17 18 19 20 21 22 23 24 25 2…" at bounding box center [360, 303] width 89 height 33
click at [316, 287] on select "DD 01 02 03 04 05 06 07 08 09 10 11 12 13 14 15 16 17 18 19 20 21 22 23 24 25 2…" at bounding box center [360, 303] width 89 height 33
select select "06"
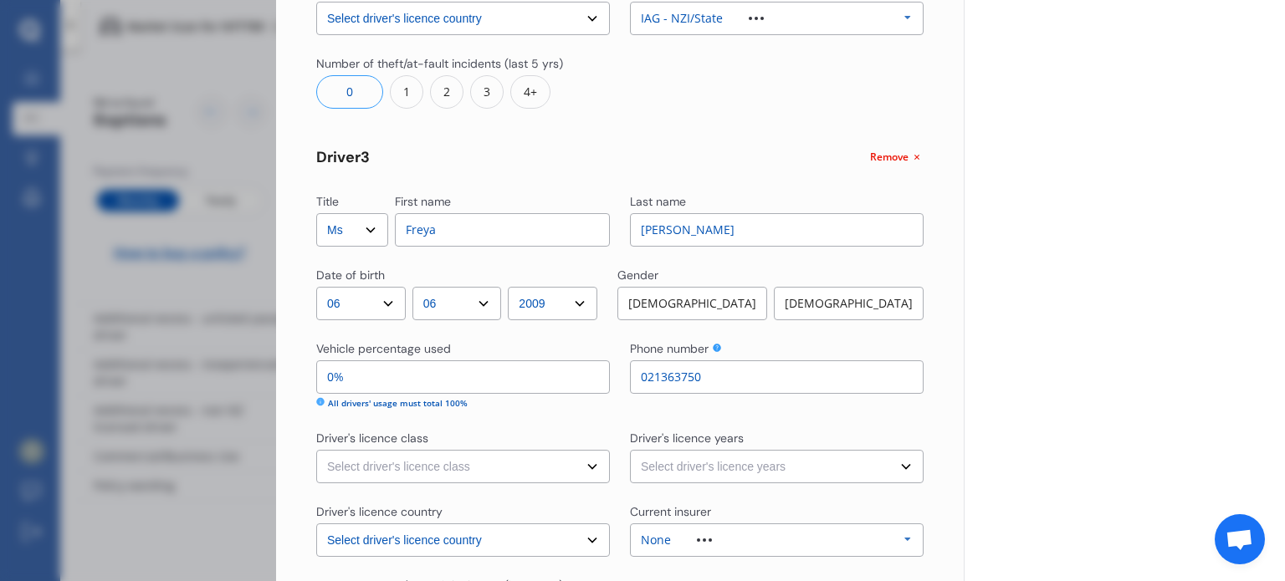
select select "2004"
drag, startPoint x: 365, startPoint y: 378, endPoint x: 256, endPoint y: 391, distance: 109.6
click at [256, 391] on div "Disconnect Connected Minimise Yearly Monthly $120.32 / mo Step # 2 Drivers Titl…" at bounding box center [642, 290] width 1285 height 581
type input "5%"
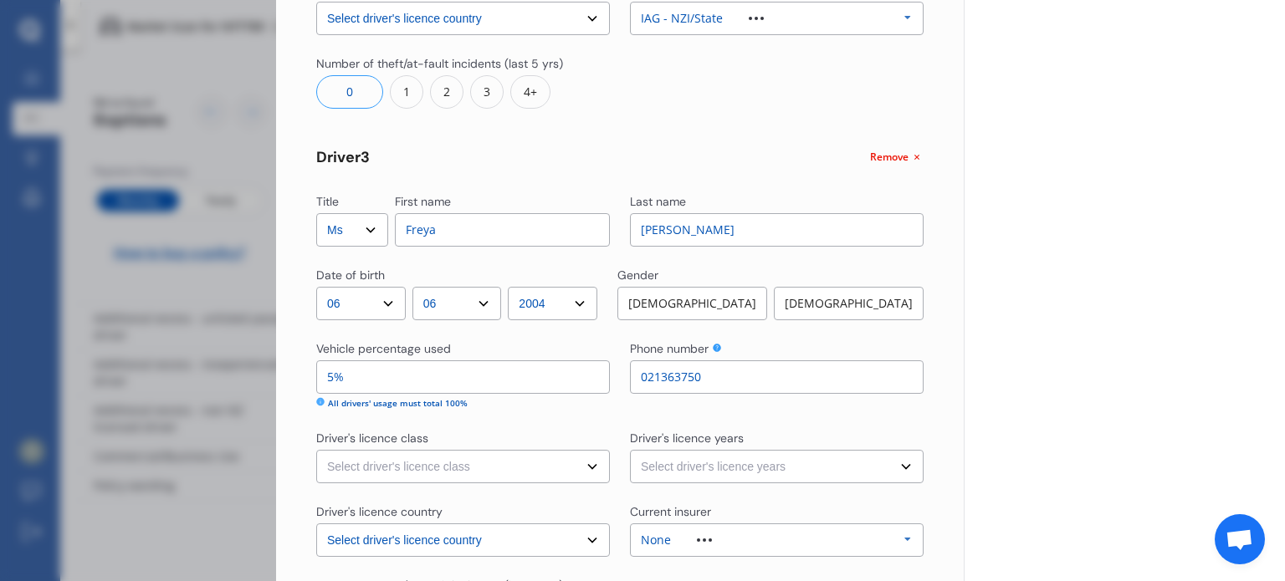
click at [532, 461] on select "Select driver's licence class None Learner Restricted Full" at bounding box center [463, 466] width 294 height 33
select select "full"
click at [316, 450] on select "Select driver's licence class None Learner Restricted Full" at bounding box center [463, 466] width 294 height 33
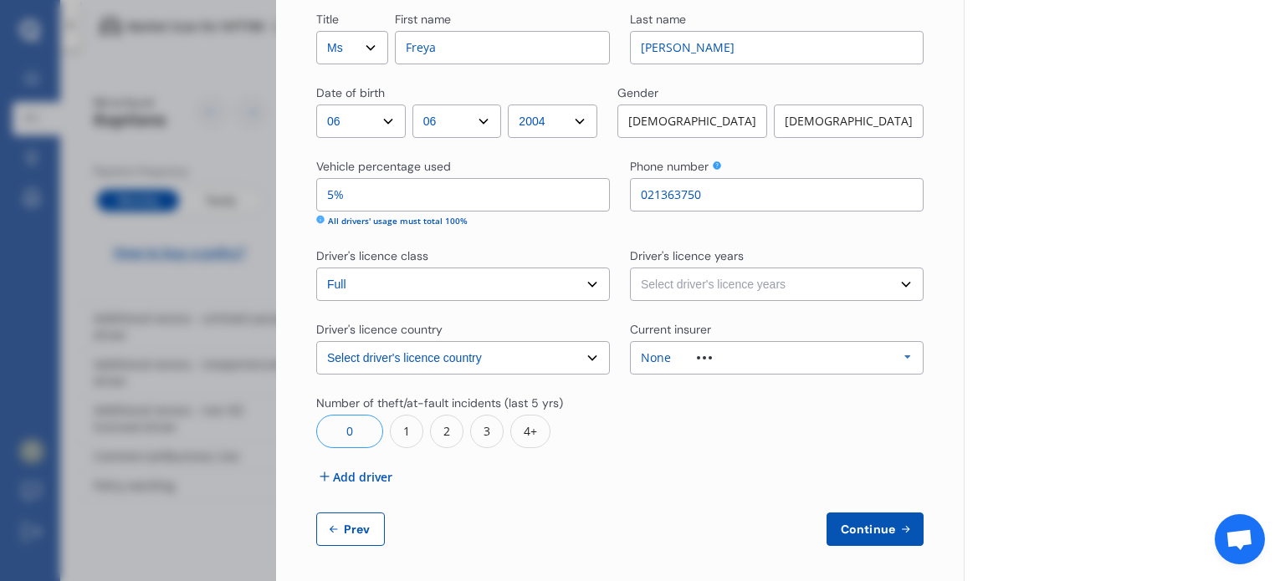
scroll to position [1177, 0]
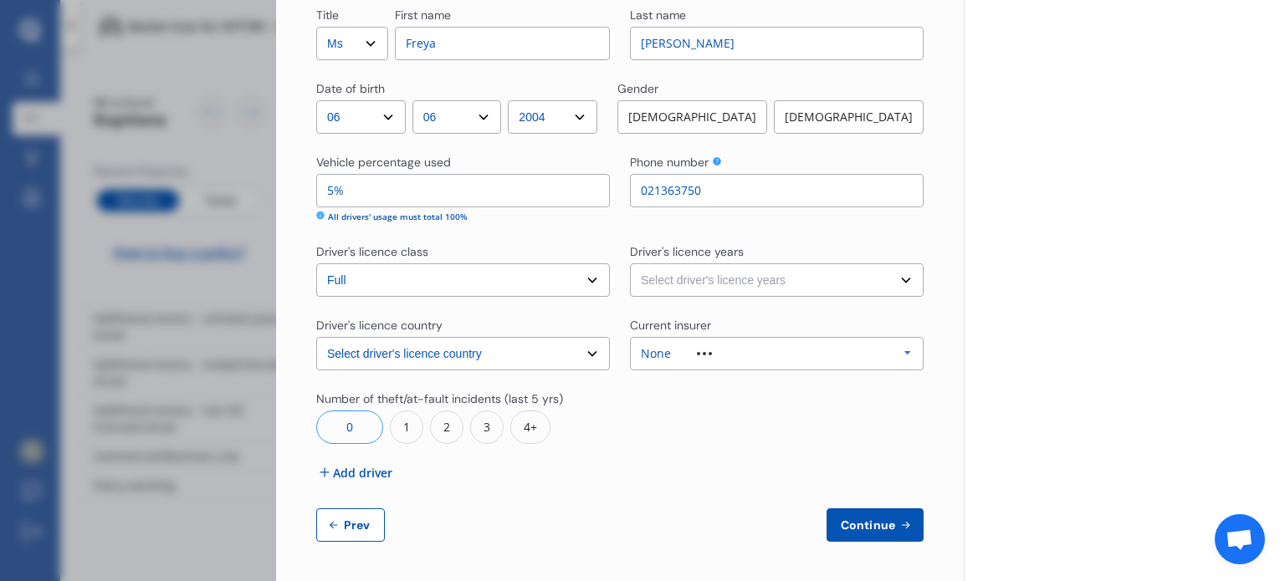
click at [834, 120] on div "[DEMOGRAPHIC_DATA]" at bounding box center [849, 116] width 150 height 33
click at [867, 277] on select "Select driver's licence years Less than 1 year 1-2 years 2-4 years More than 4 …" at bounding box center [777, 279] width 294 height 33
select select "more than 4 years"
click at [630, 263] on select "Select driver's licence years Less than 1 year 1-2 years 2-4 years More than 4 …" at bounding box center [777, 279] width 294 height 33
click at [780, 356] on div "None Allianz AAI AMI IAG - NZI/State [PERSON_NAME] Vero Unknown Other Insurer N…" at bounding box center [777, 353] width 294 height 33
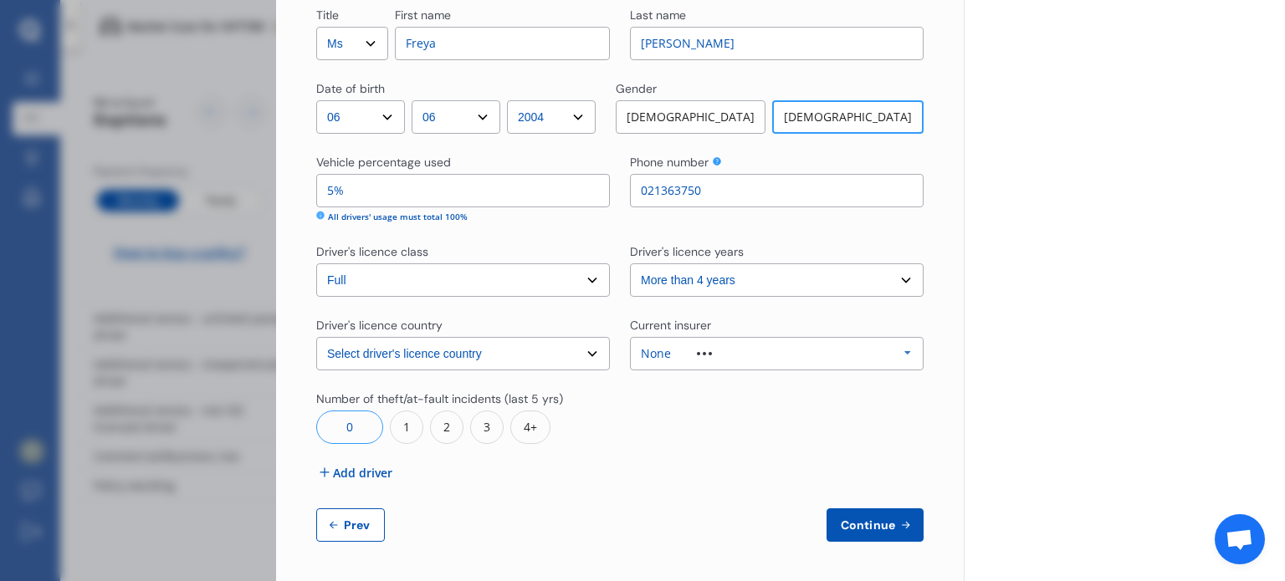
scroll to position [46, 0]
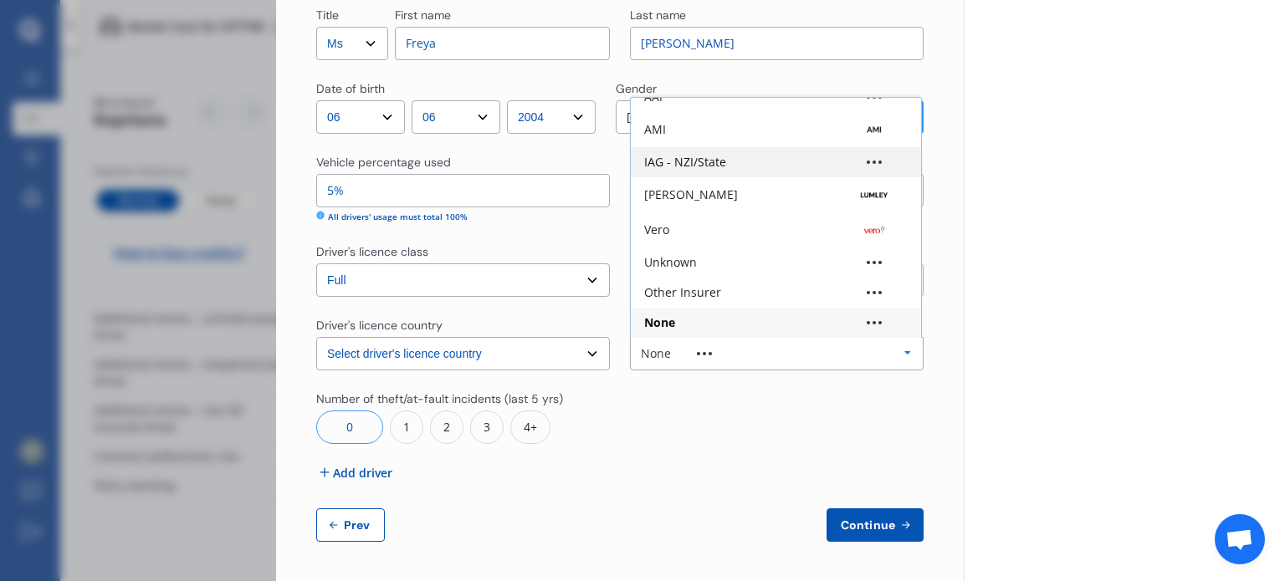
click at [746, 156] on div "IAG - NZI/State" at bounding box center [775, 162] width 263 height 12
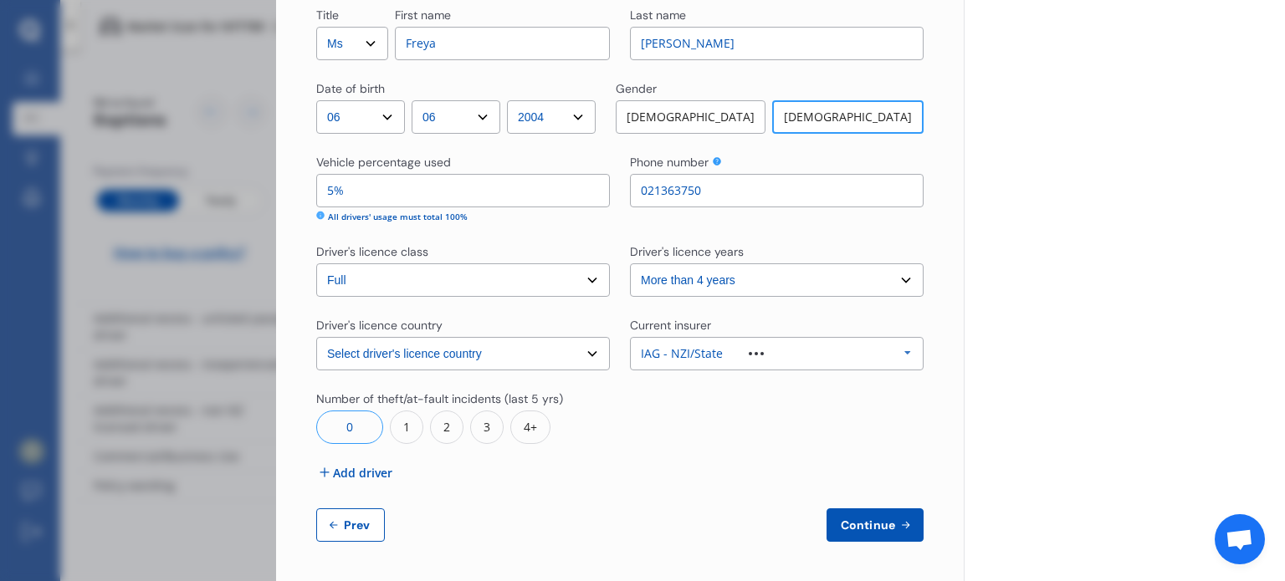
click at [865, 528] on span "Continue" at bounding box center [867, 525] width 61 height 13
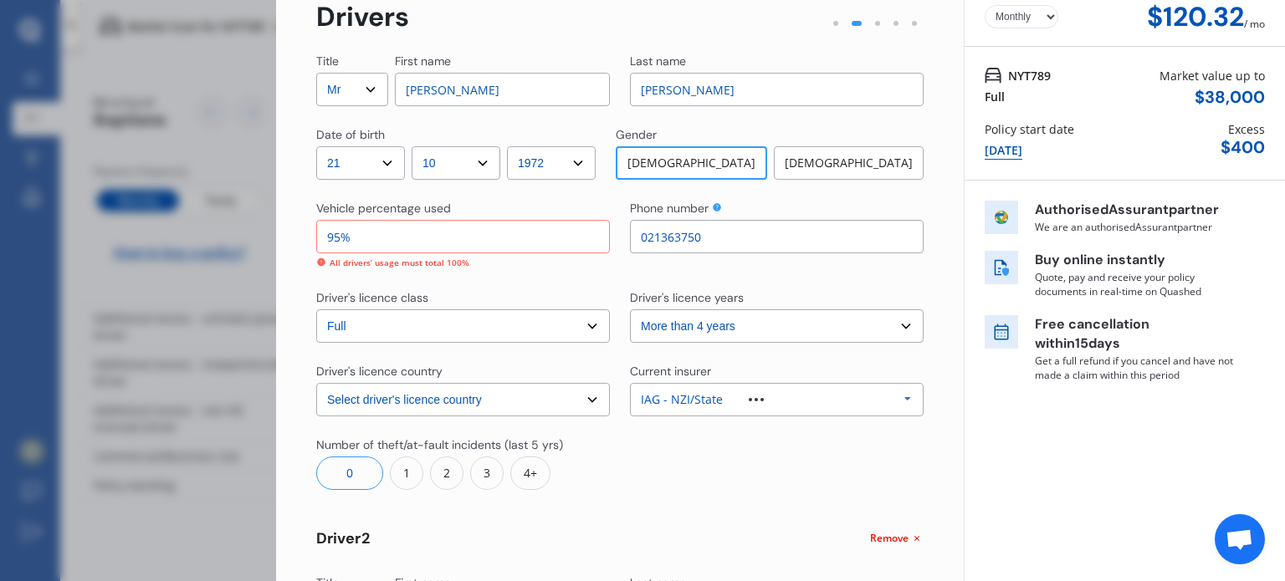
scroll to position [0, 0]
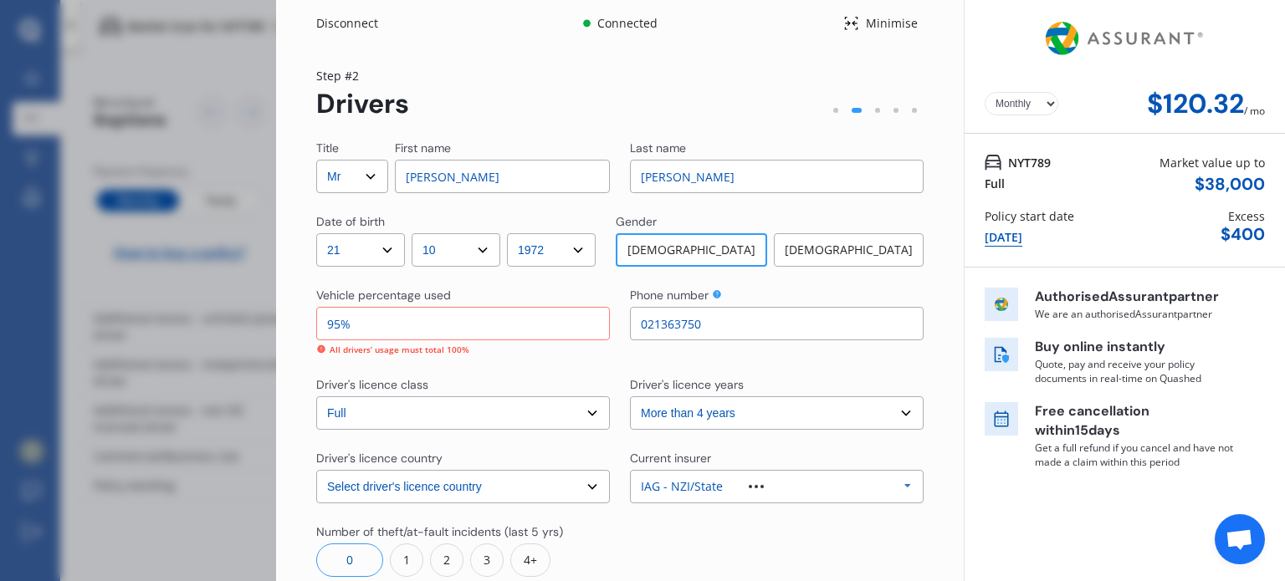
drag, startPoint x: 338, startPoint y: 322, endPoint x: 350, endPoint y: 355, distance: 35.7
click at [339, 324] on input "95%" at bounding box center [463, 323] width 294 height 33
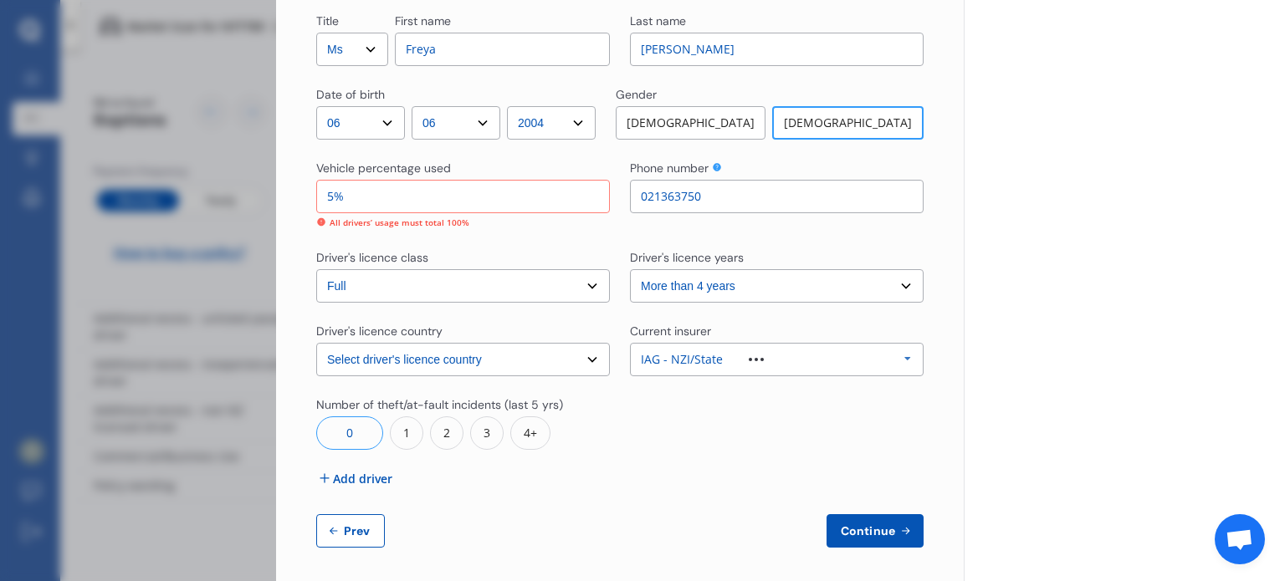
scroll to position [1177, 0]
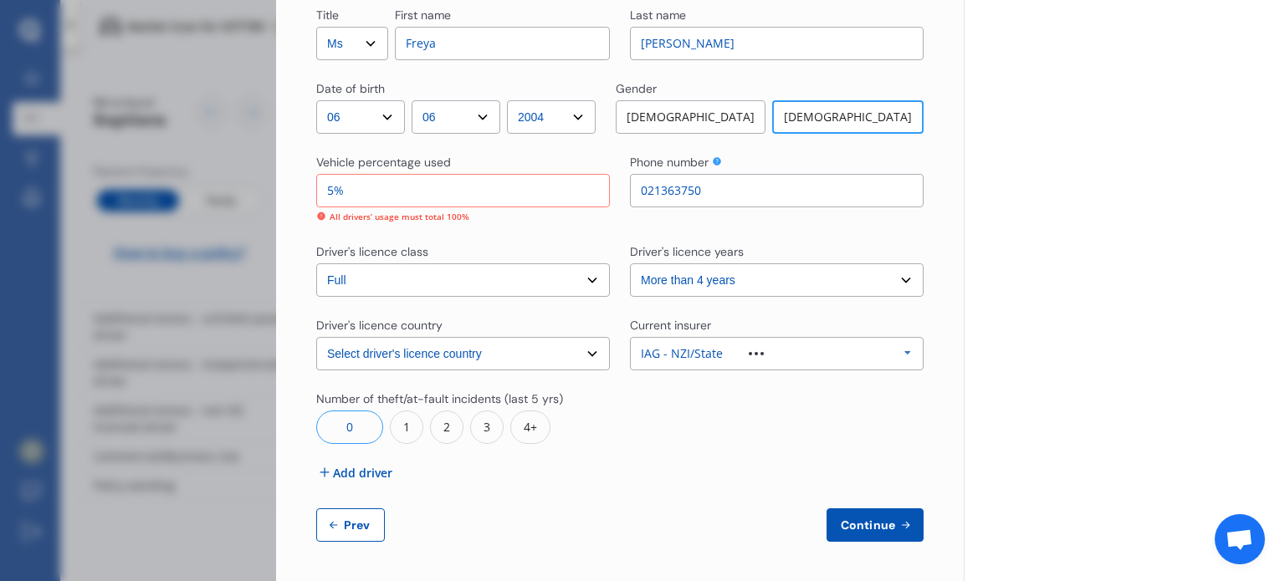
type input "90%"
click at [882, 519] on span "Continue" at bounding box center [867, 525] width 61 height 13
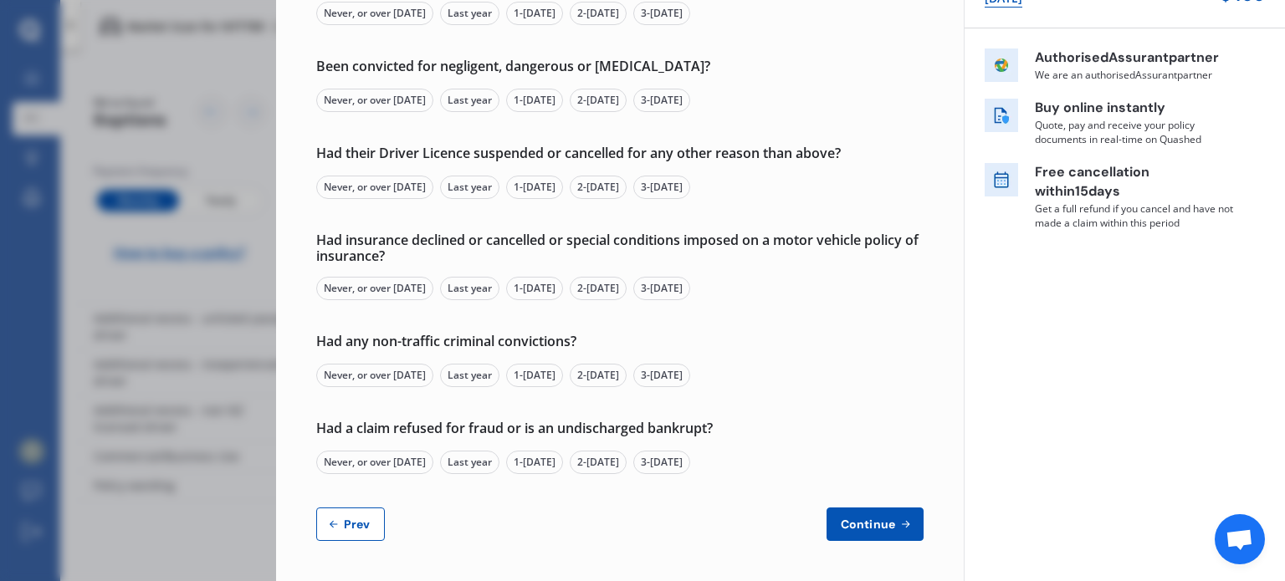
scroll to position [0, 0]
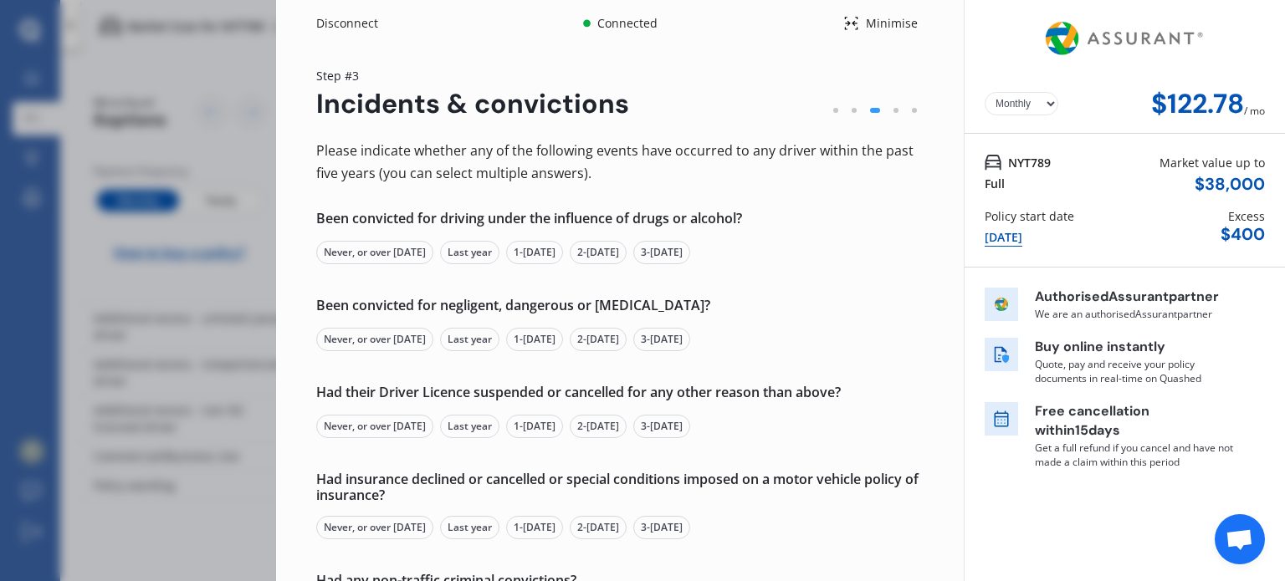
click at [381, 247] on div "Never, or over [DATE]" at bounding box center [374, 252] width 117 height 23
click at [375, 335] on div "Never, or over [DATE]" at bounding box center [374, 339] width 117 height 23
click at [389, 430] on div "Never, or over [DATE]" at bounding box center [374, 426] width 117 height 23
click at [379, 525] on div "Never, or over [DATE]" at bounding box center [374, 527] width 117 height 23
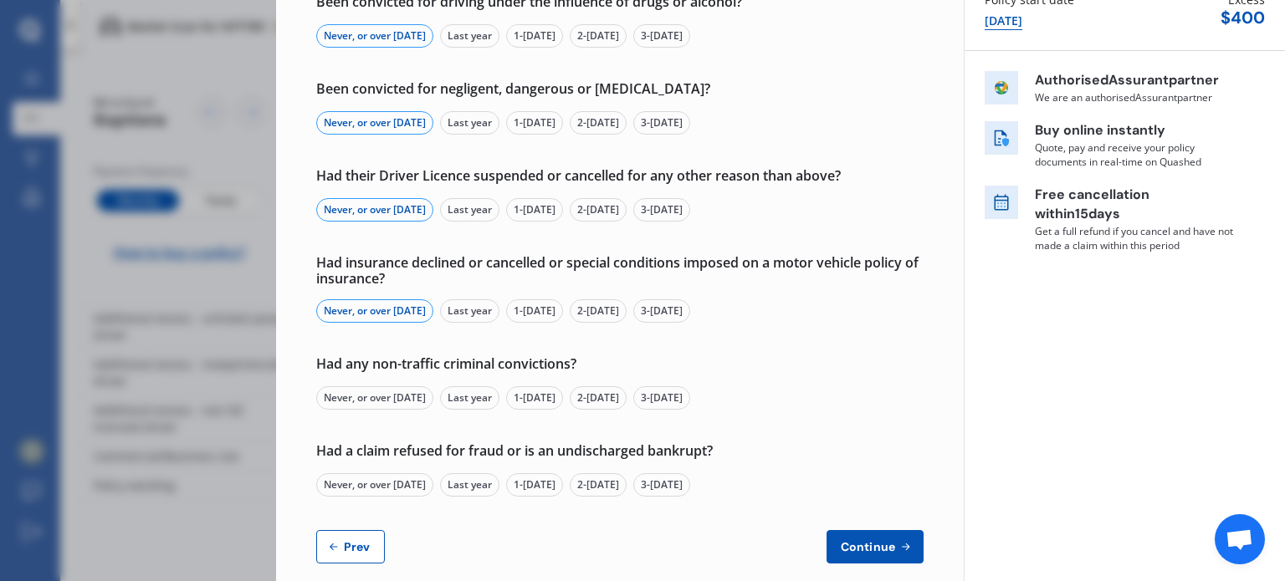
scroll to position [239, 0]
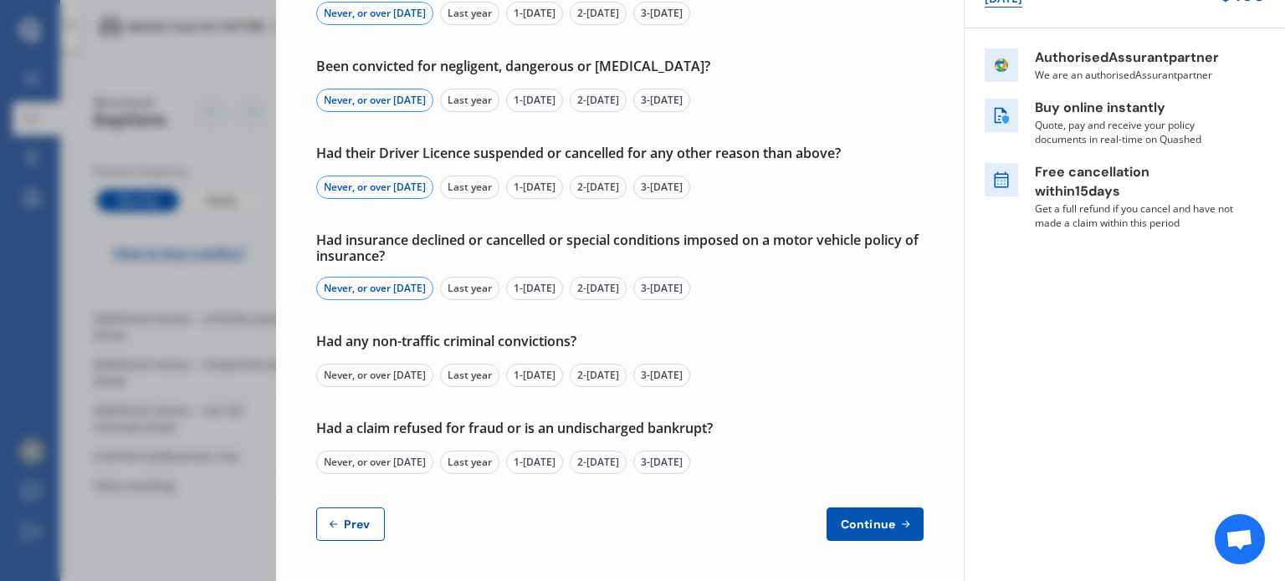
click at [415, 376] on div "Never, or over [DATE]" at bounding box center [374, 375] width 117 height 23
click at [394, 469] on div "Never, or over [DATE]" at bounding box center [374, 462] width 117 height 23
click at [851, 524] on span "Continue" at bounding box center [867, 524] width 61 height 13
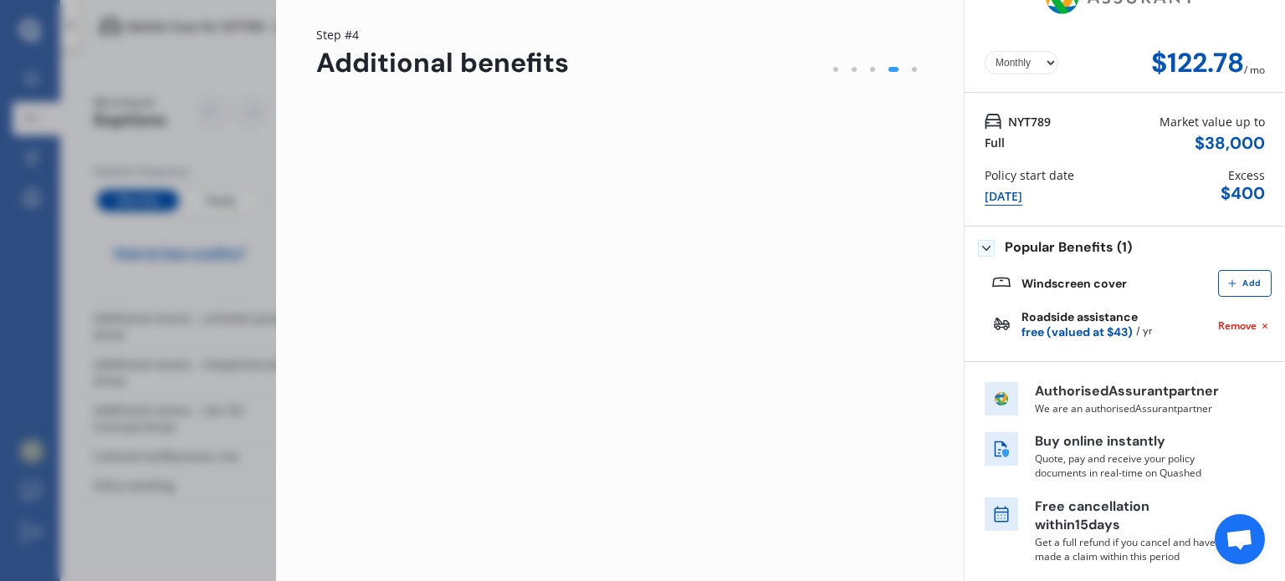
scroll to position [0, 0]
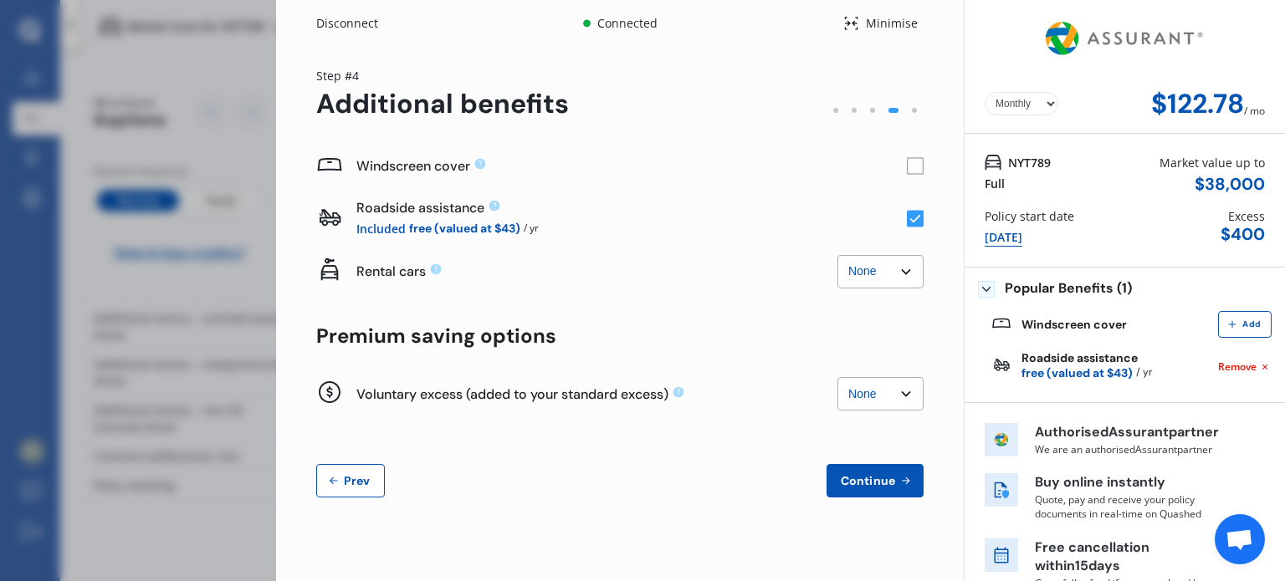
click at [907, 166] on rect at bounding box center [915, 166] width 17 height 17
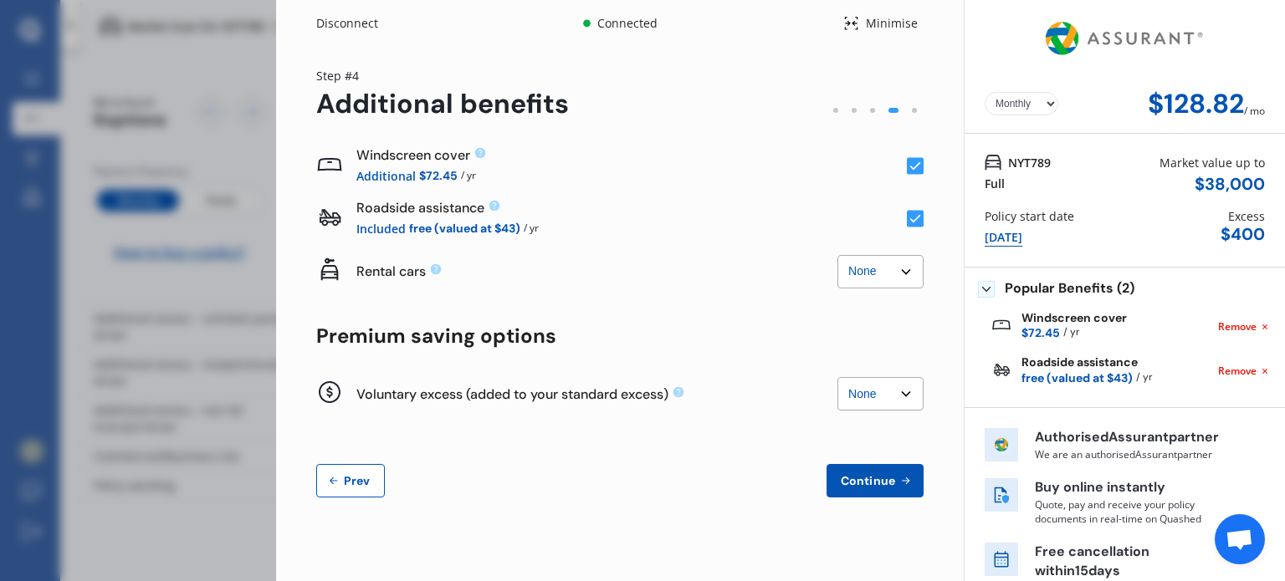
click at [873, 478] on span "Continue" at bounding box center [867, 480] width 61 height 13
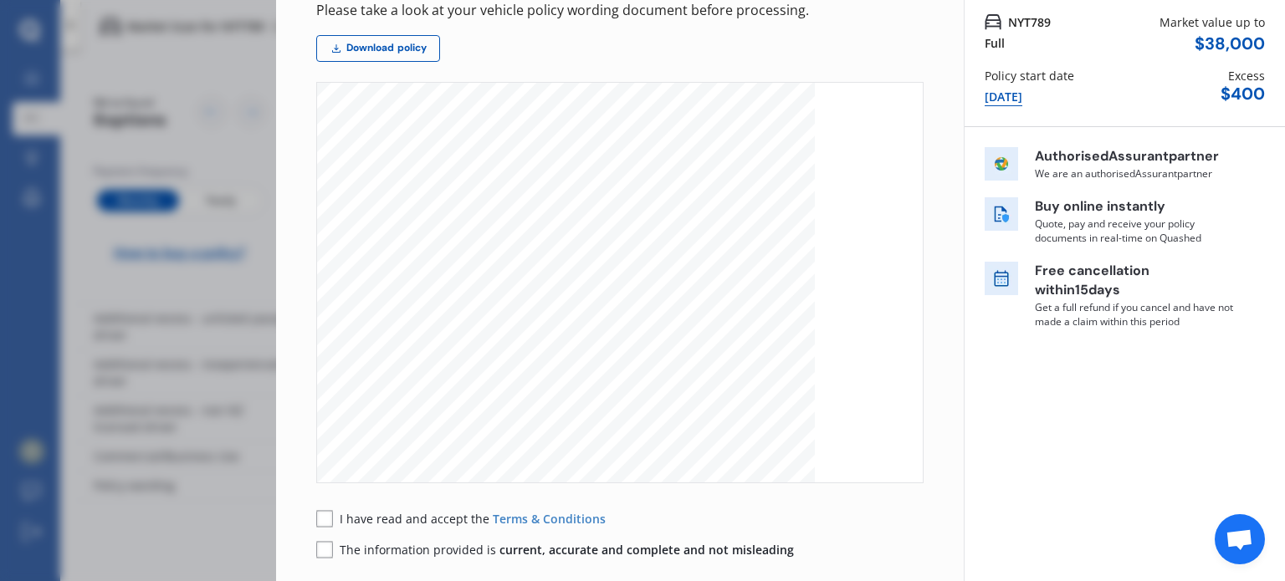
scroll to position [217, 0]
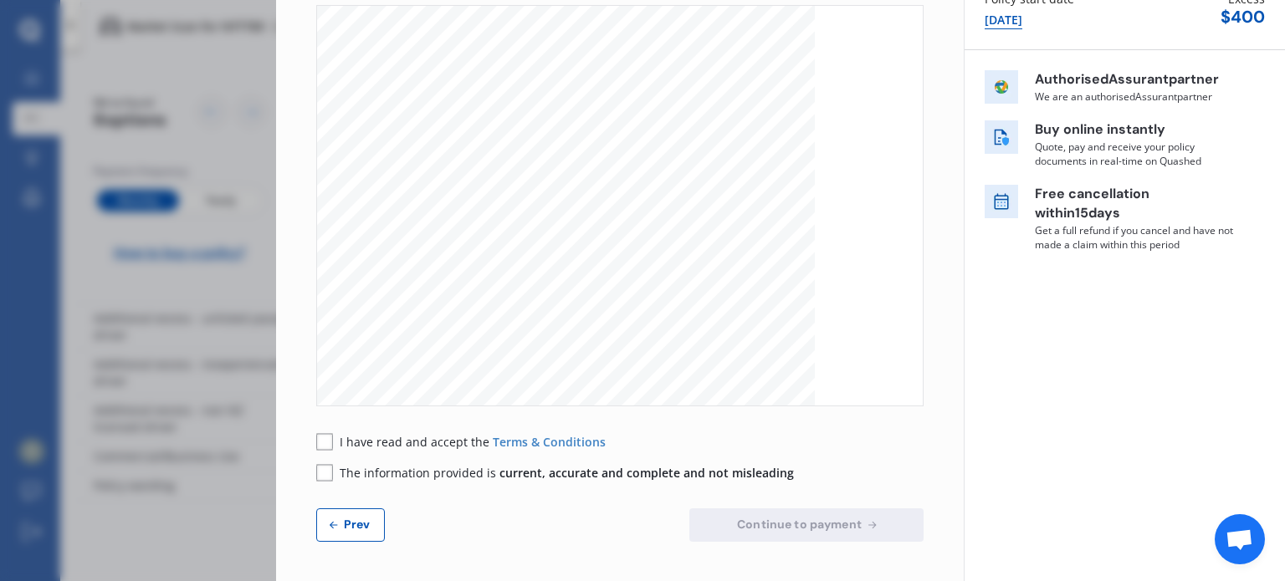
click at [317, 471] on rect at bounding box center [324, 472] width 17 height 17
click at [319, 437] on rect at bounding box center [324, 441] width 17 height 17
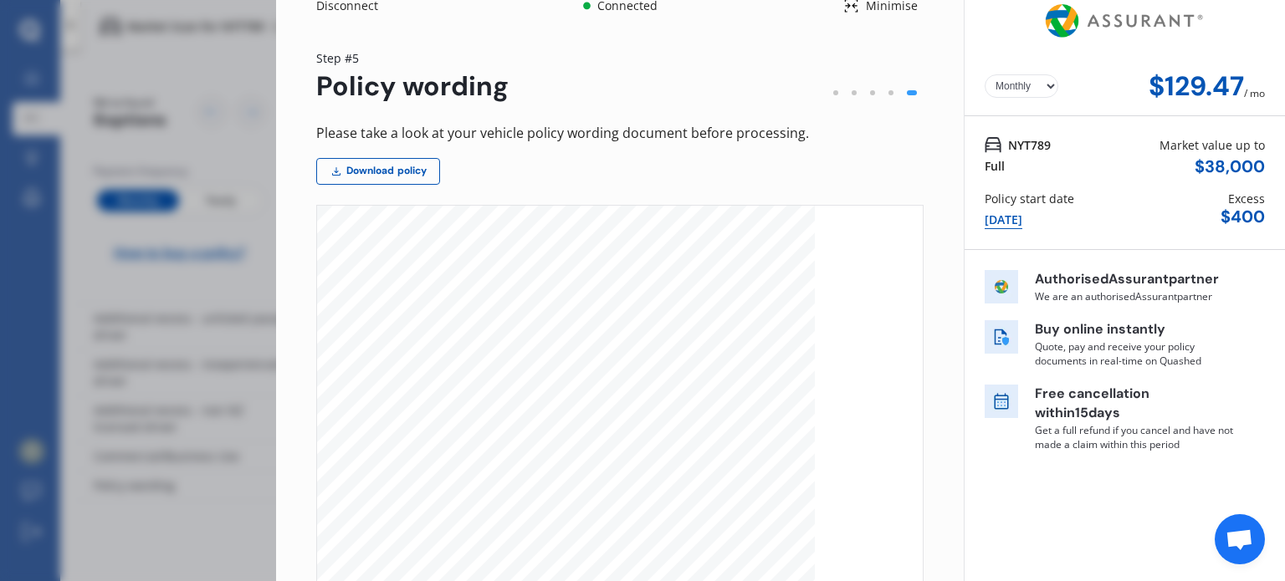
scroll to position [0, 0]
